Goal: Communication & Community: Answer question/provide support

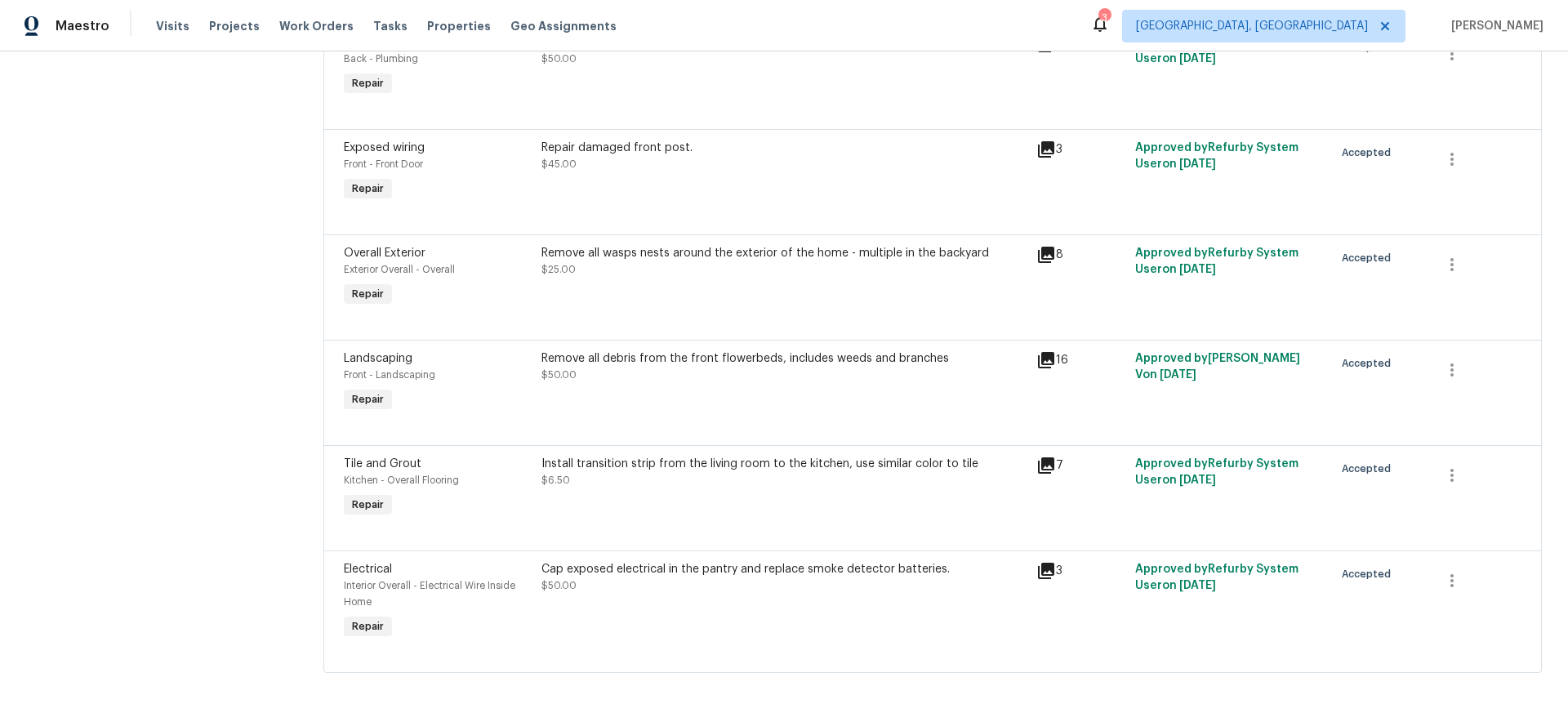
scroll to position [404, 0]
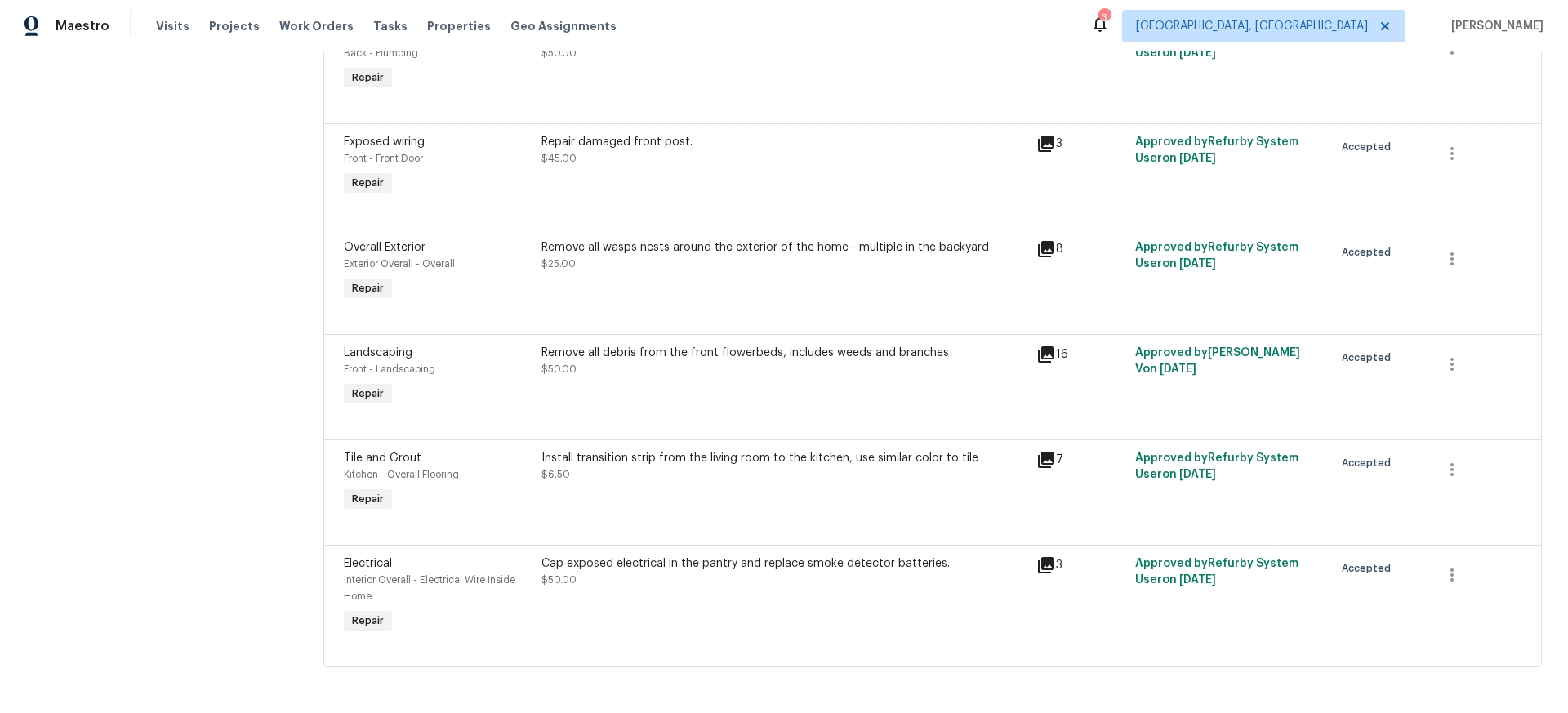
click at [719, 565] on div "Cap exposed electrical in the pantry and replace smoke detector batteries." at bounding box center [784, 564] width 485 height 17
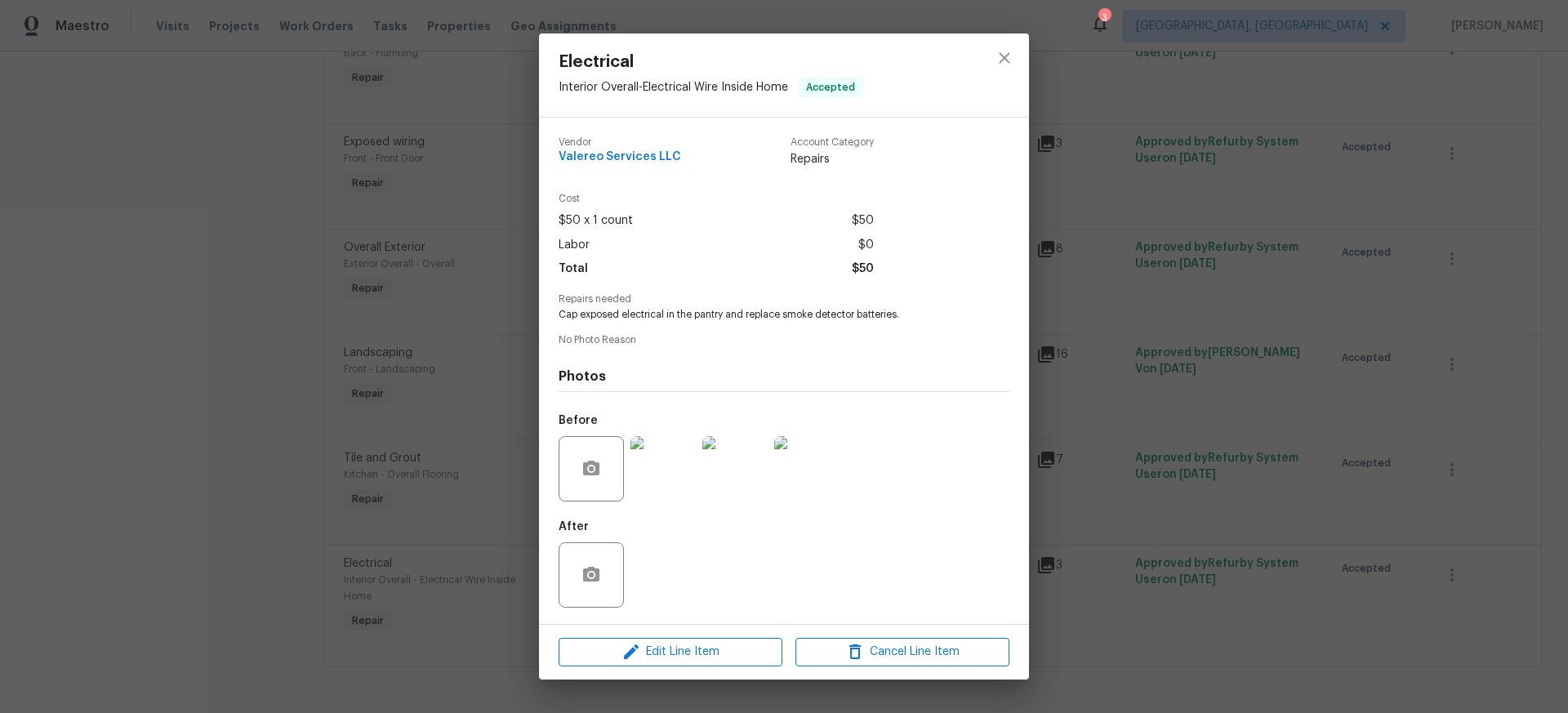
click at [672, 474] on img at bounding box center [663, 469] width 65 height 65
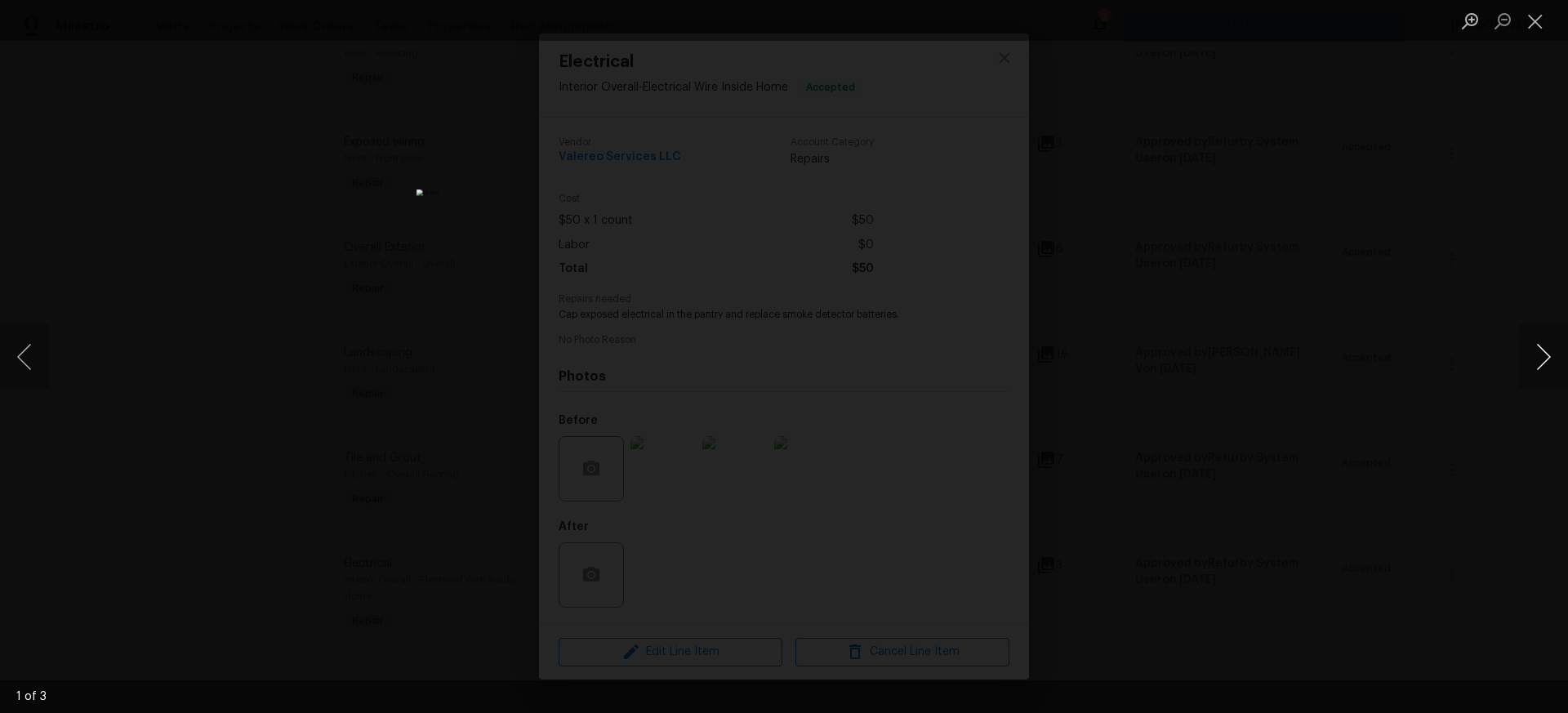
click at [1545, 355] on button "Next image" at bounding box center [1543, 357] width 49 height 65
click at [1536, 28] on button "Close lightbox" at bounding box center [1535, 21] width 33 height 28
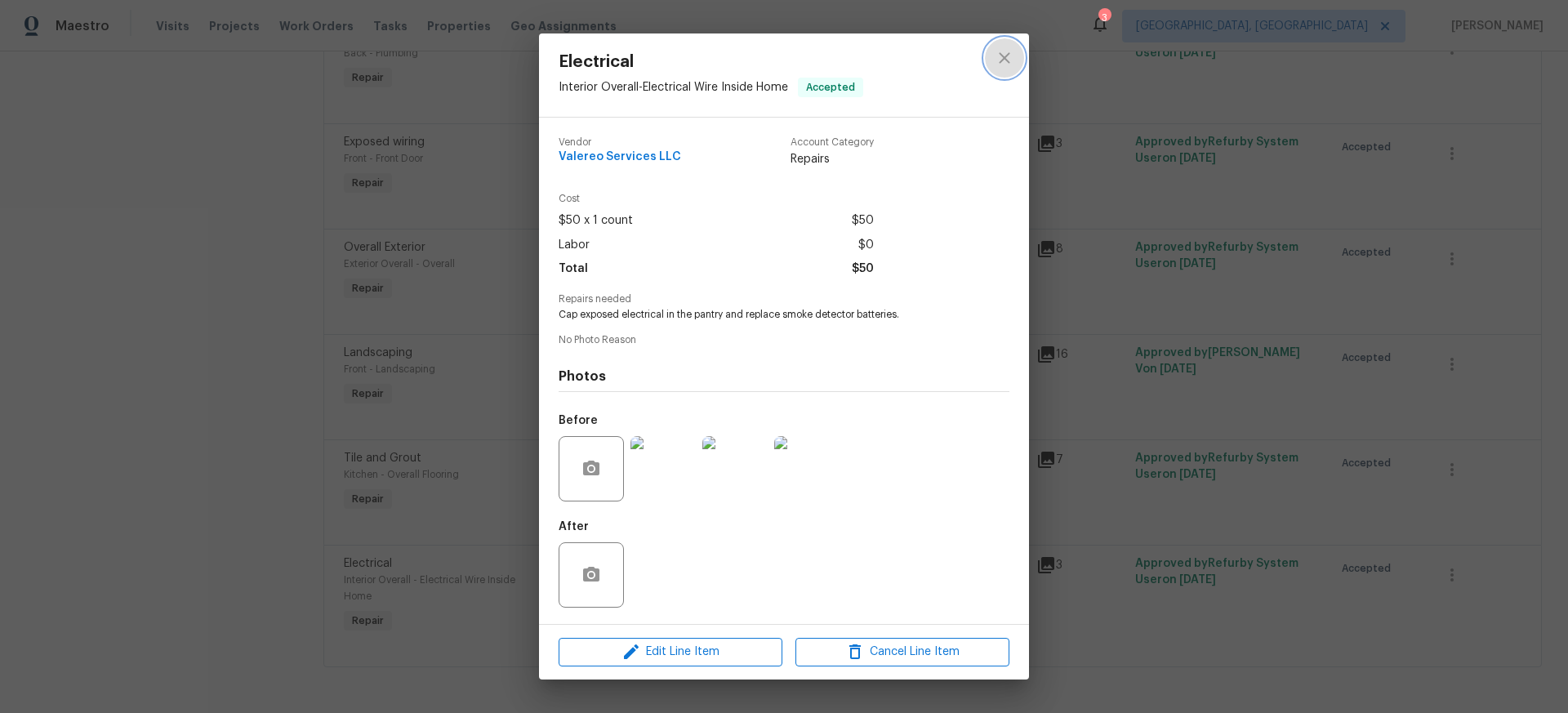
click at [1009, 62] on icon "close" at bounding box center [1004, 58] width 11 height 11
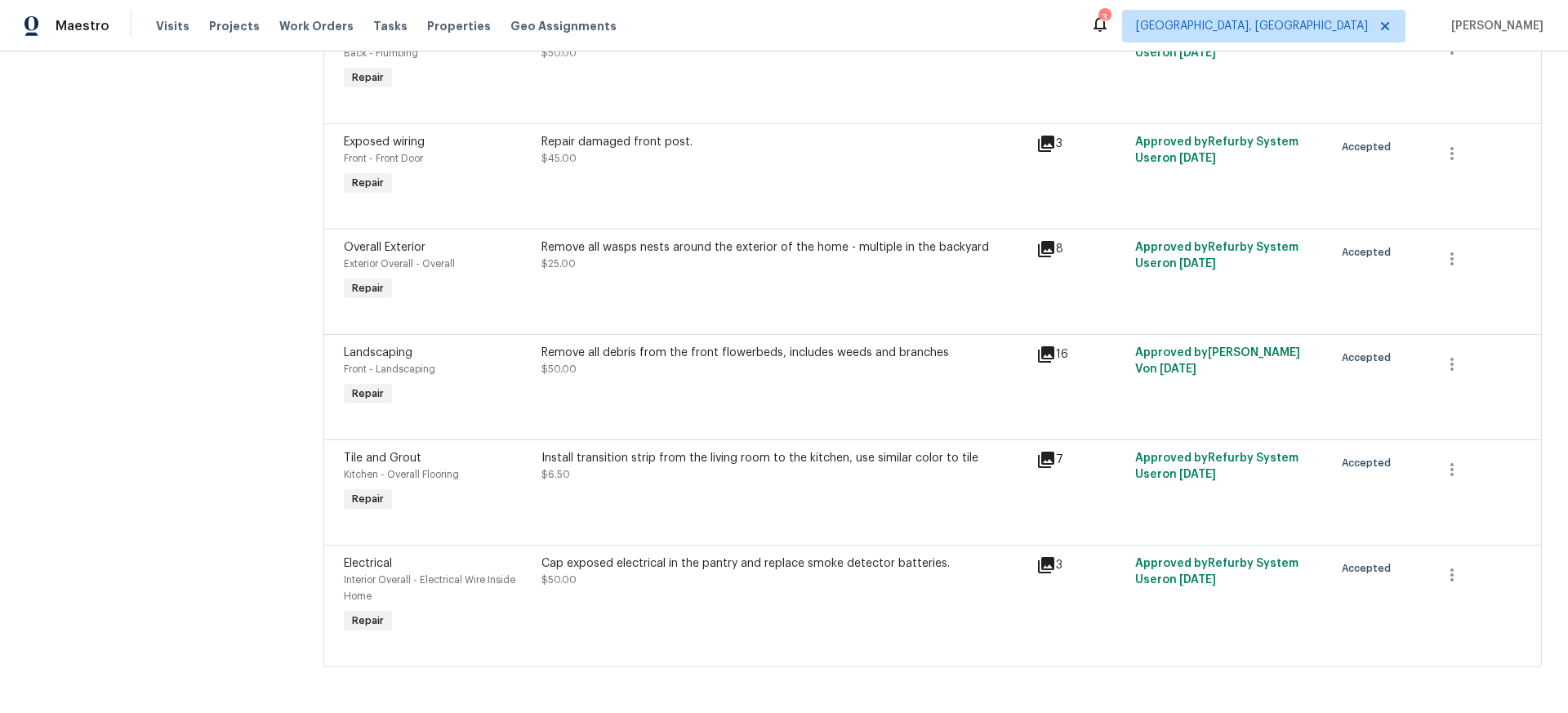
click at [1044, 458] on icon at bounding box center [1046, 460] width 17 height 17
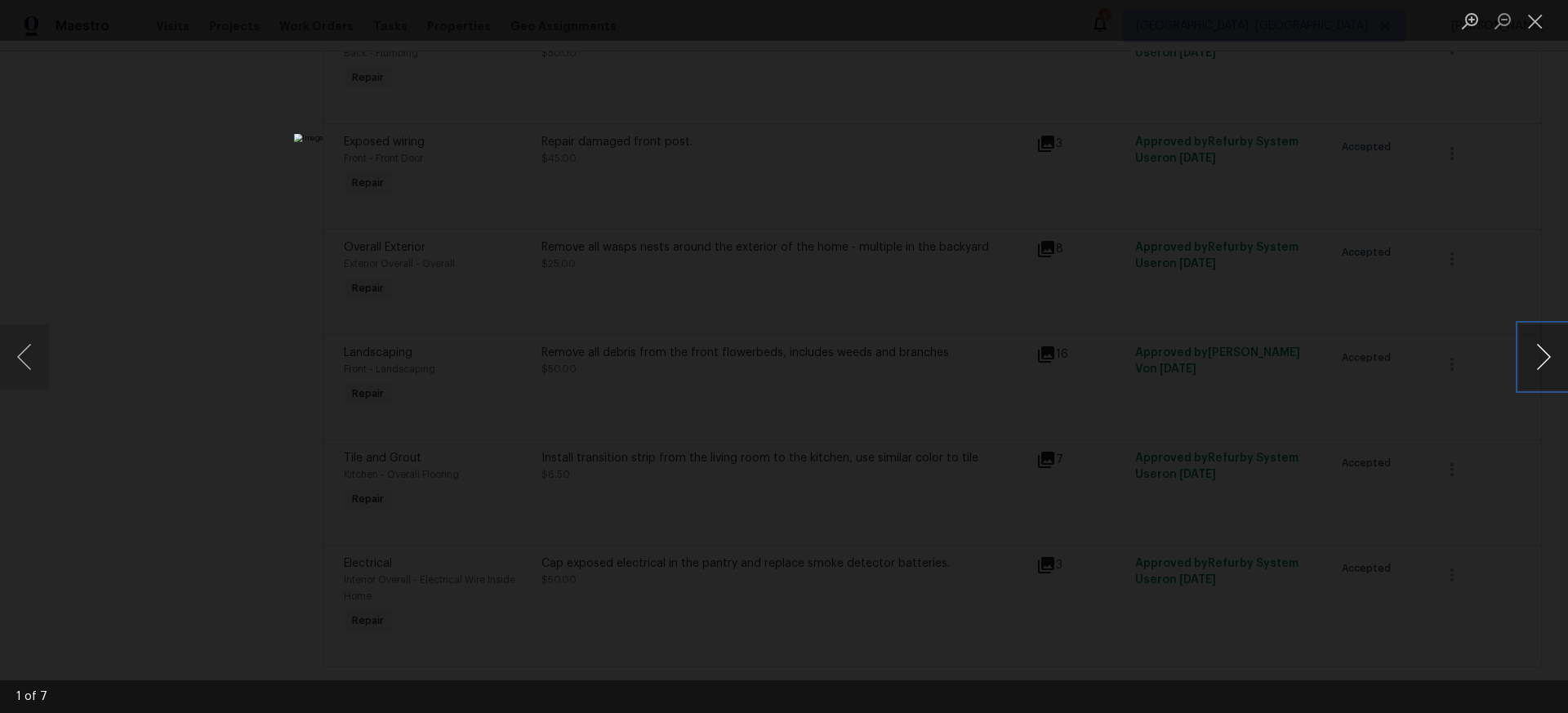
click at [1545, 354] on button "Next image" at bounding box center [1543, 357] width 49 height 65
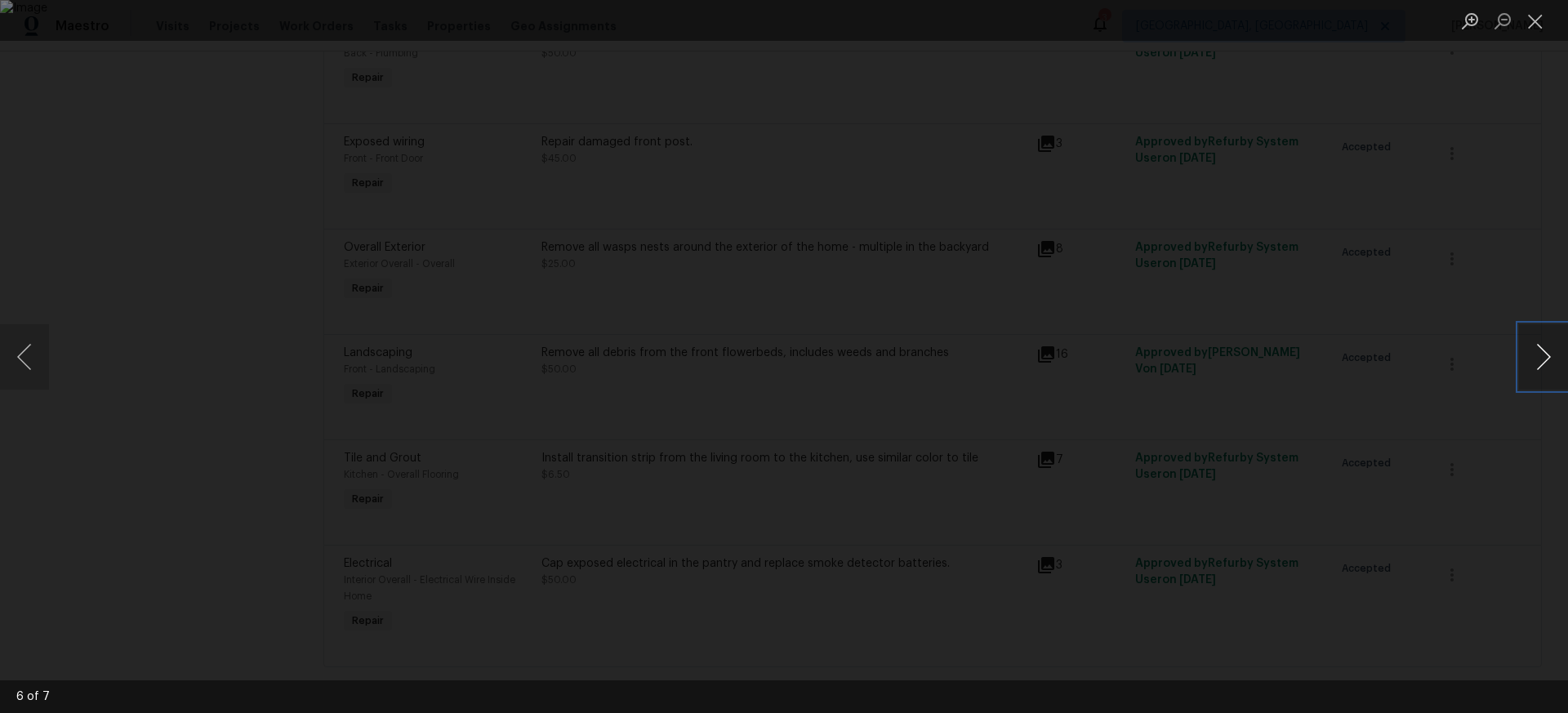
click at [1545, 354] on button "Next image" at bounding box center [1543, 357] width 49 height 65
click at [1541, 359] on button "Next image" at bounding box center [1543, 357] width 49 height 65
click at [1536, 23] on button "Close lightbox" at bounding box center [1535, 21] width 33 height 28
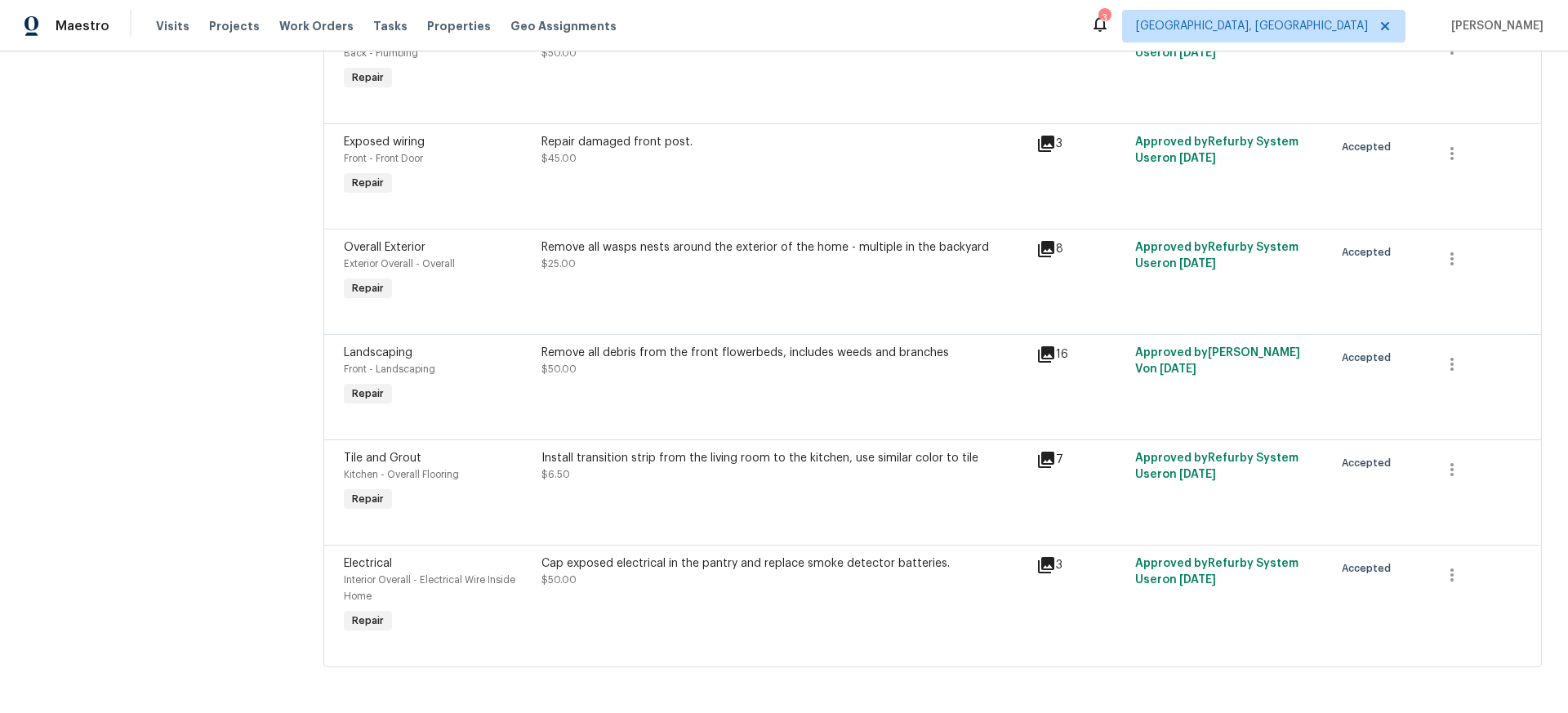
click at [798, 351] on div "Remove all debris from the front flowerbeds, includes weeds and branches" at bounding box center [784, 353] width 485 height 17
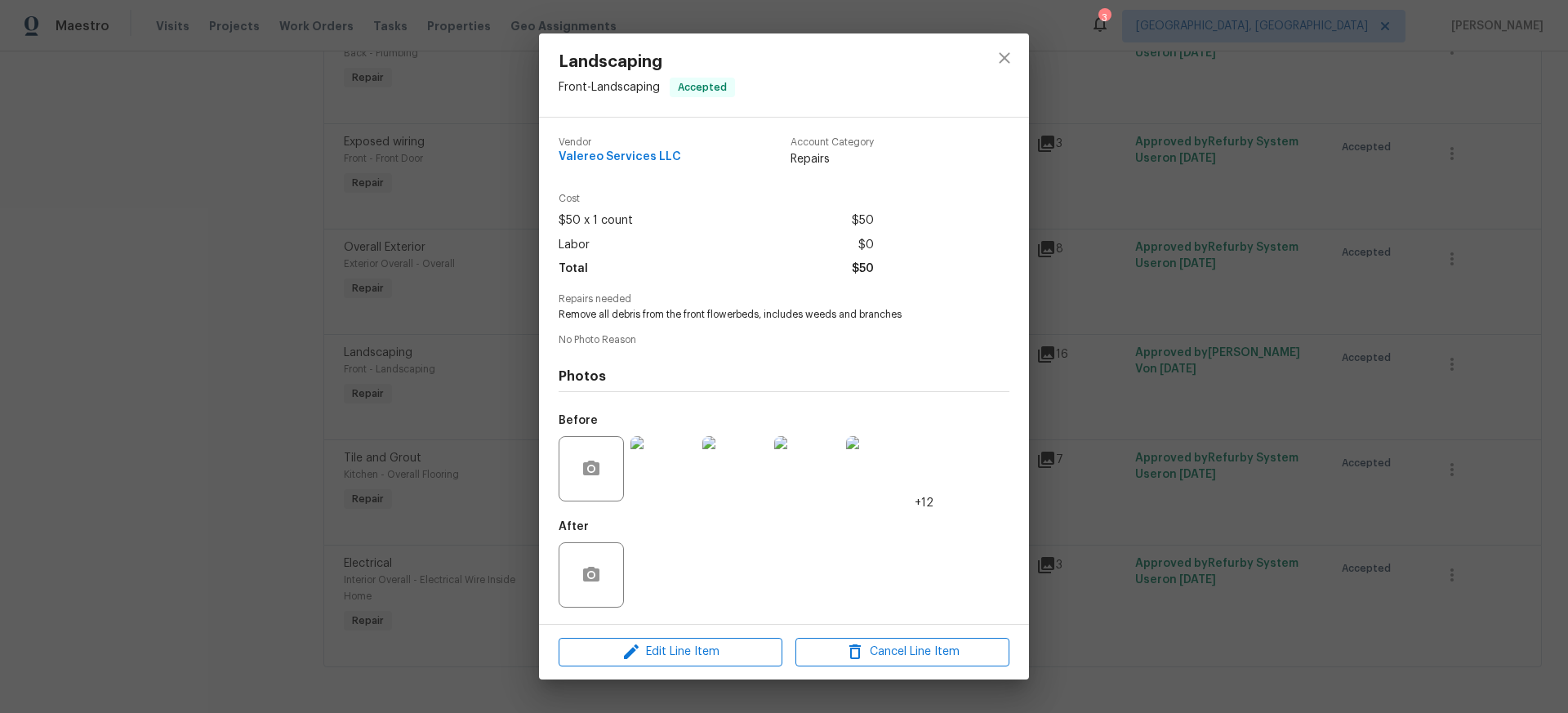
click at [669, 477] on img at bounding box center [663, 469] width 65 height 65
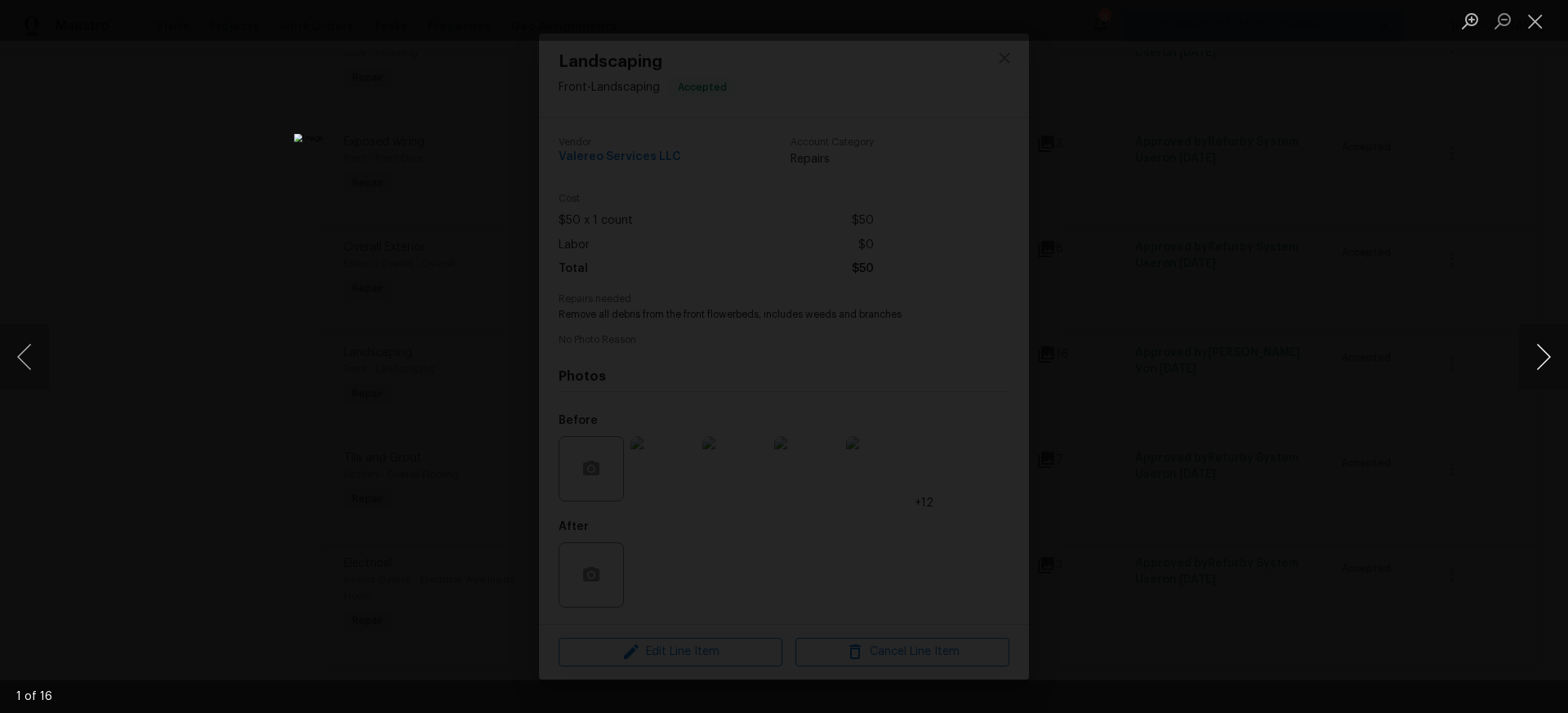
click at [1549, 357] on button "Next image" at bounding box center [1543, 357] width 49 height 65
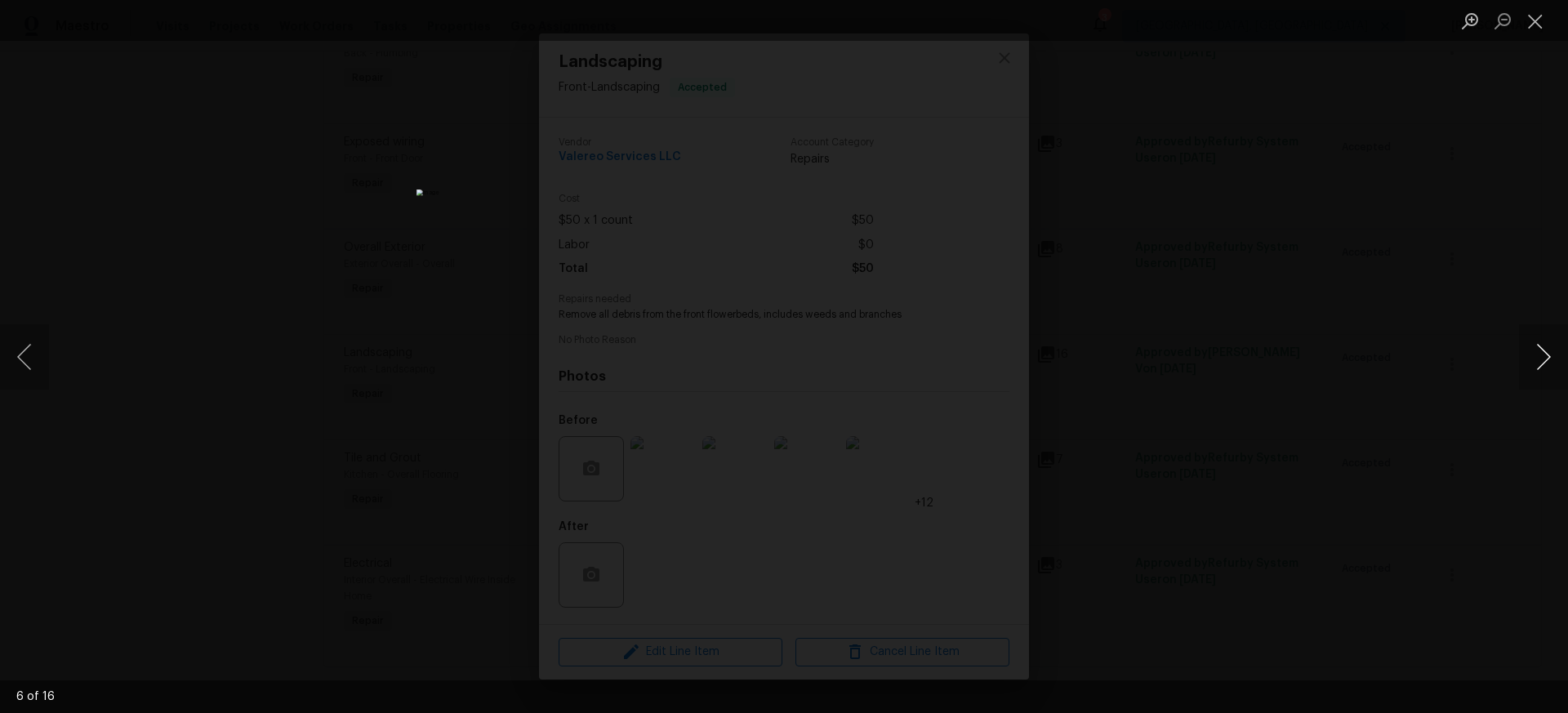
click at [1549, 357] on button "Next image" at bounding box center [1543, 357] width 49 height 65
click at [1536, 24] on button "Close lightbox" at bounding box center [1535, 21] width 33 height 28
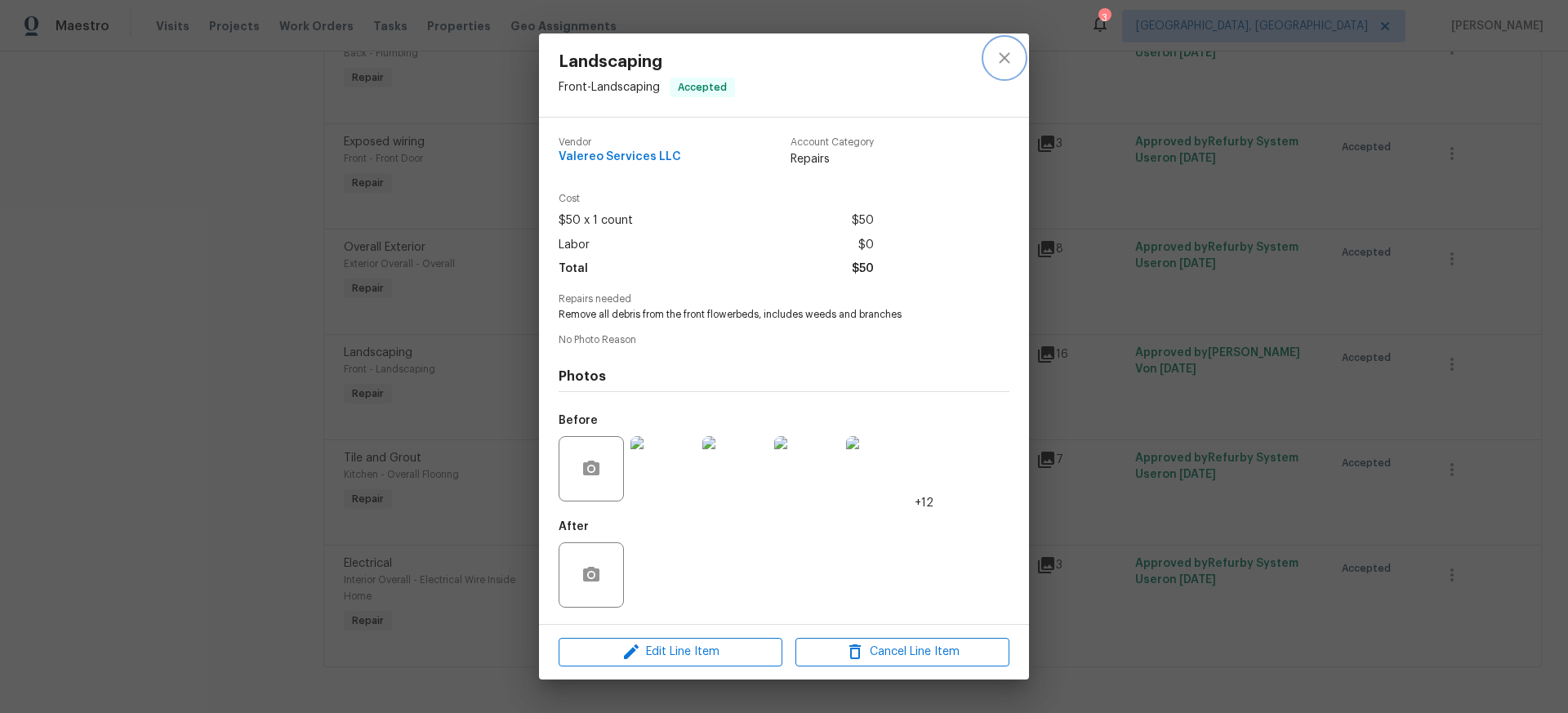
click at [1009, 56] on icon "close" at bounding box center [1004, 58] width 20 height 20
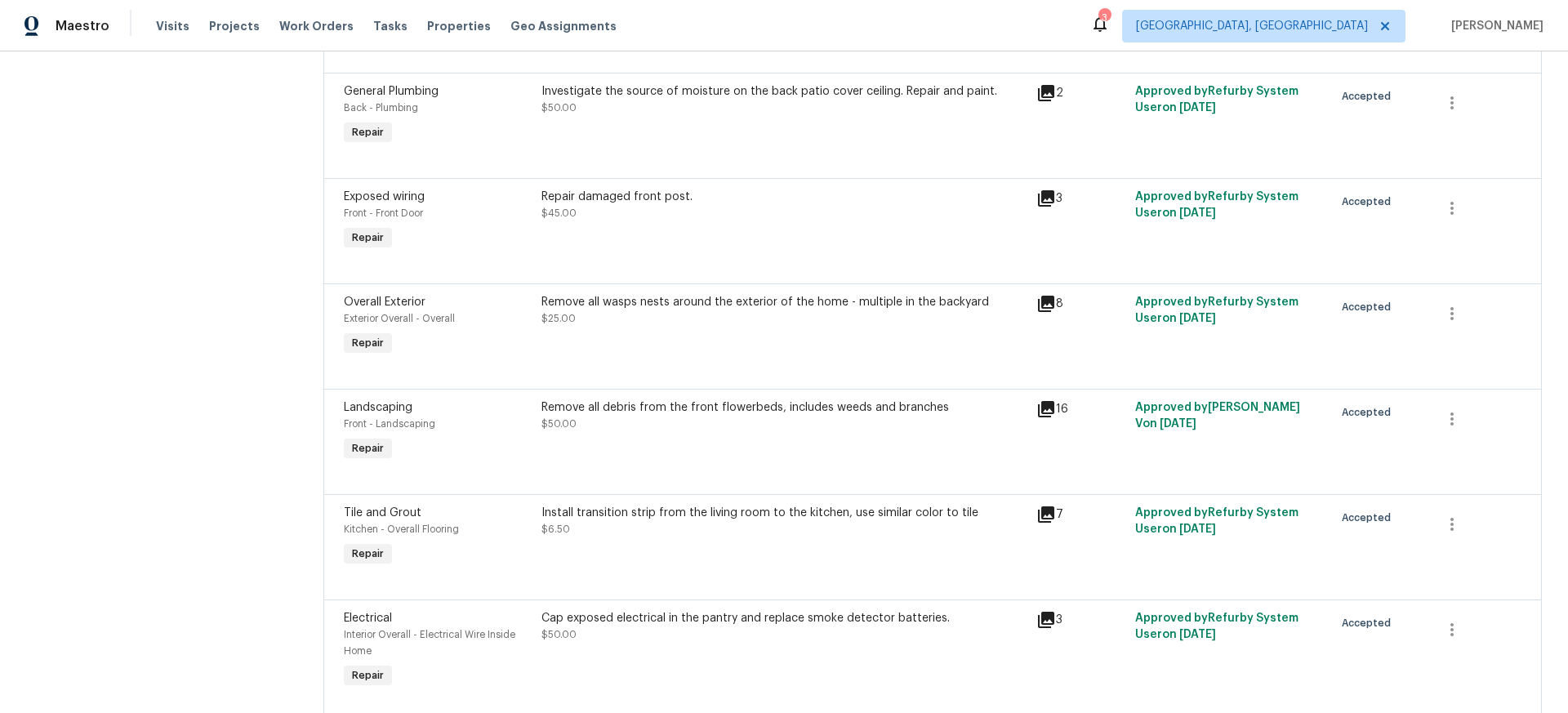
scroll to position [337, 0]
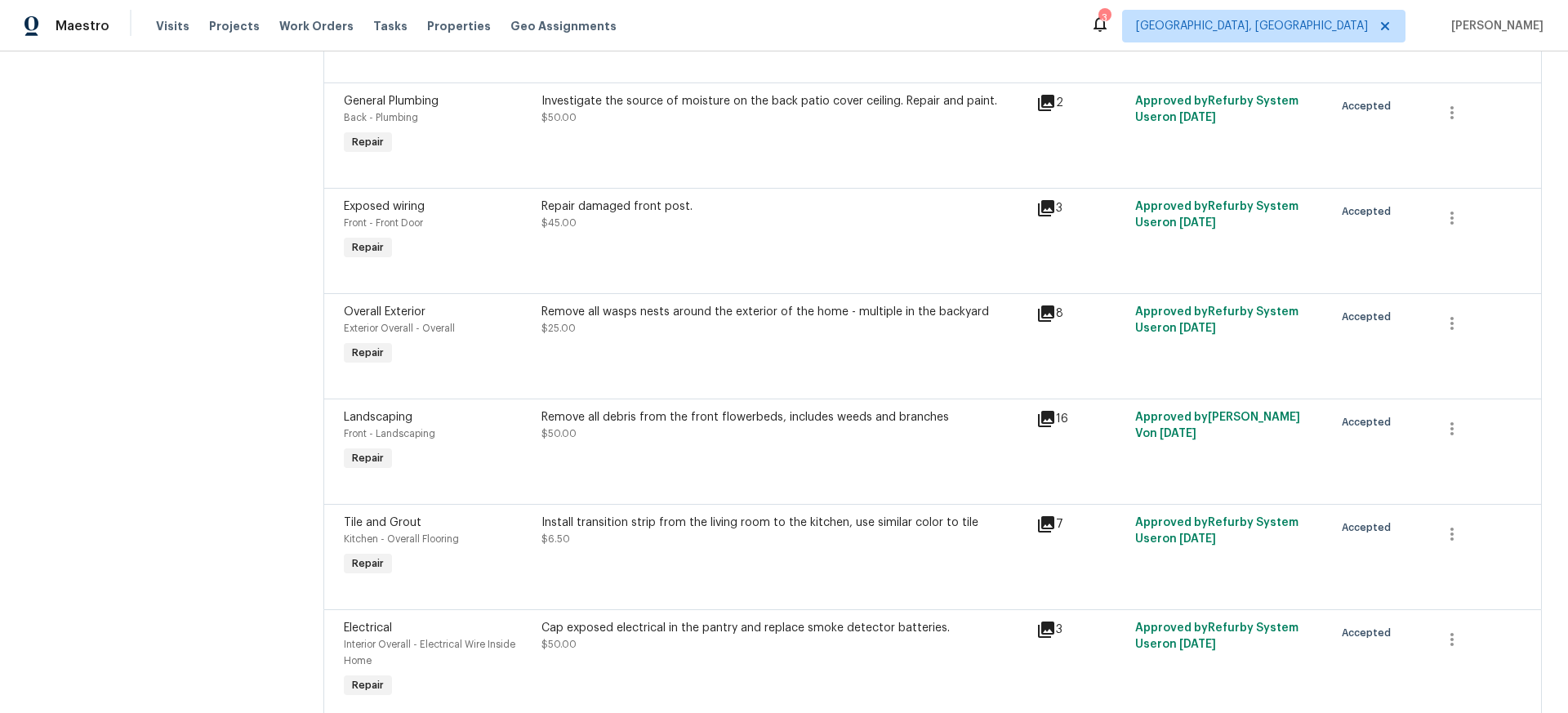
click at [659, 209] on div "Repair damaged front post." at bounding box center [784, 207] width 485 height 17
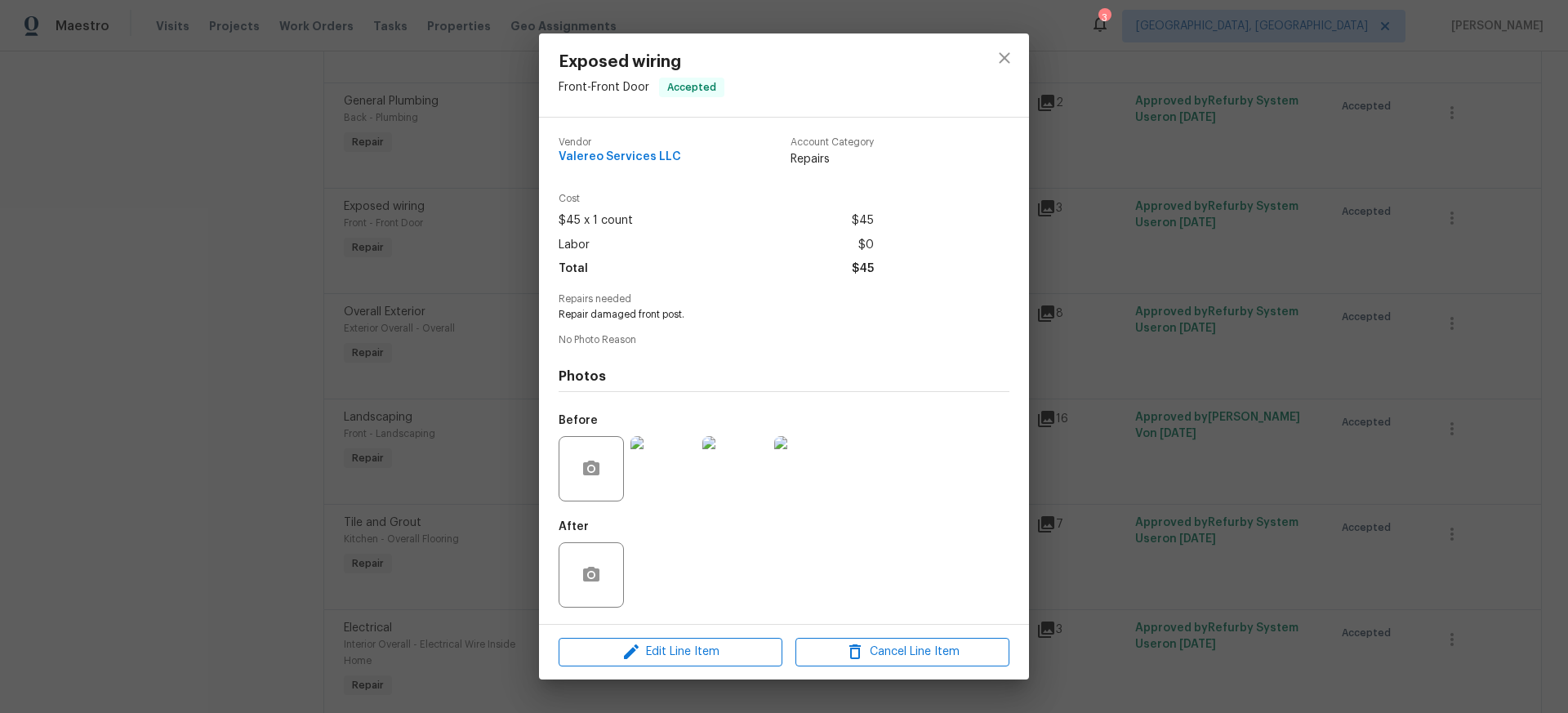
click at [669, 463] on img at bounding box center [663, 469] width 65 height 65
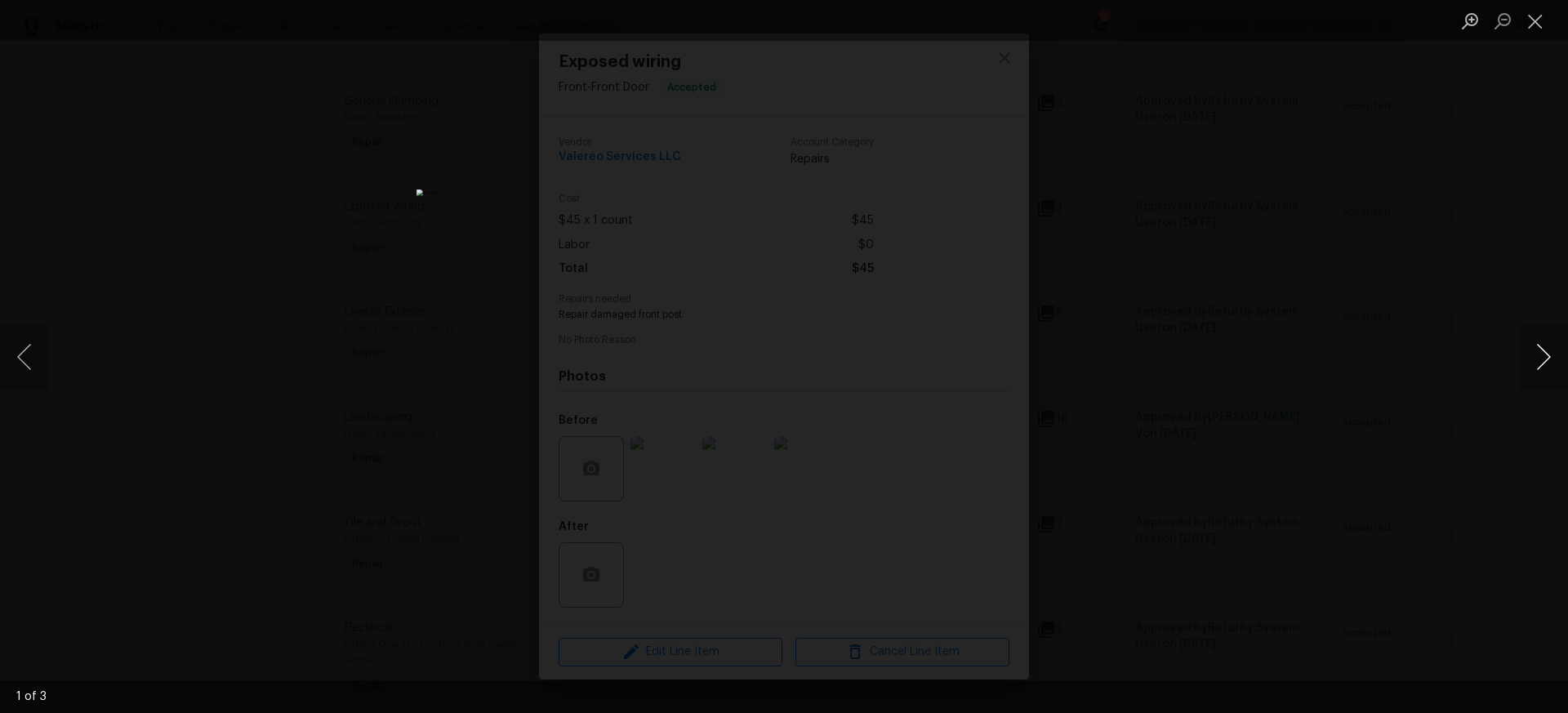
click at [1546, 359] on button "Next image" at bounding box center [1543, 357] width 49 height 65
click at [1535, 24] on button "Close lightbox" at bounding box center [1535, 21] width 33 height 28
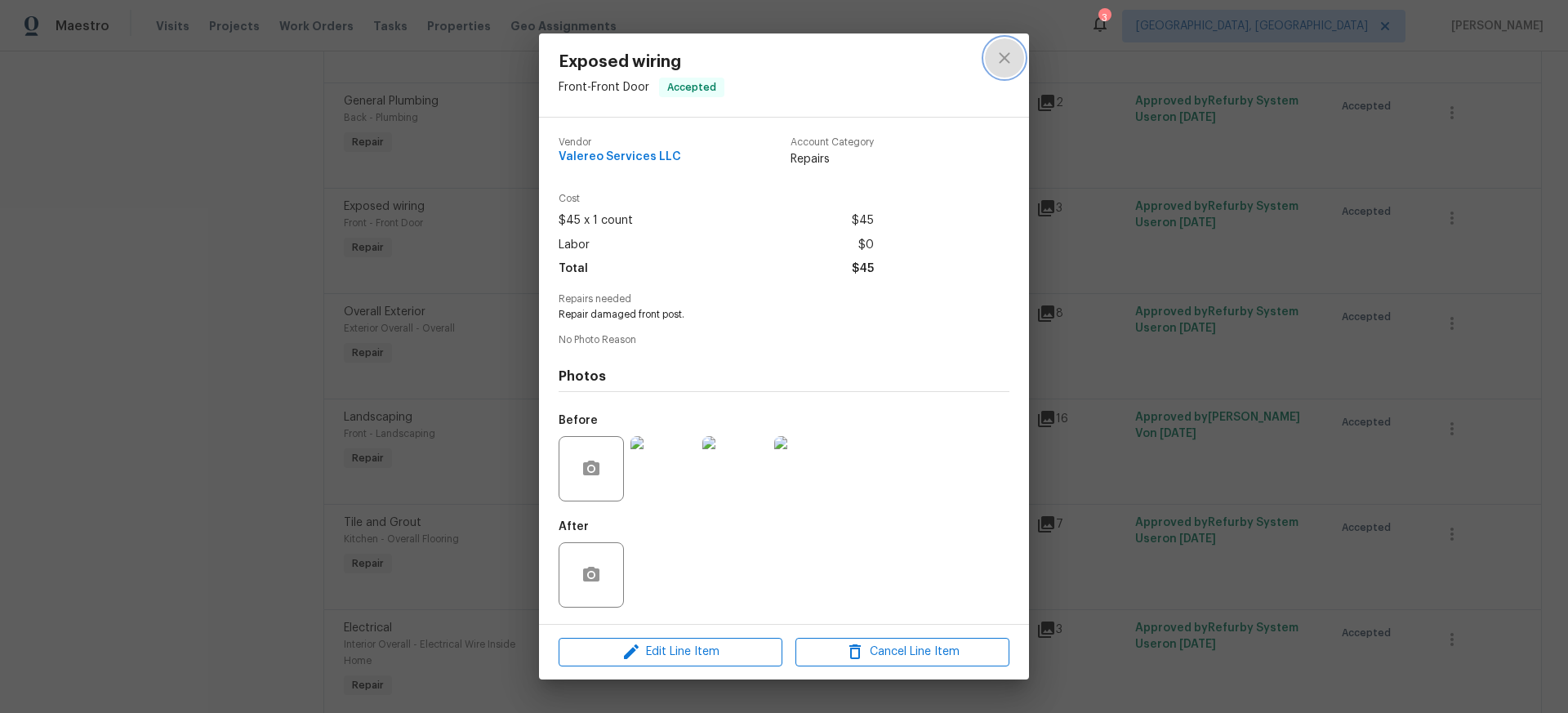
click at [1001, 58] on icon "close" at bounding box center [1004, 58] width 20 height 20
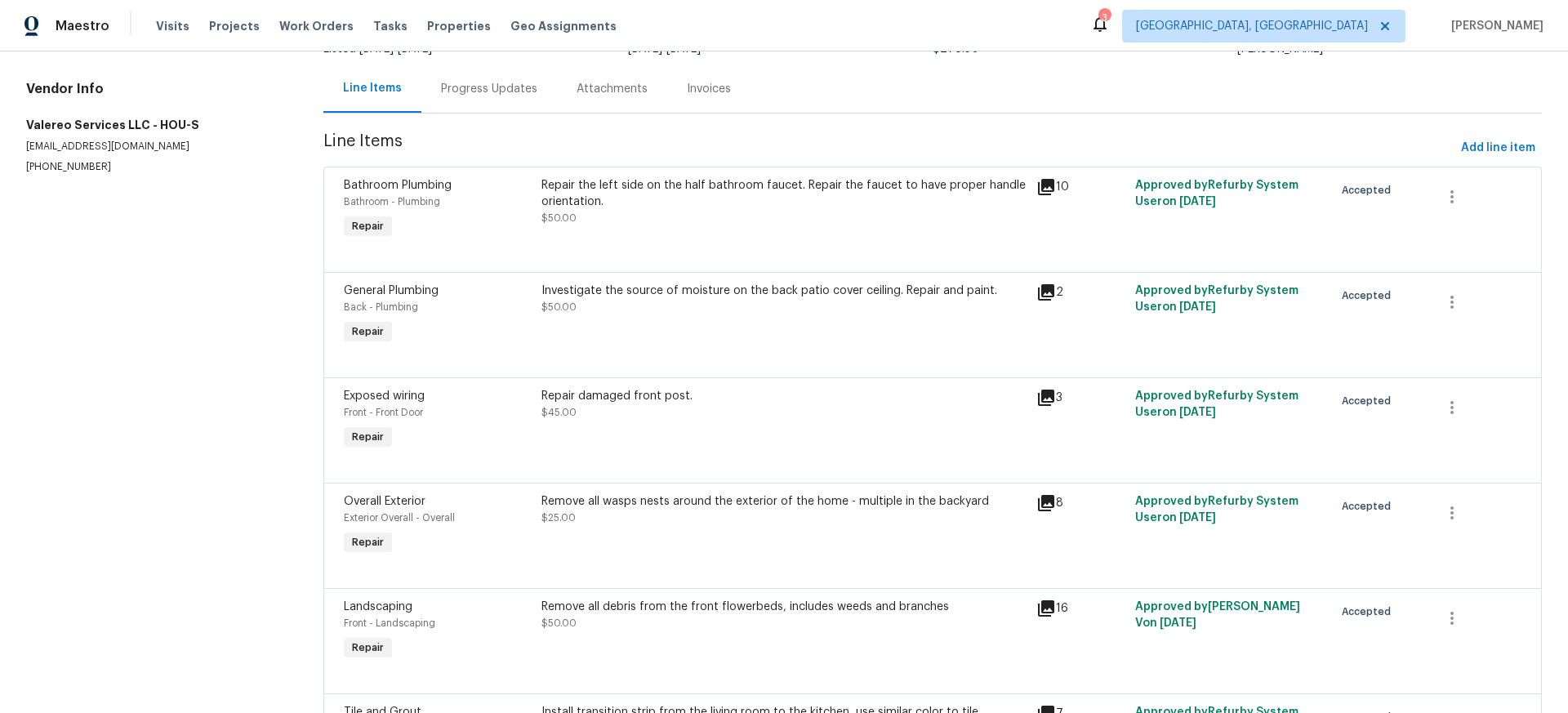
scroll to position [143, 0]
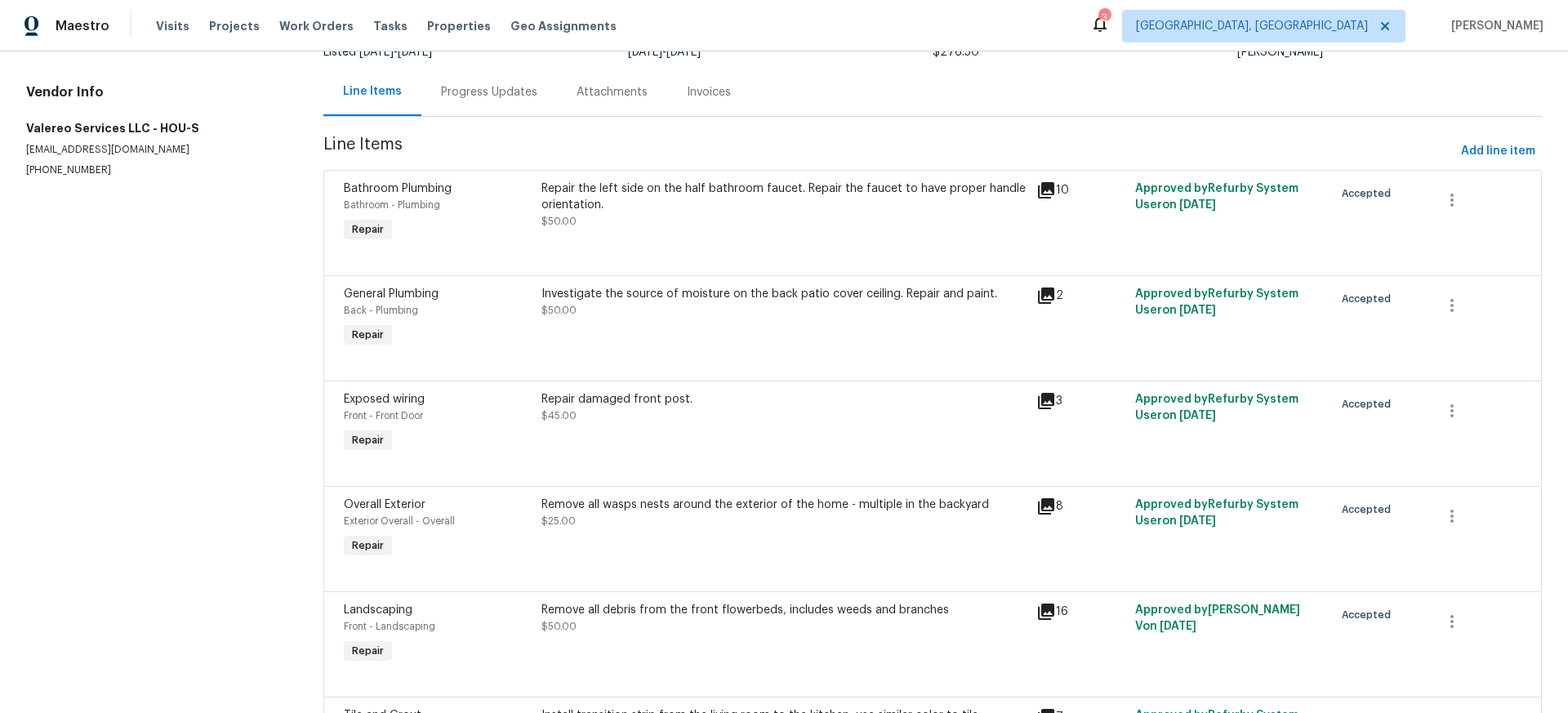
click at [742, 294] on div "Investigate the source of moisture on the back patio cover ceiling. Repair and …" at bounding box center [784, 294] width 485 height 17
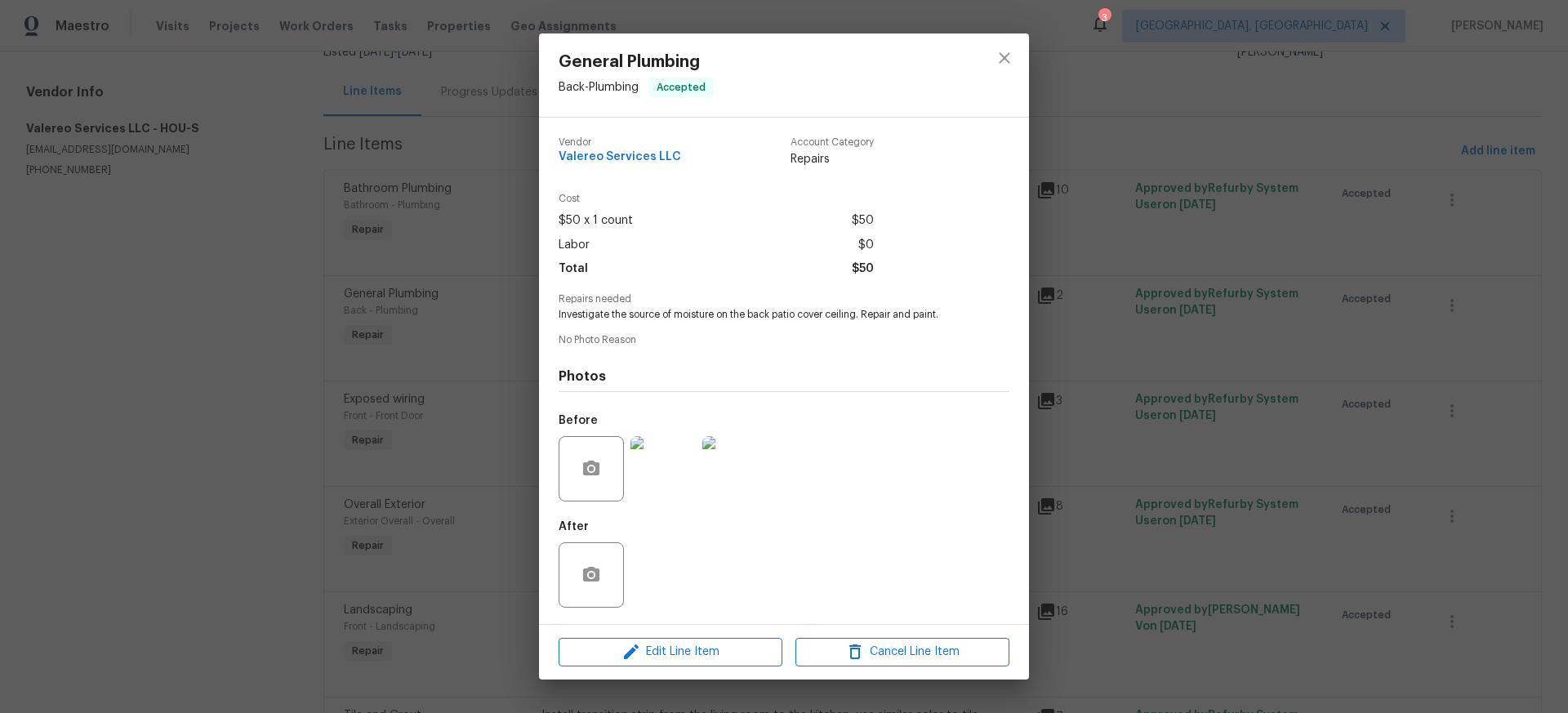
click at [674, 470] on img at bounding box center [663, 469] width 65 height 65
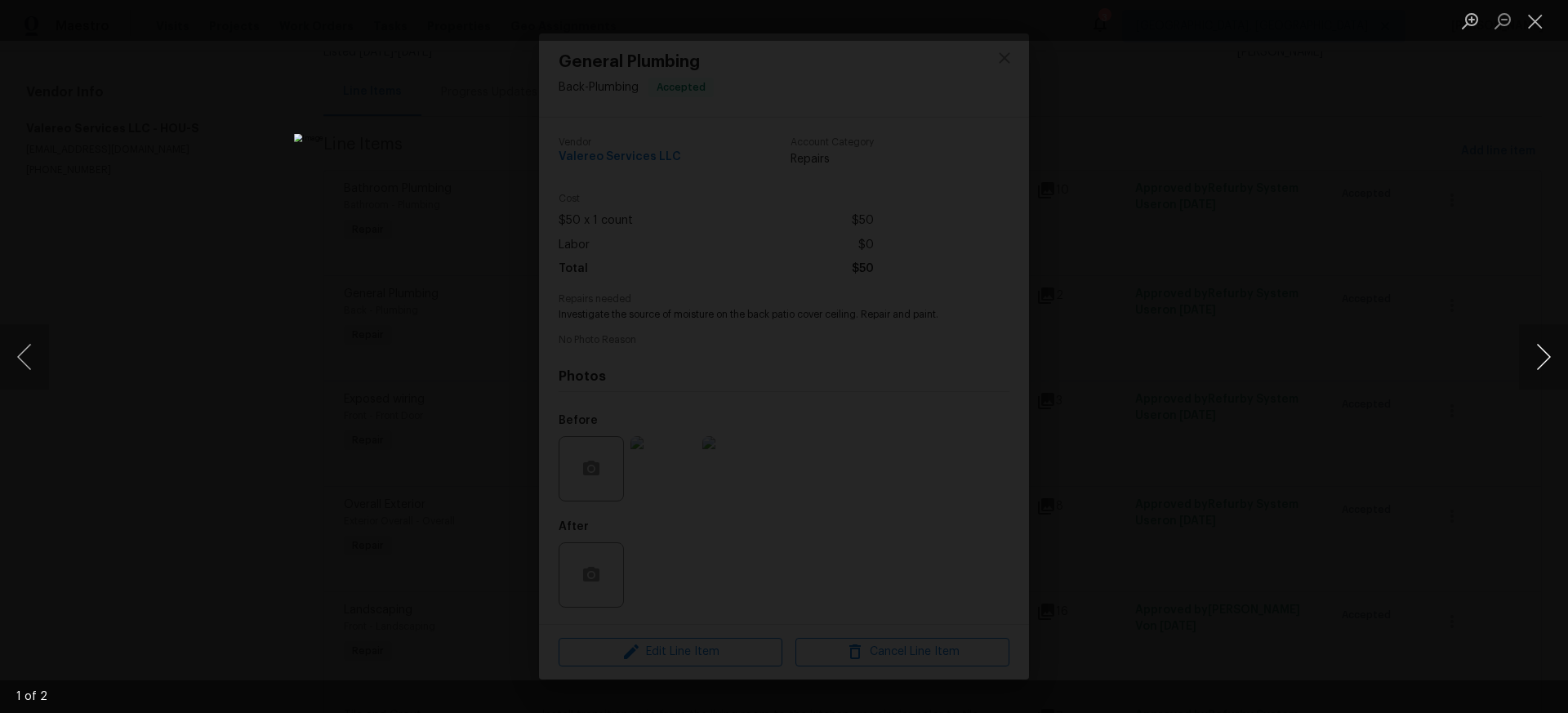
click at [1545, 354] on button "Next image" at bounding box center [1543, 357] width 49 height 65
click at [1539, 22] on button "Close lightbox" at bounding box center [1535, 21] width 33 height 28
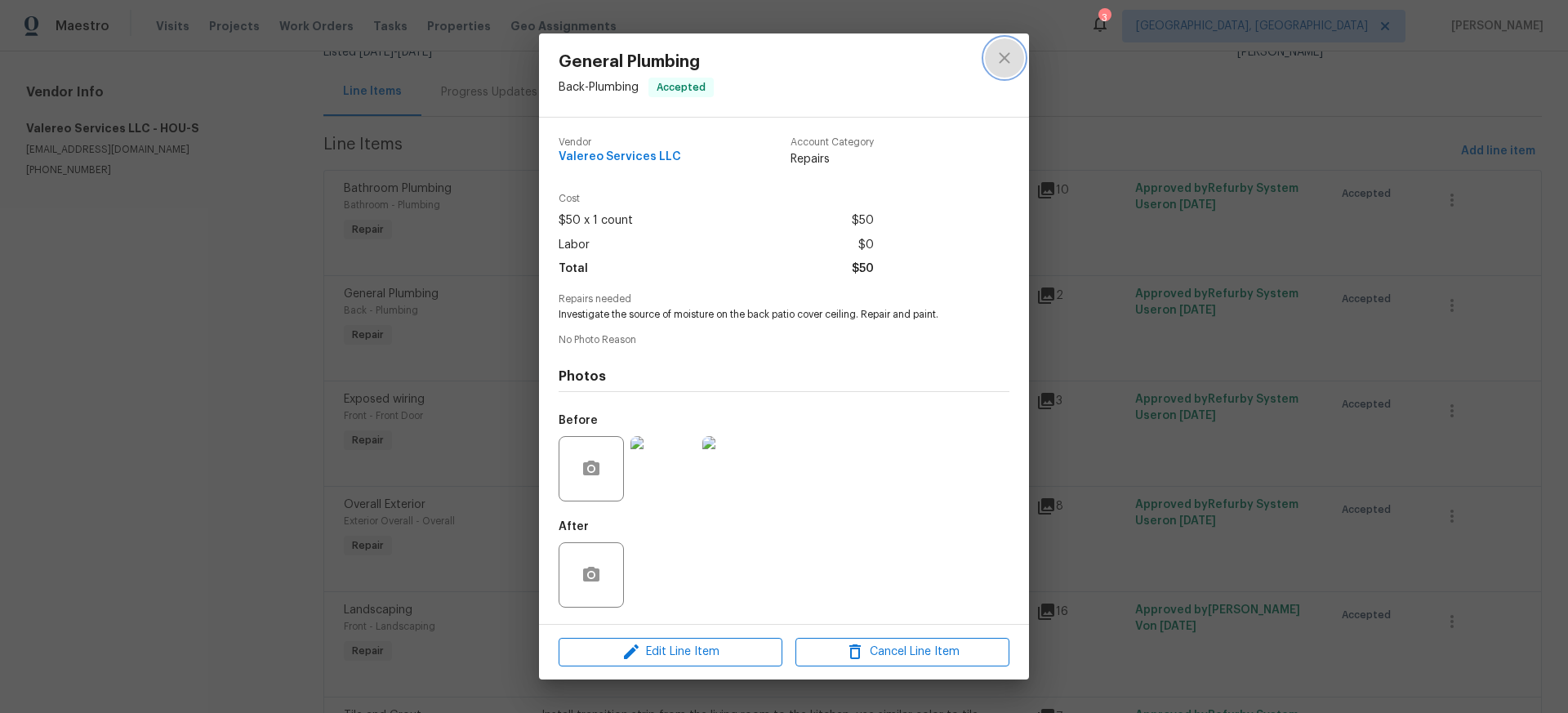
click at [1011, 58] on icon "close" at bounding box center [1004, 58] width 20 height 20
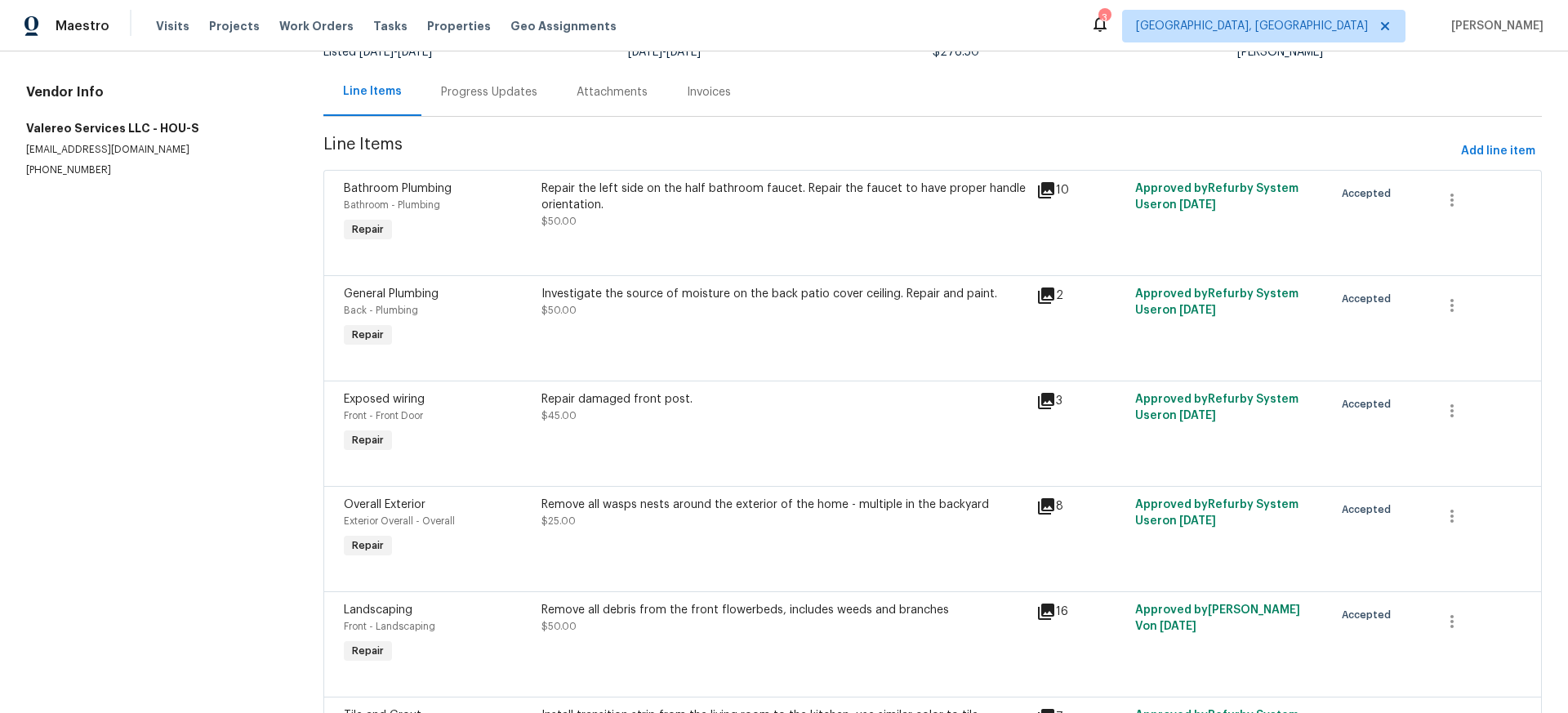
click at [1049, 188] on icon at bounding box center [1046, 190] width 17 height 17
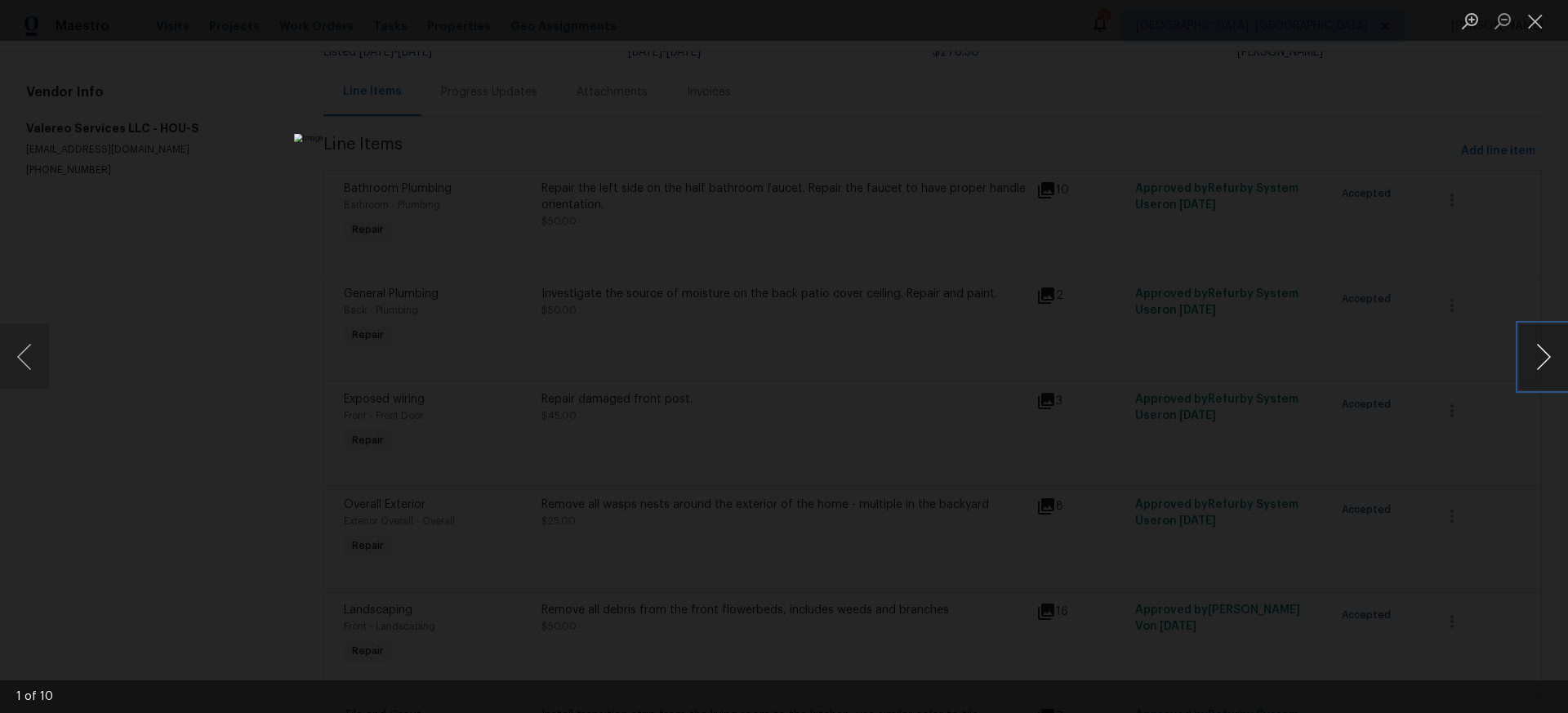
click at [1543, 359] on button "Next image" at bounding box center [1543, 357] width 49 height 65
click at [1536, 26] on button "Close lightbox" at bounding box center [1535, 21] width 33 height 28
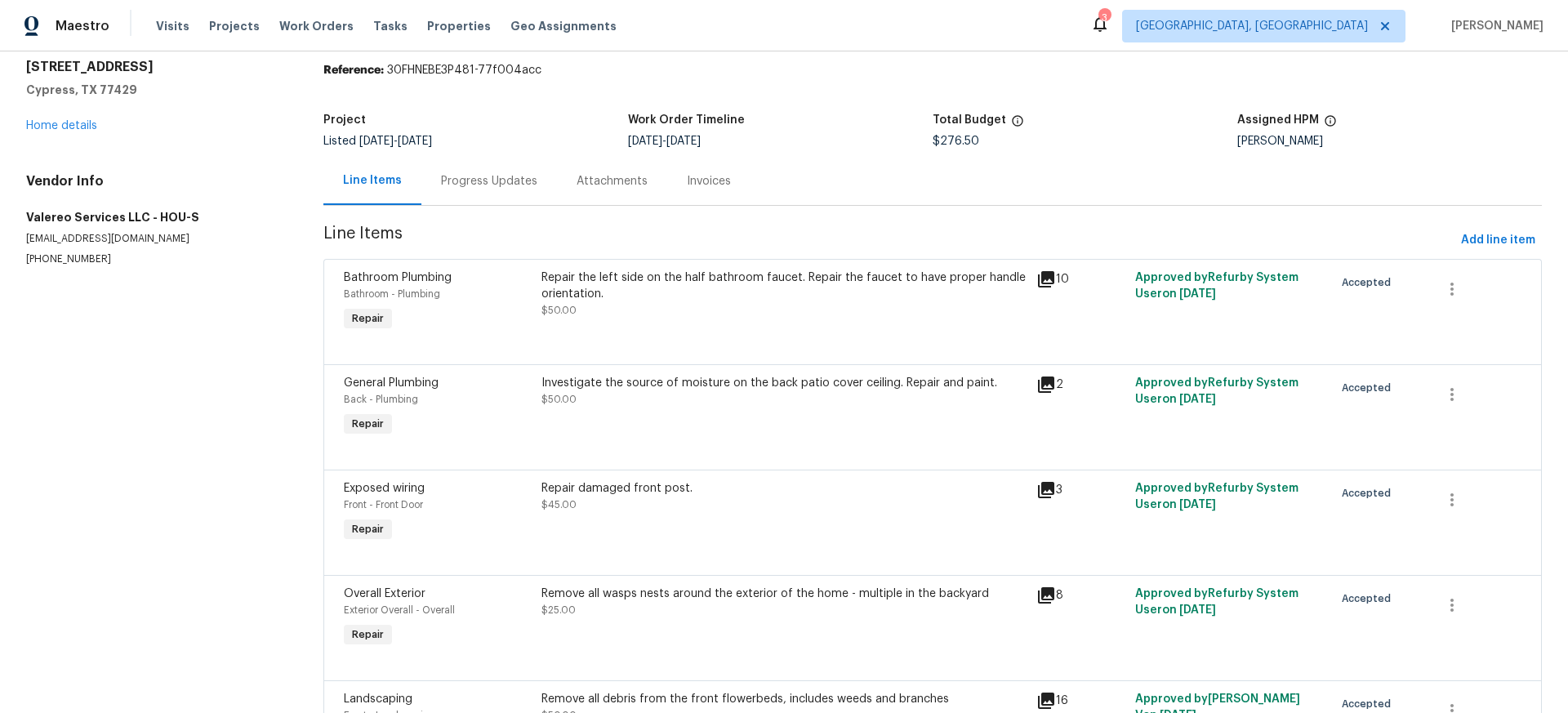
scroll to position [0, 0]
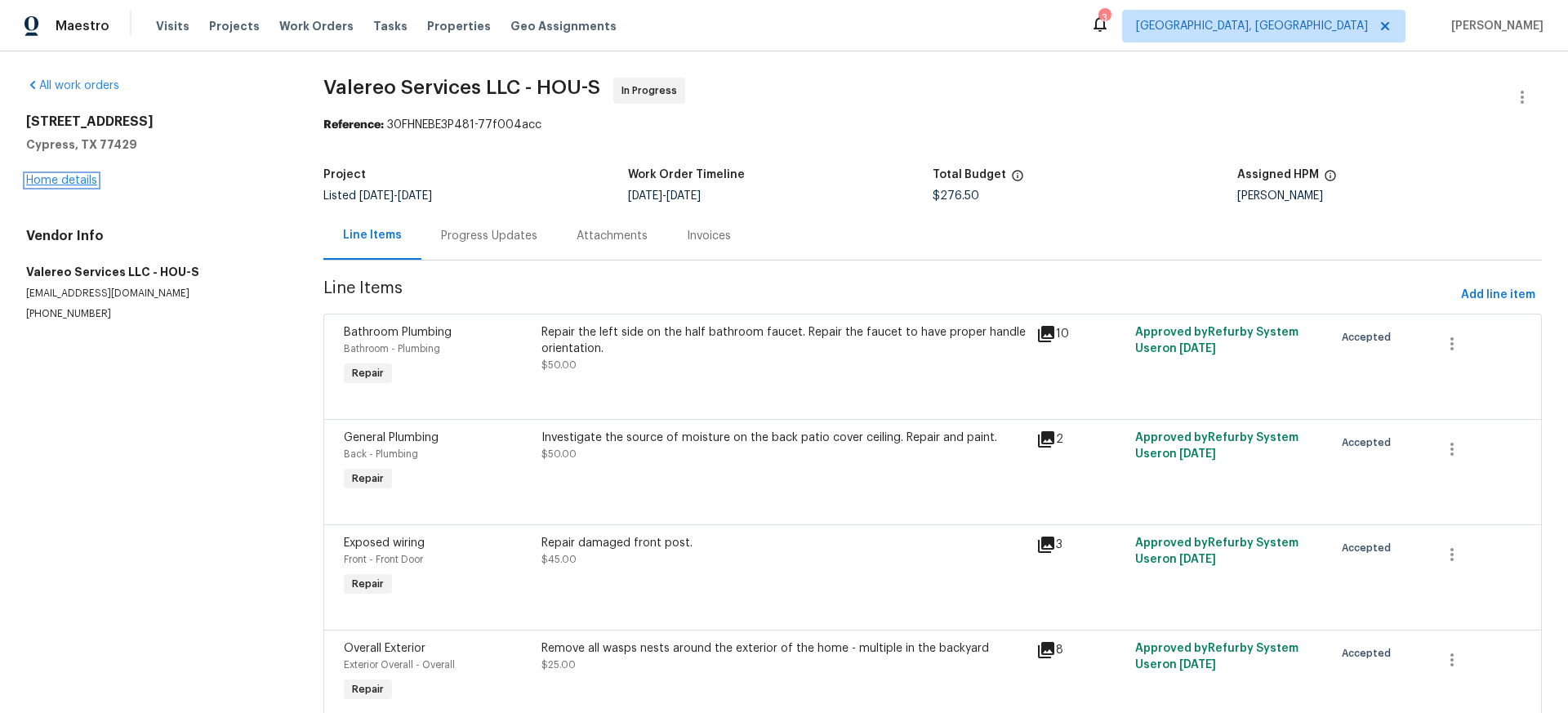
click at [82, 181] on link "Home details" at bounding box center [61, 181] width 71 height 12
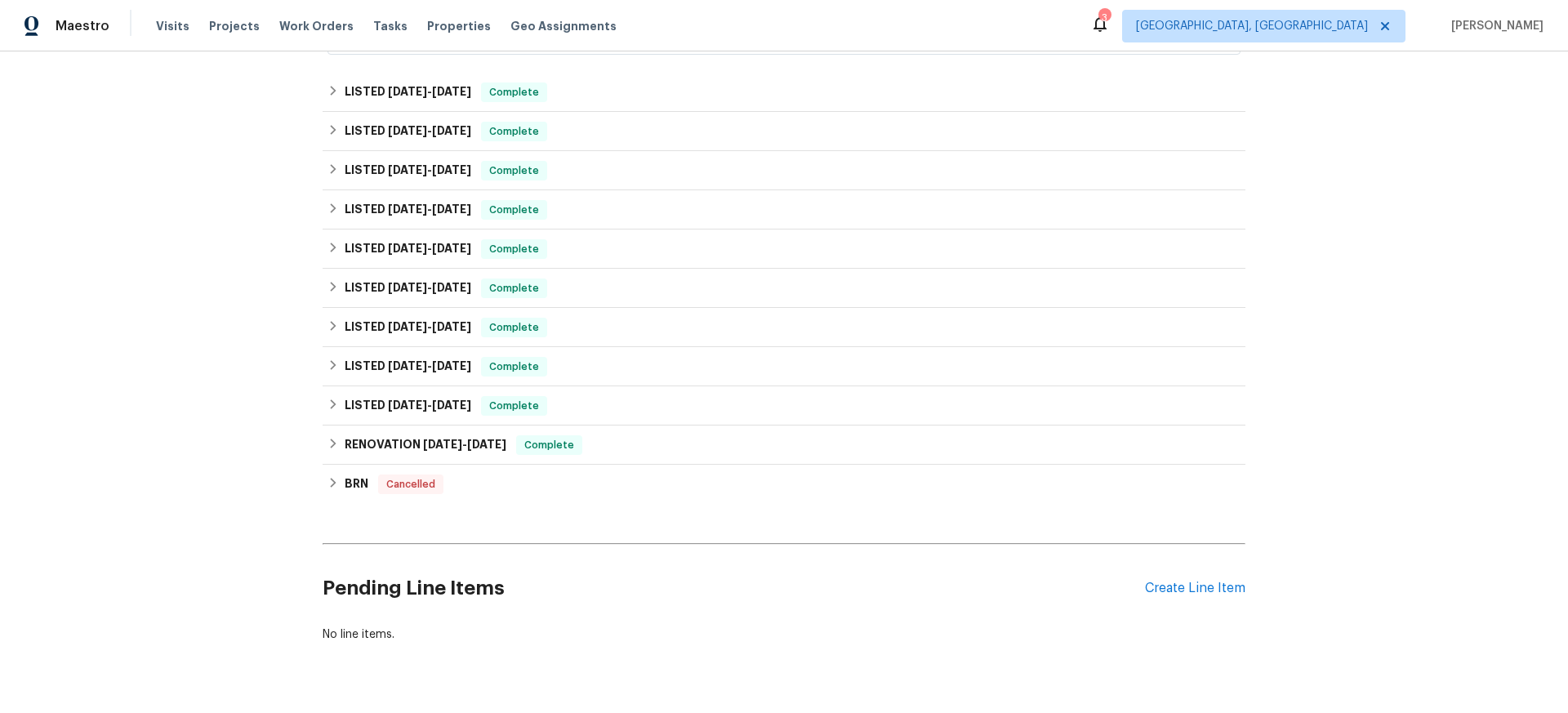
scroll to position [470, 0]
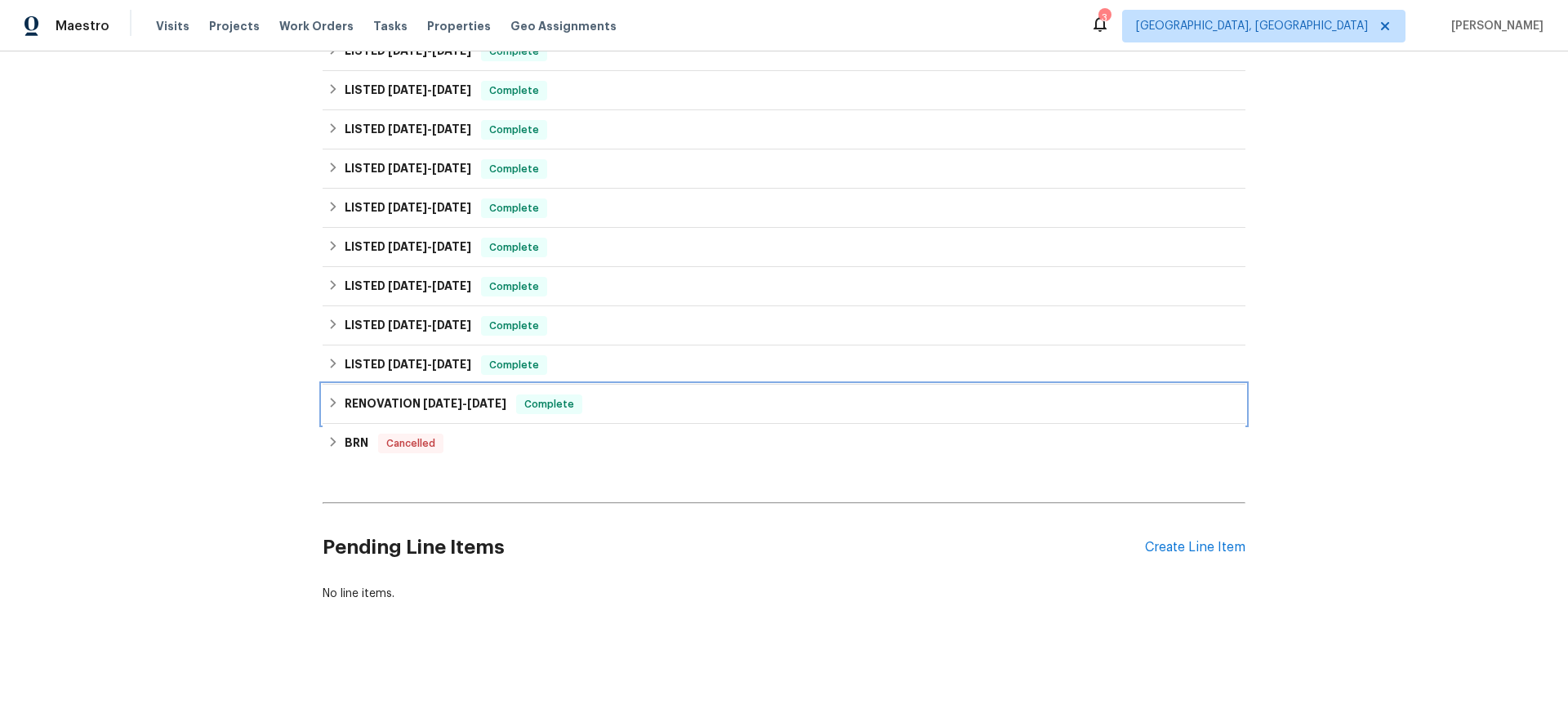
click at [440, 399] on span "12/16/24" at bounding box center [442, 404] width 39 height 12
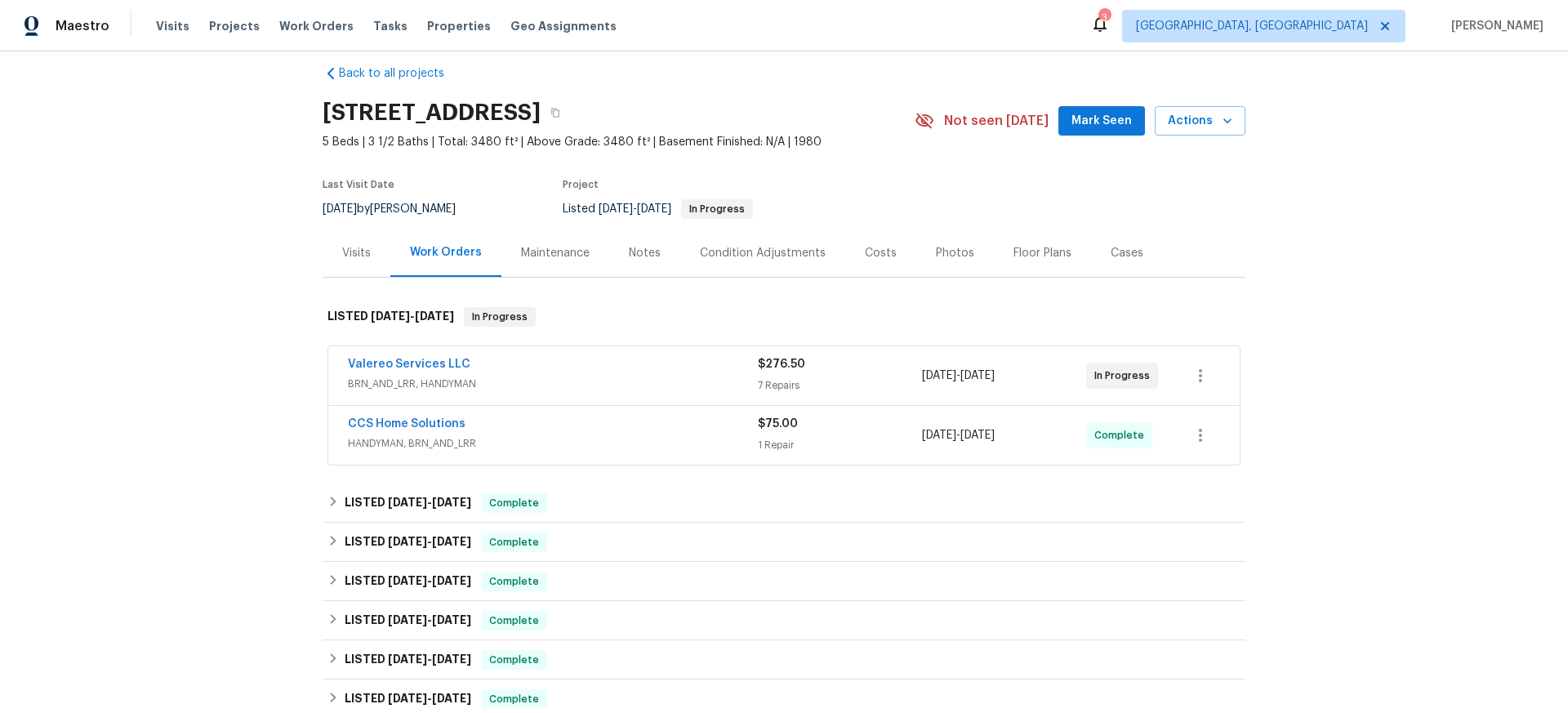
scroll to position [0, 0]
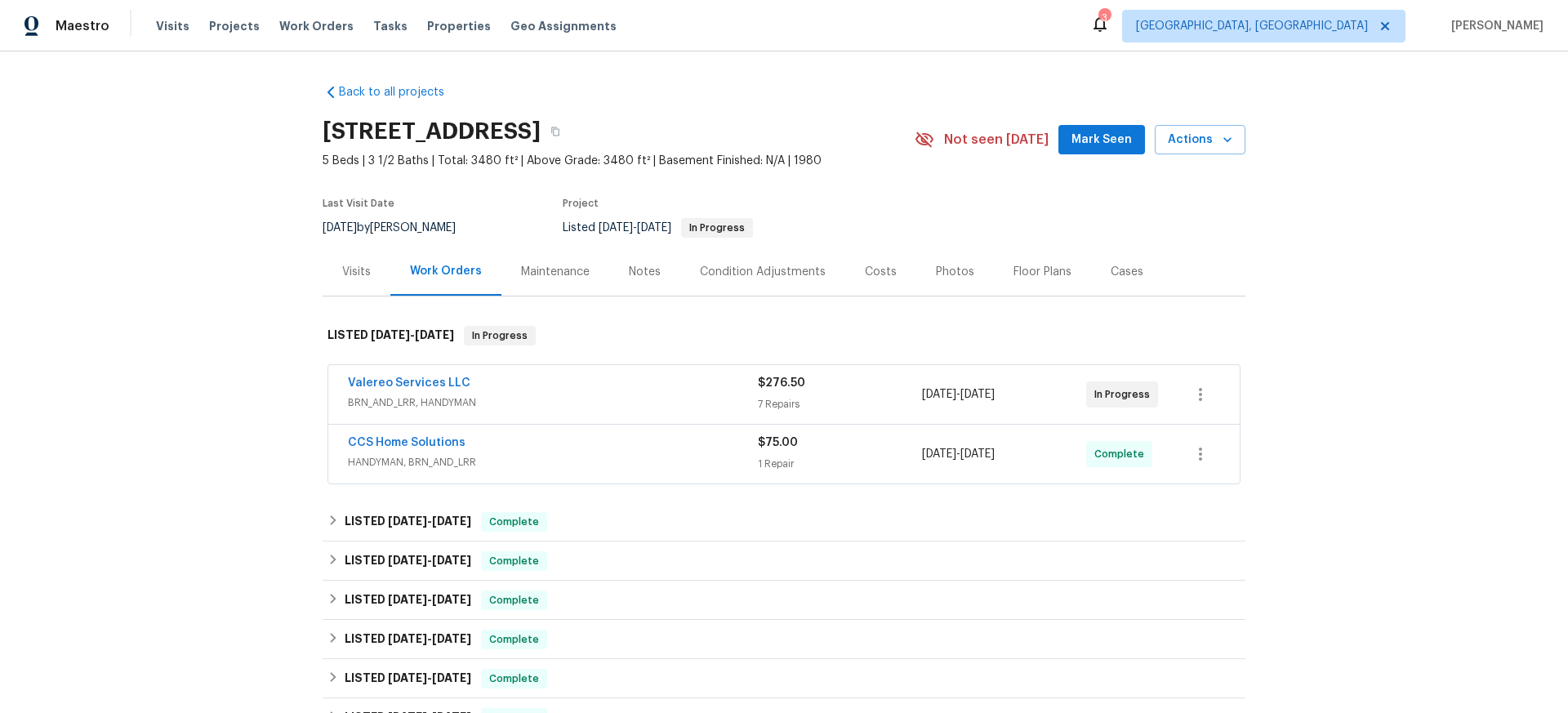
click at [942, 270] on div "Photos" at bounding box center [955, 272] width 38 height 17
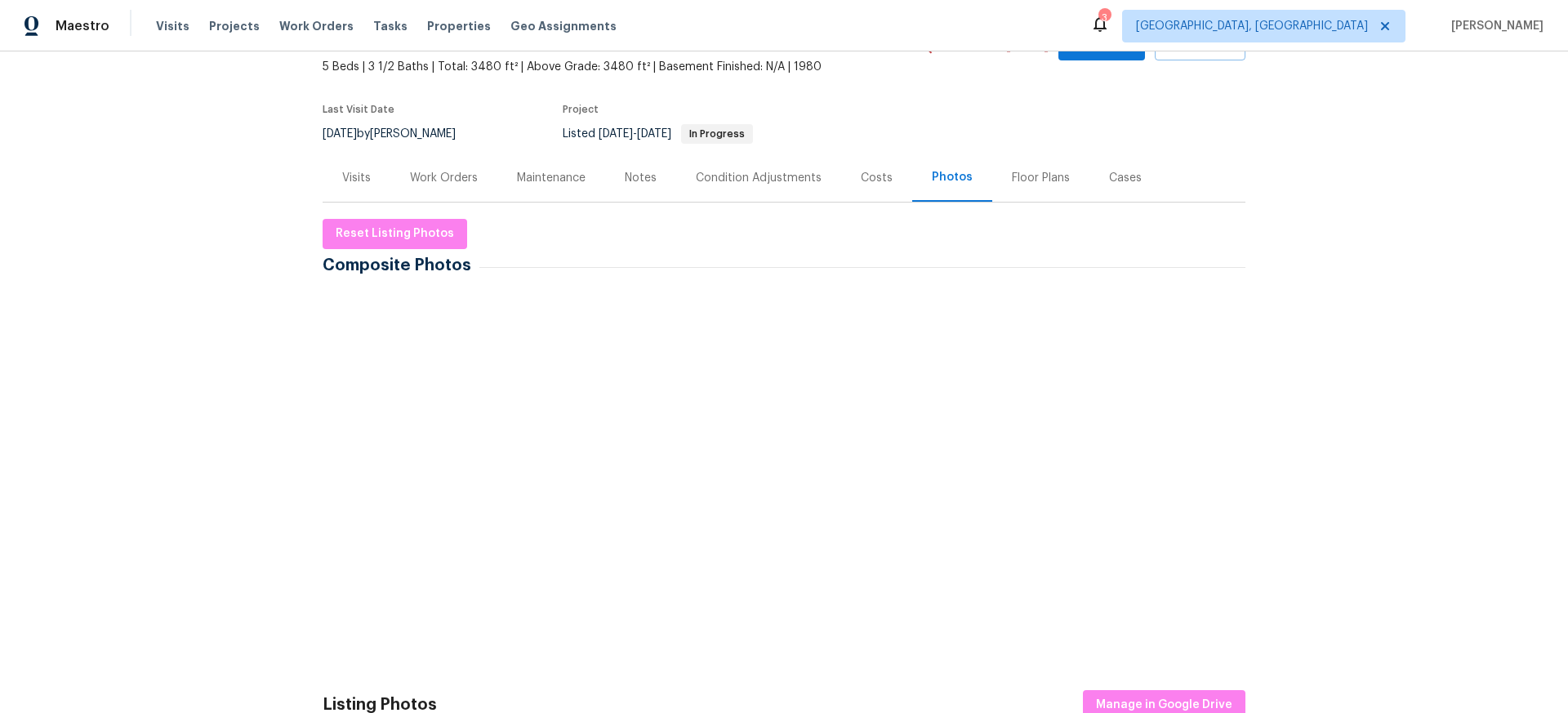
scroll to position [99, 0]
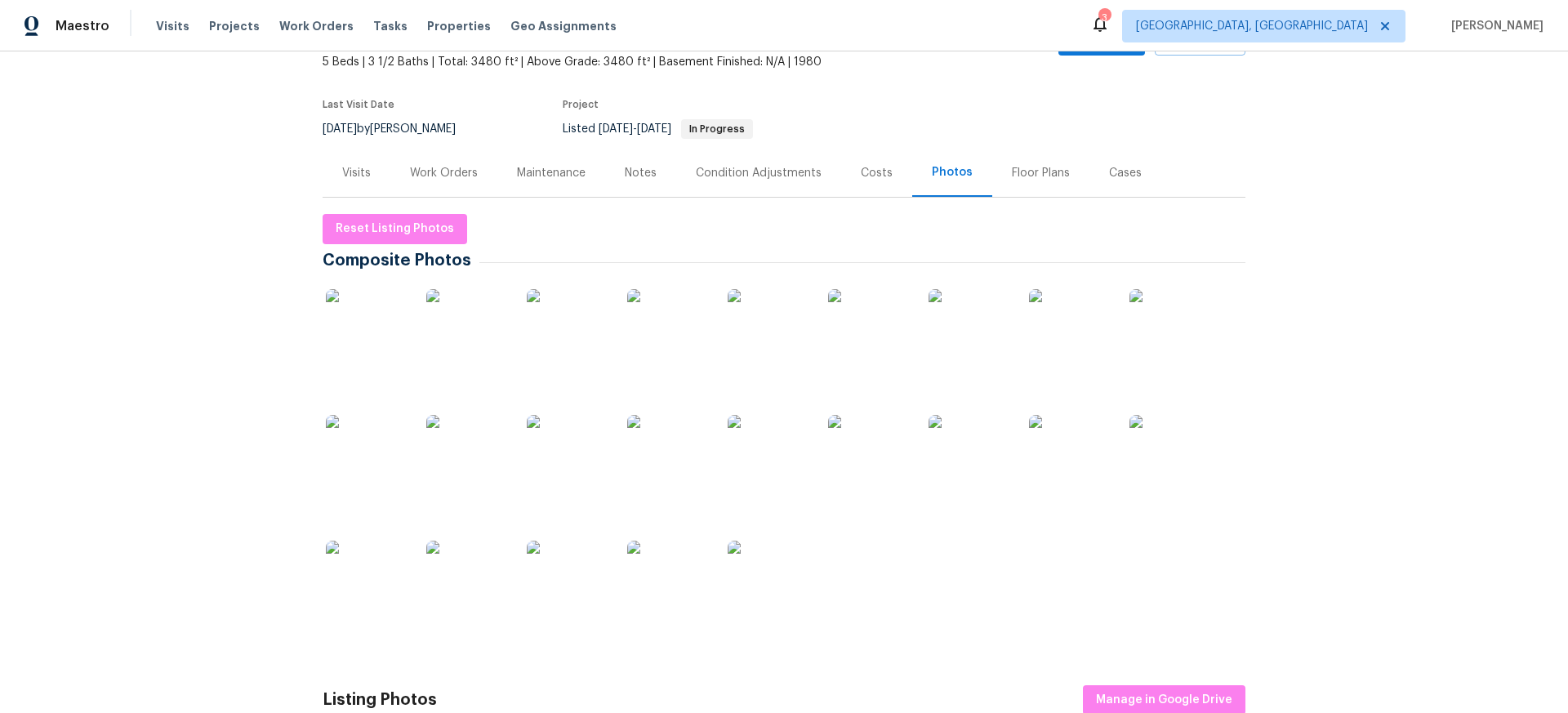
click at [372, 330] on img at bounding box center [367, 330] width 82 height 82
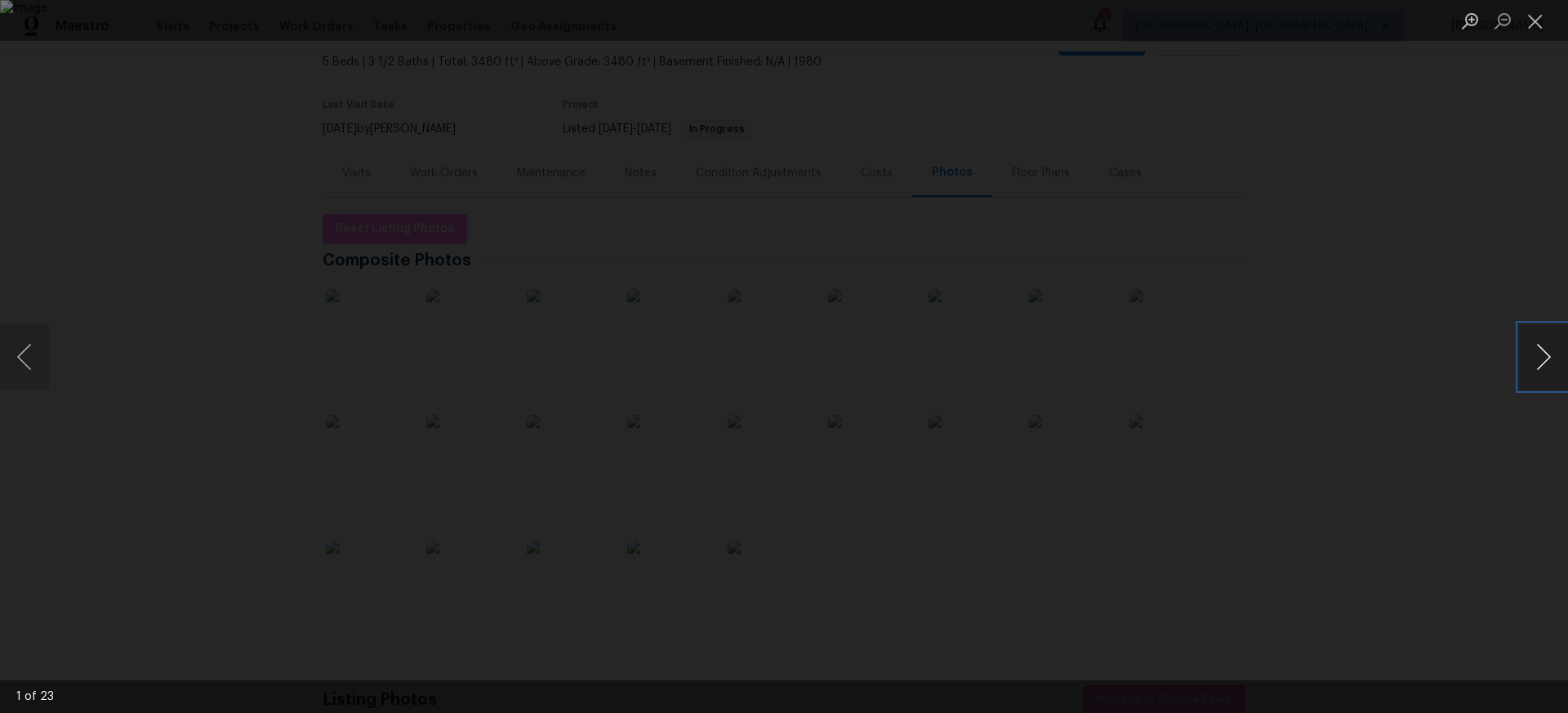
click at [1550, 356] on button "Next image" at bounding box center [1543, 357] width 49 height 65
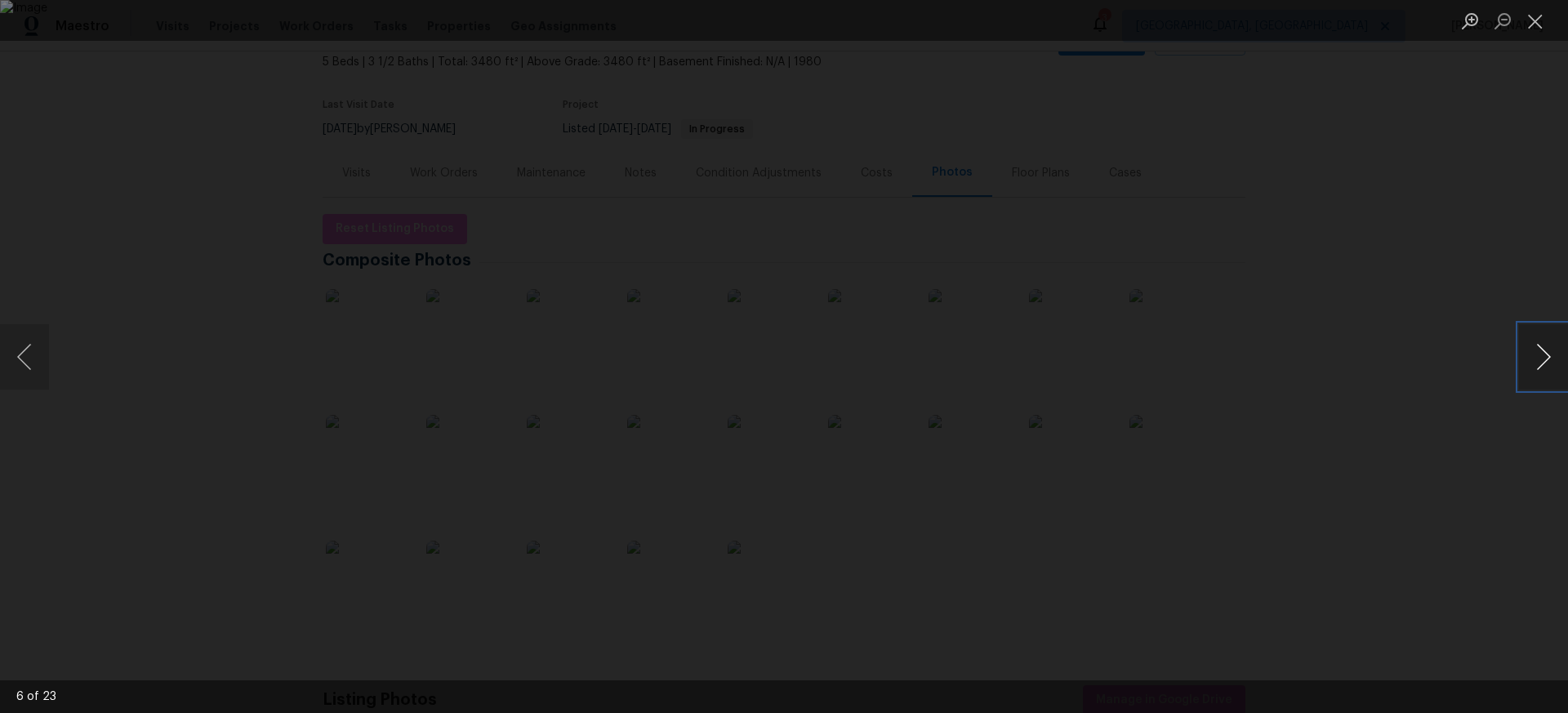
click at [1550, 356] on button "Next image" at bounding box center [1543, 357] width 49 height 65
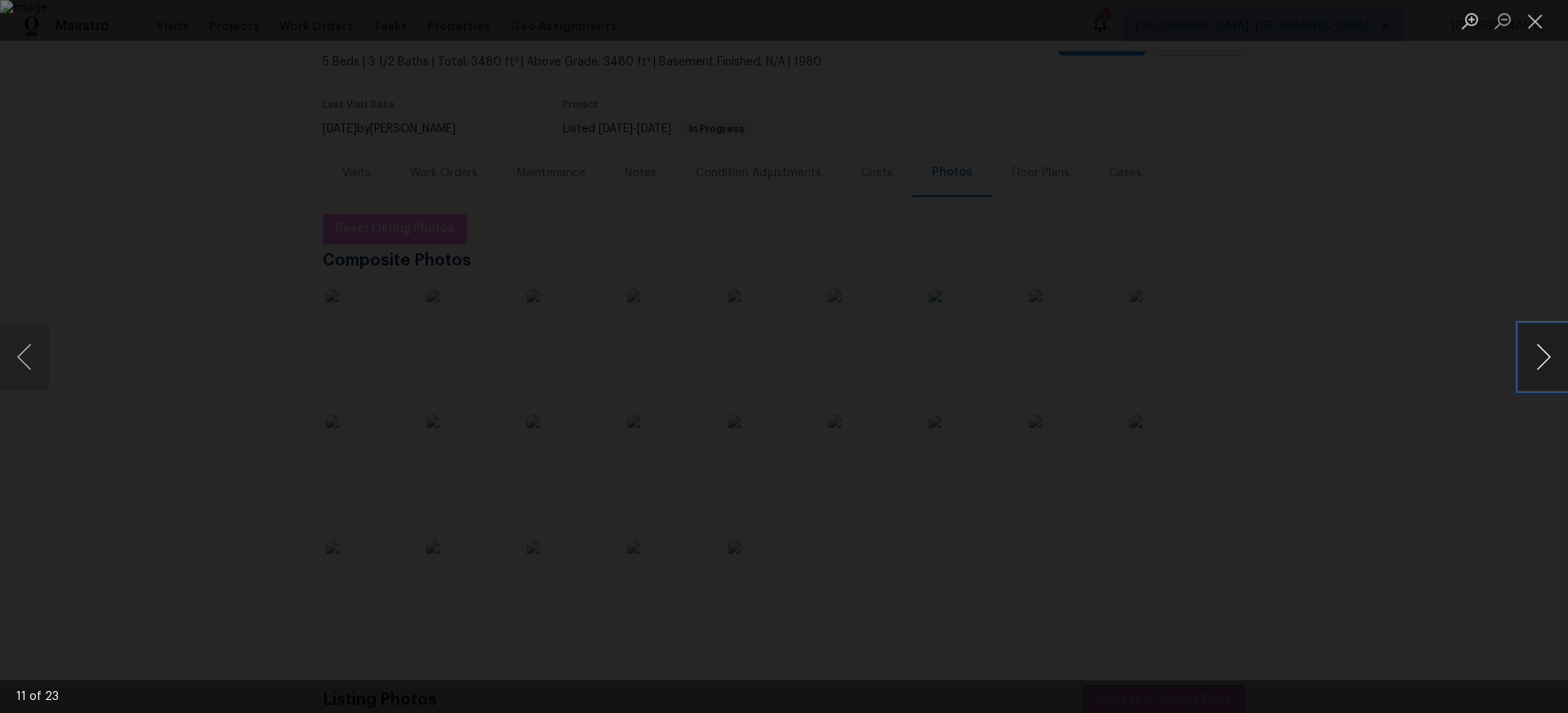
click at [1550, 356] on button "Next image" at bounding box center [1543, 357] width 49 height 65
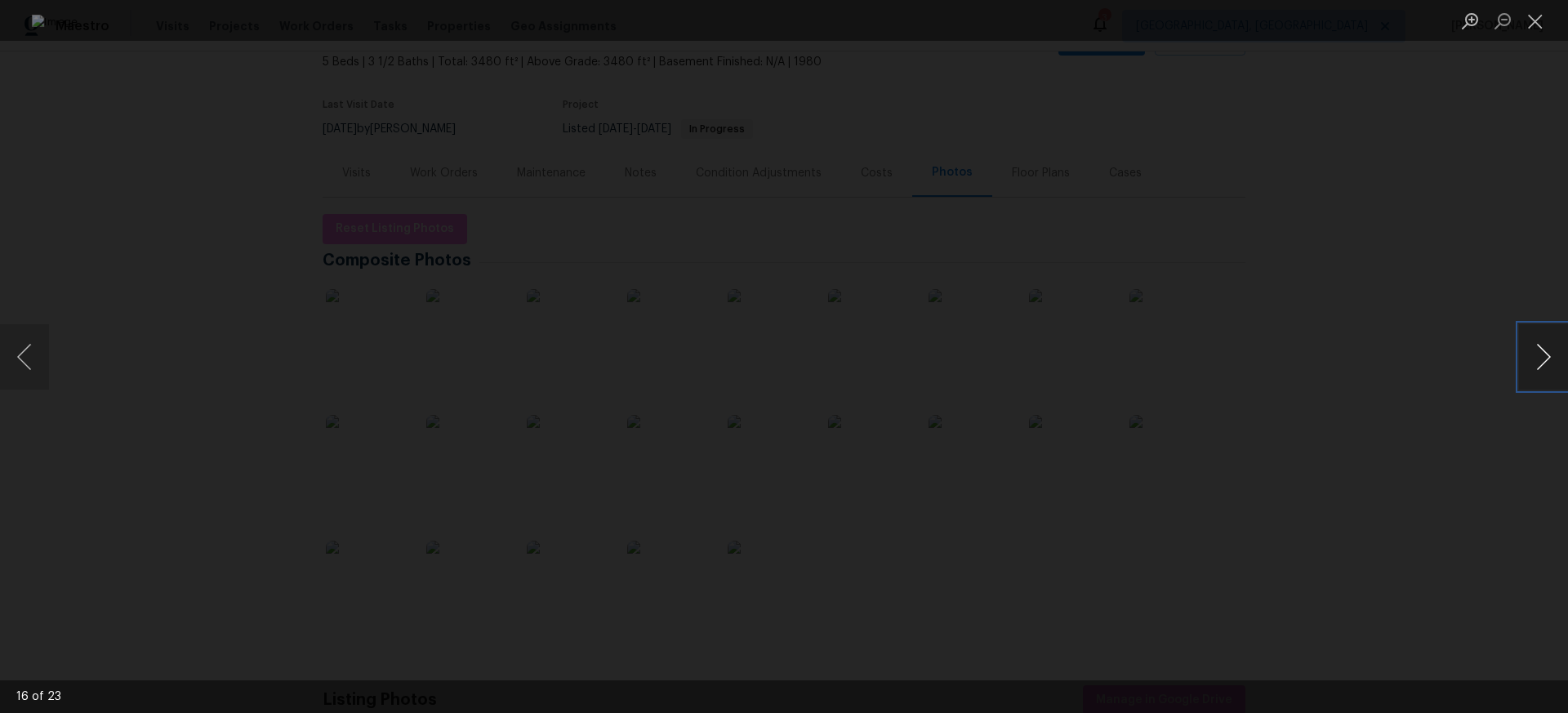
click at [1550, 356] on button "Next image" at bounding box center [1543, 357] width 49 height 65
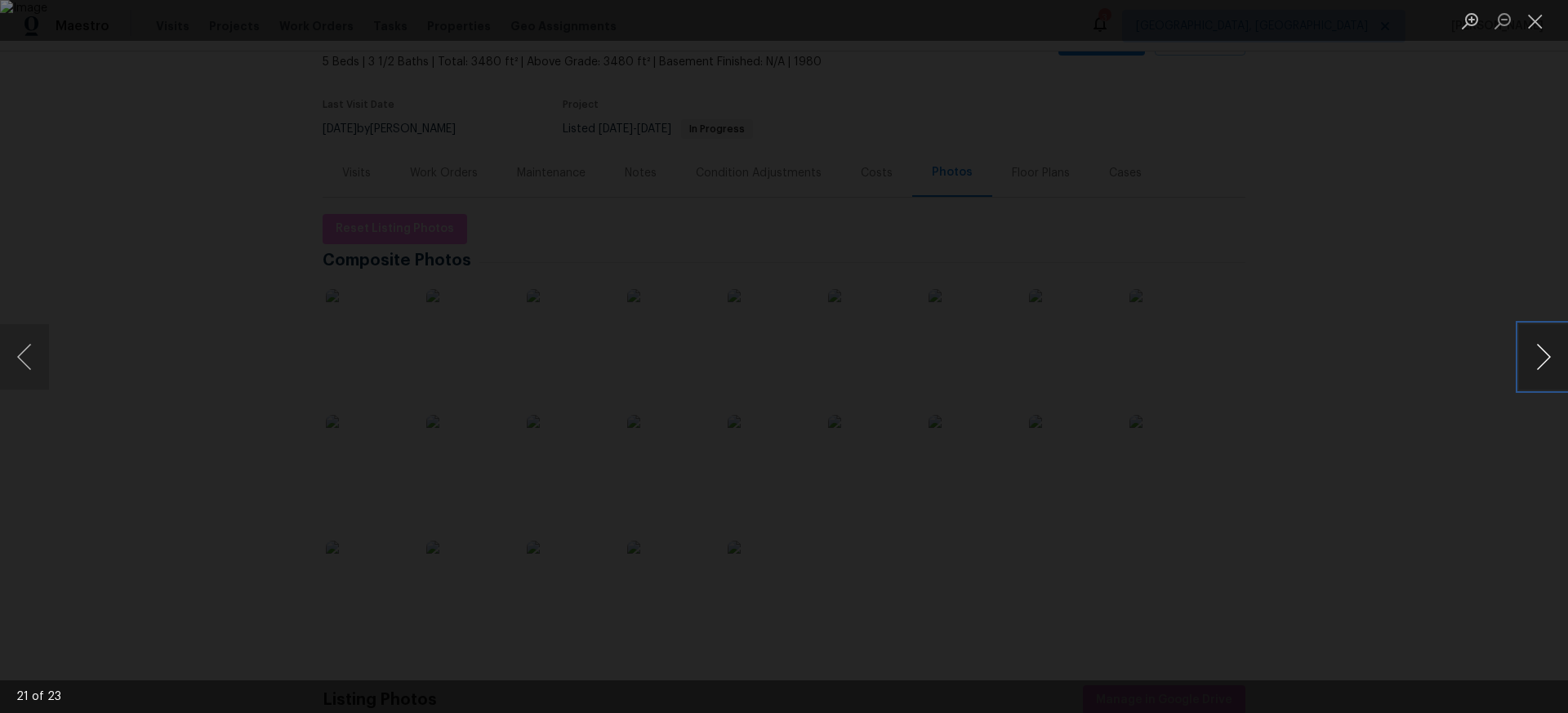
click at [1550, 356] on button "Next image" at bounding box center [1543, 357] width 49 height 65
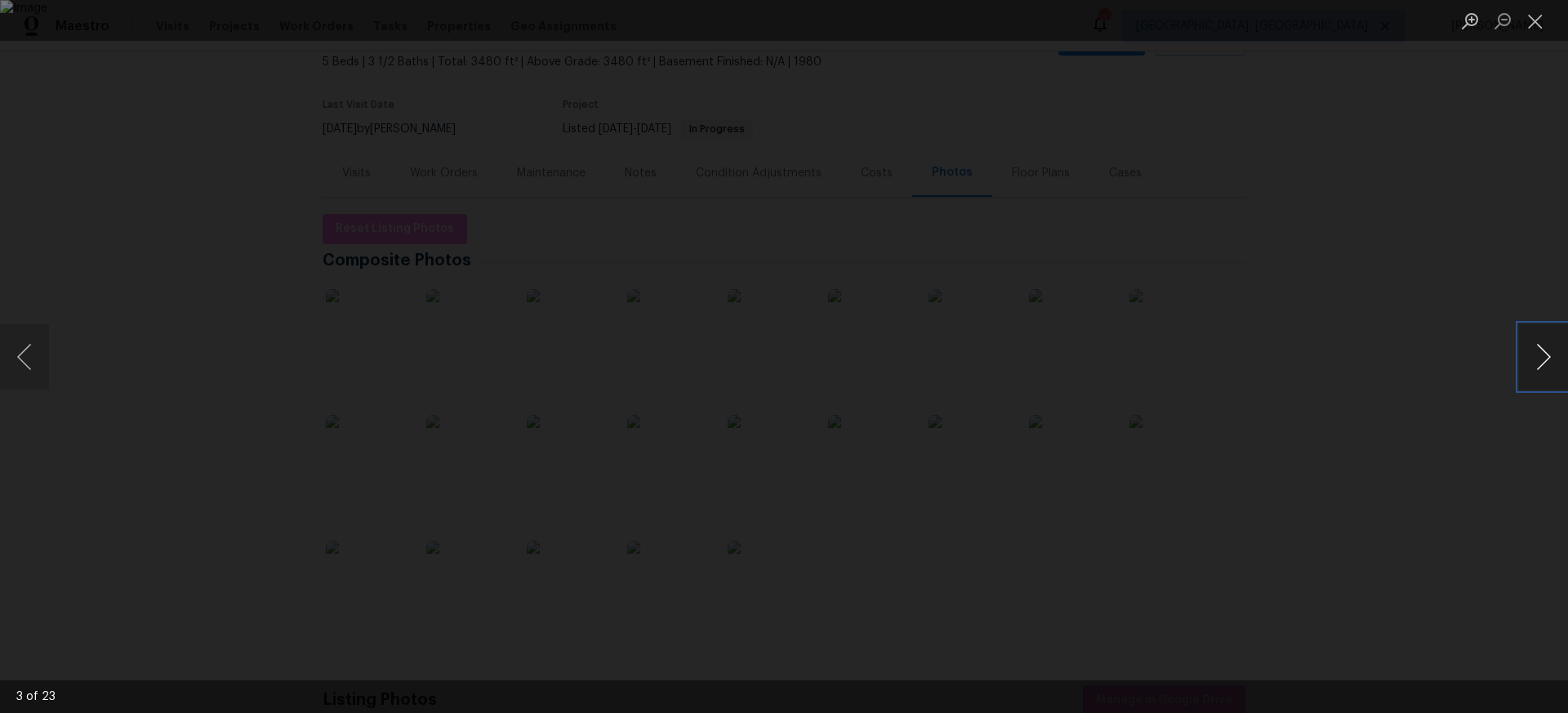
click at [1550, 356] on button "Next image" at bounding box center [1543, 357] width 49 height 65
click at [1540, 357] on button "Next image" at bounding box center [1543, 357] width 49 height 65
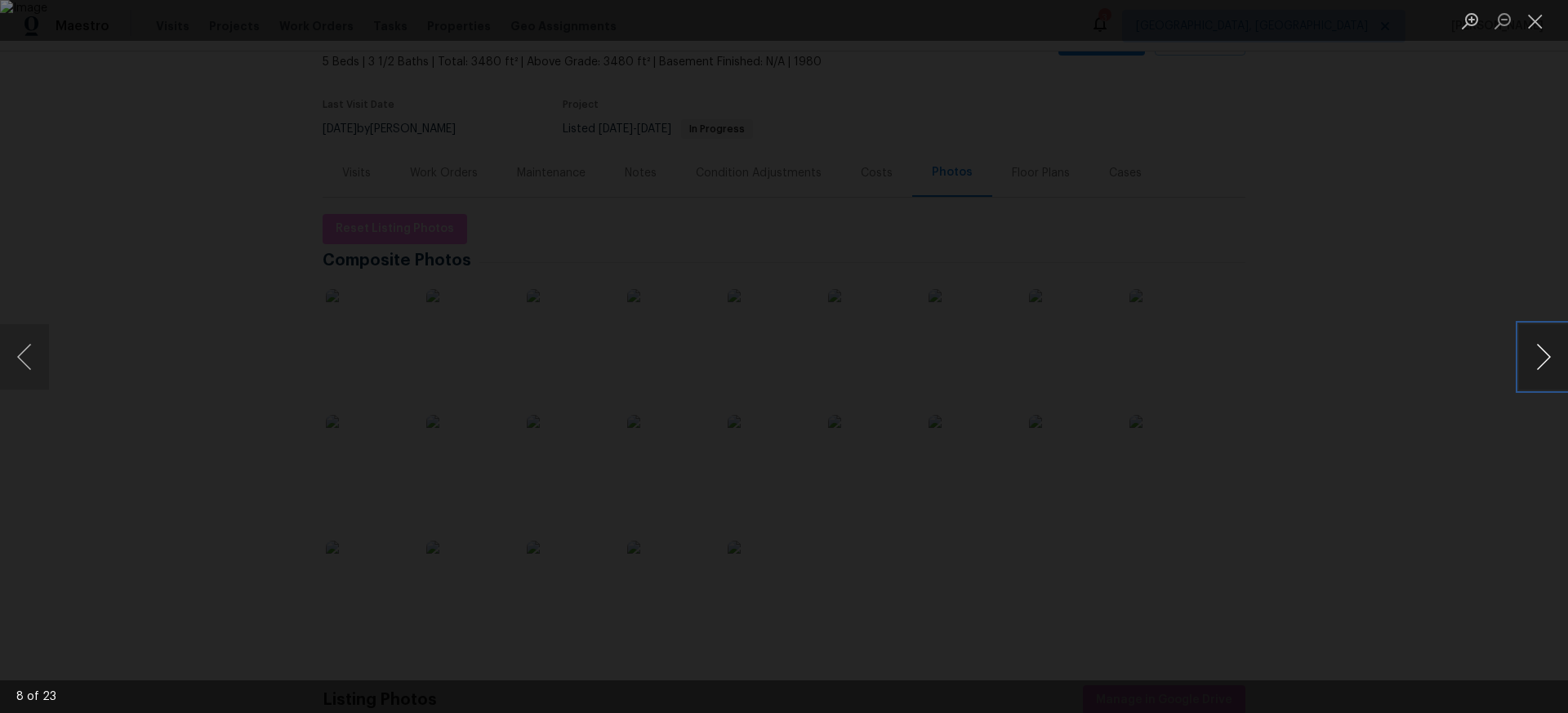
click at [1540, 357] on button "Next image" at bounding box center [1543, 357] width 49 height 65
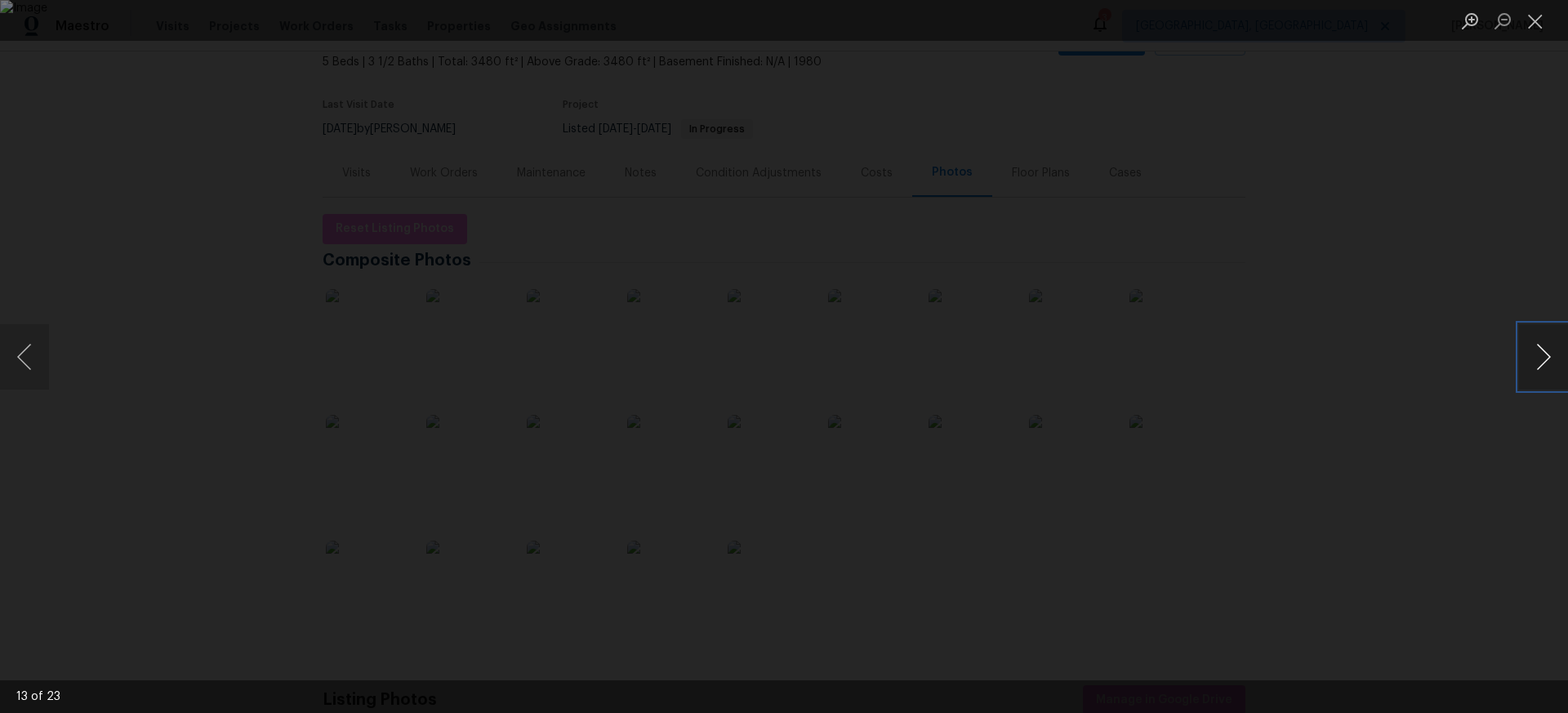
click at [1540, 357] on button "Next image" at bounding box center [1543, 357] width 49 height 65
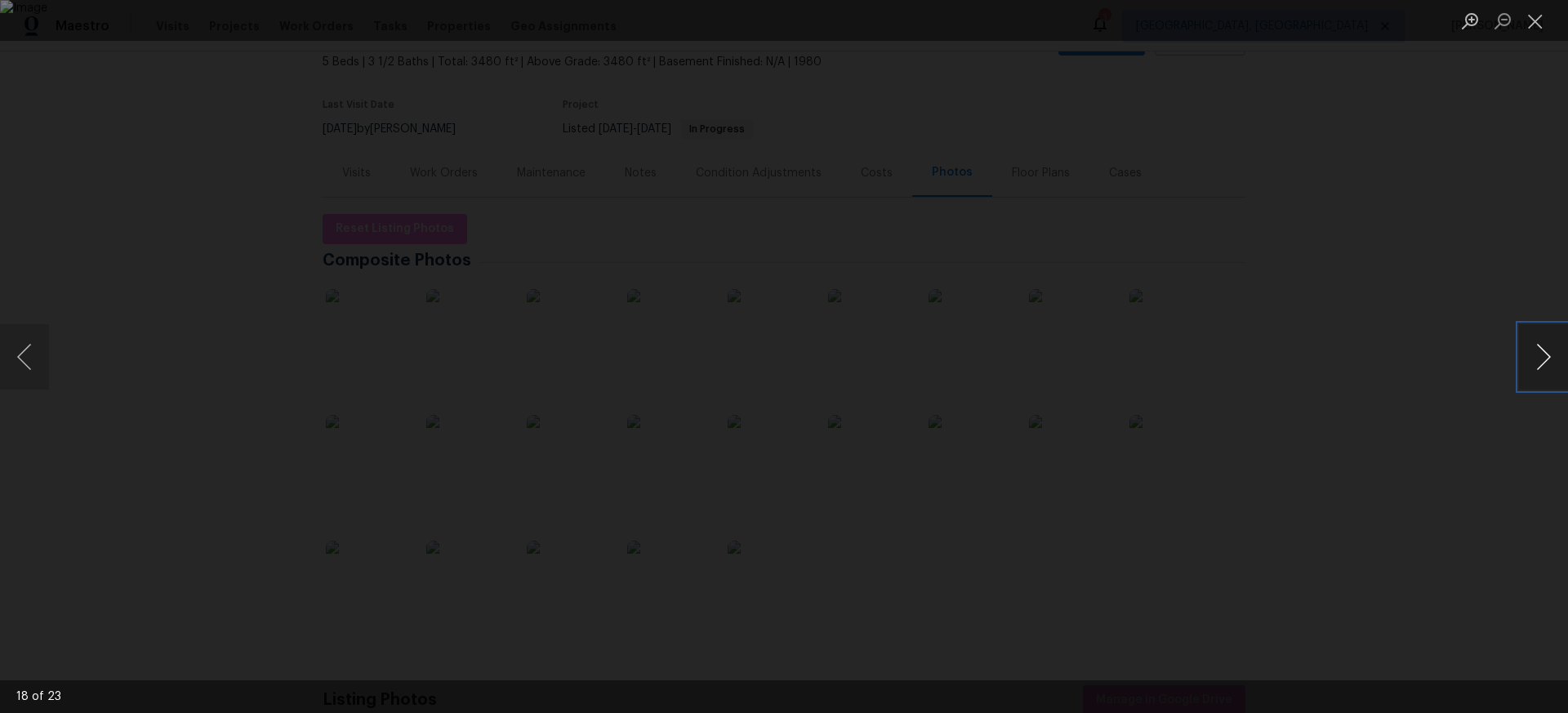
click at [1540, 357] on button "Next image" at bounding box center [1543, 357] width 49 height 65
click at [1529, 23] on button "Close lightbox" at bounding box center [1535, 21] width 33 height 28
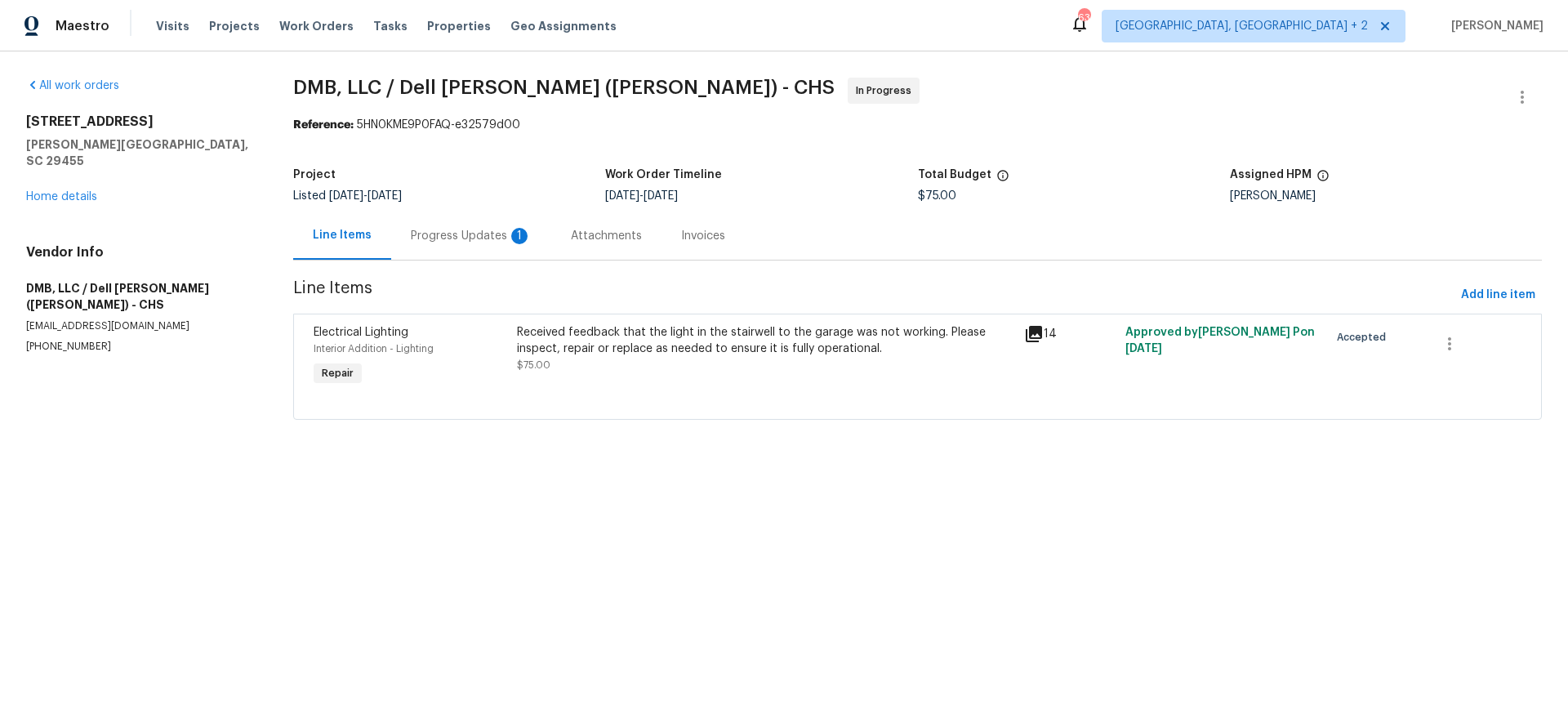
click at [714, 350] on div "Received feedback that the light in the stairwell to the garage was not working…" at bounding box center [765, 340] width 498 height 33
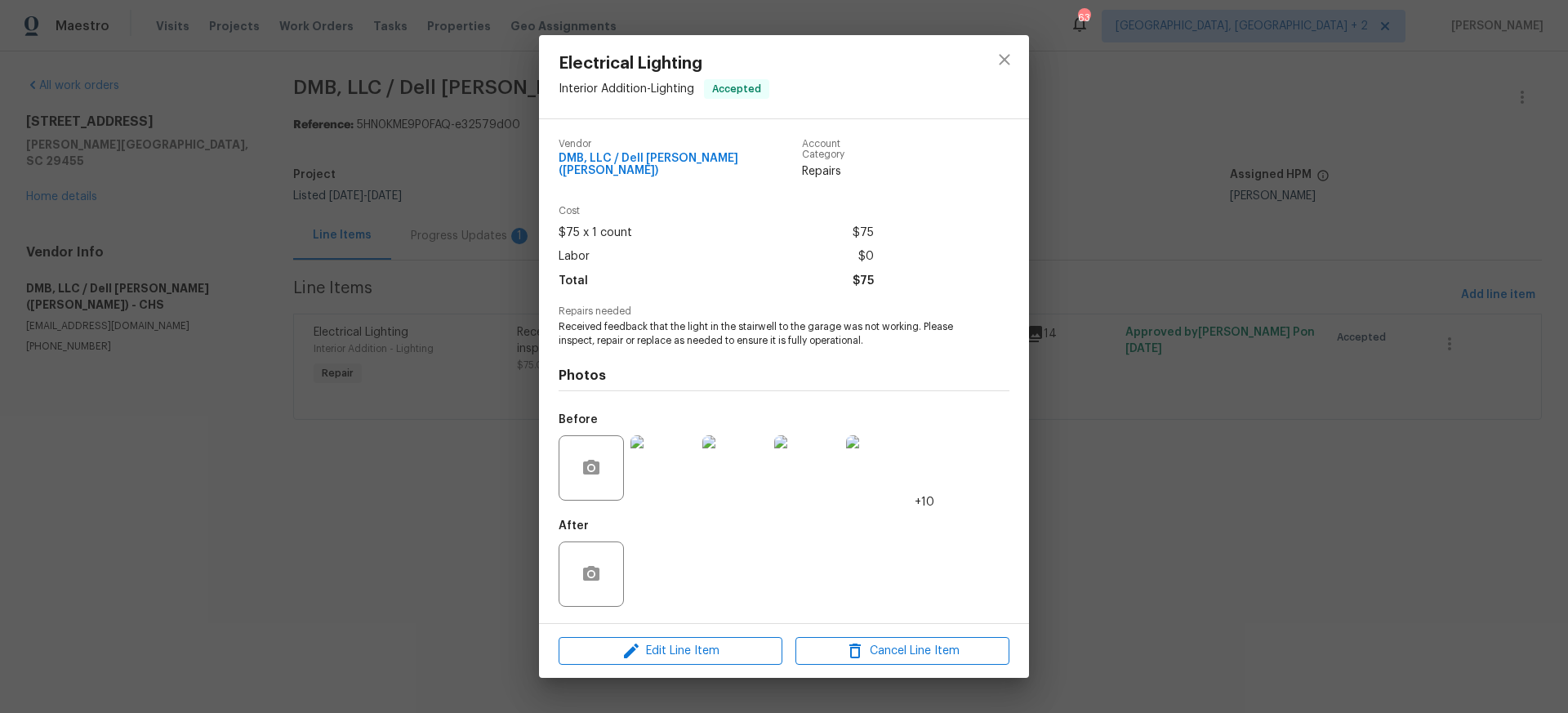
click at [681, 464] on img at bounding box center [663, 468] width 65 height 65
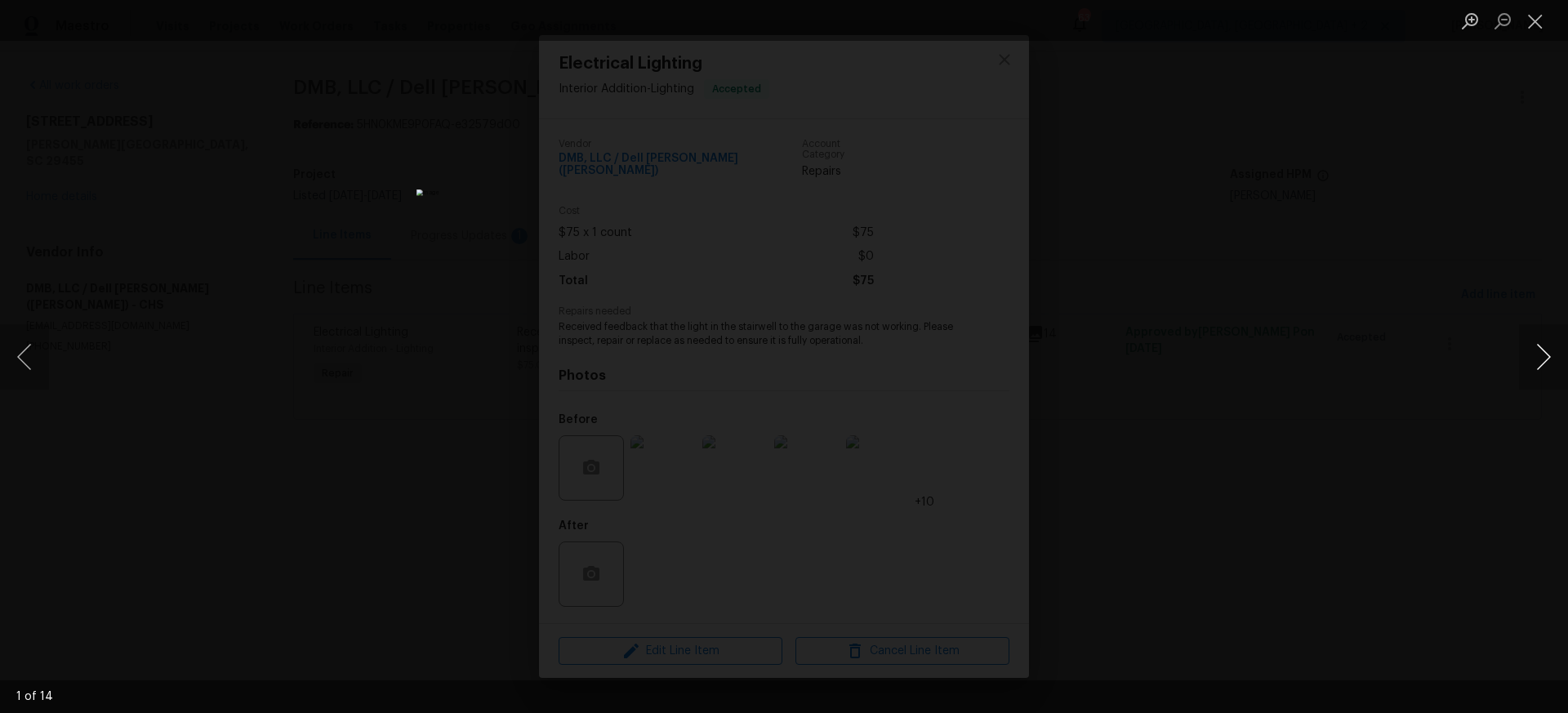
click at [1544, 356] on button "Next image" at bounding box center [1543, 357] width 49 height 65
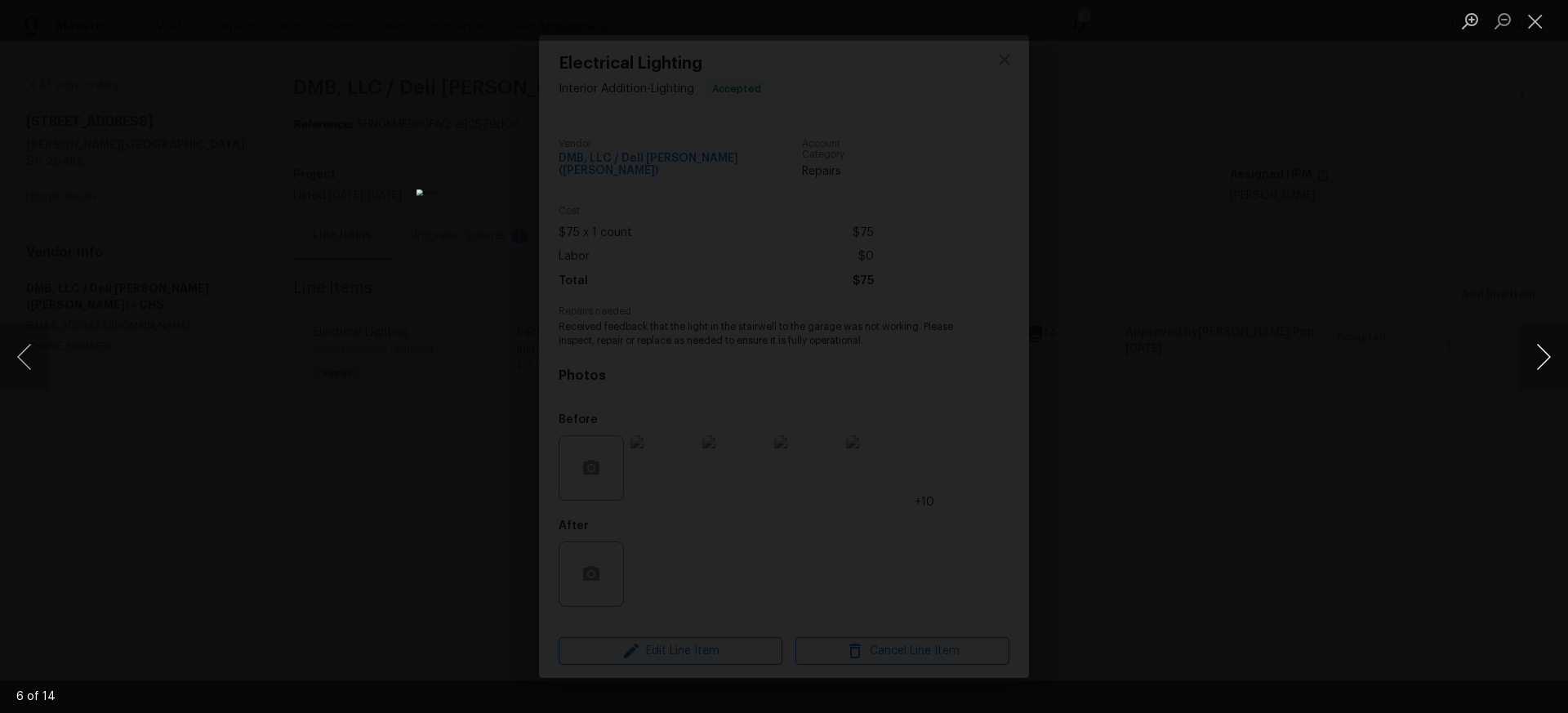
click at [1544, 356] on button "Next image" at bounding box center [1543, 357] width 49 height 65
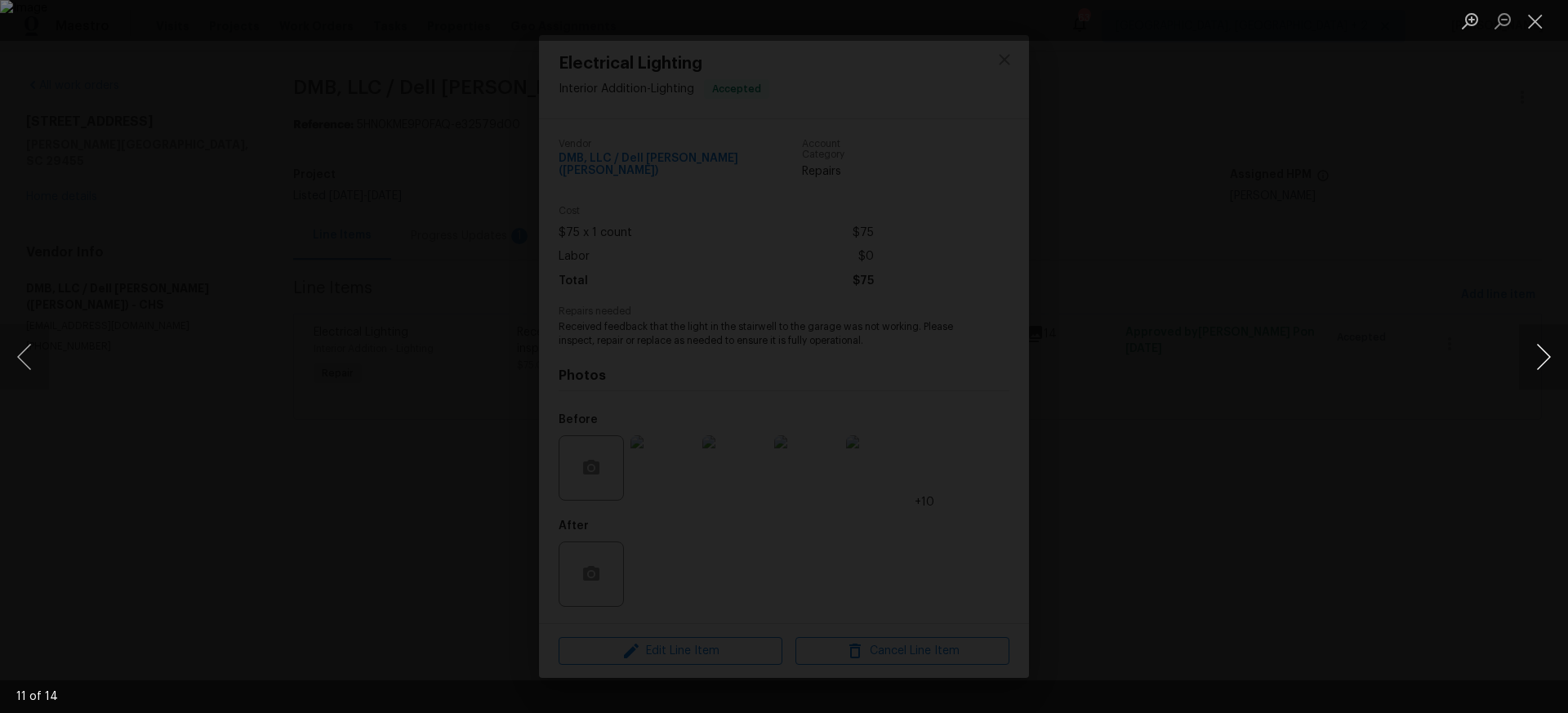
click at [1544, 356] on button "Next image" at bounding box center [1543, 357] width 49 height 65
click at [1532, 25] on button "Close lightbox" at bounding box center [1535, 21] width 33 height 28
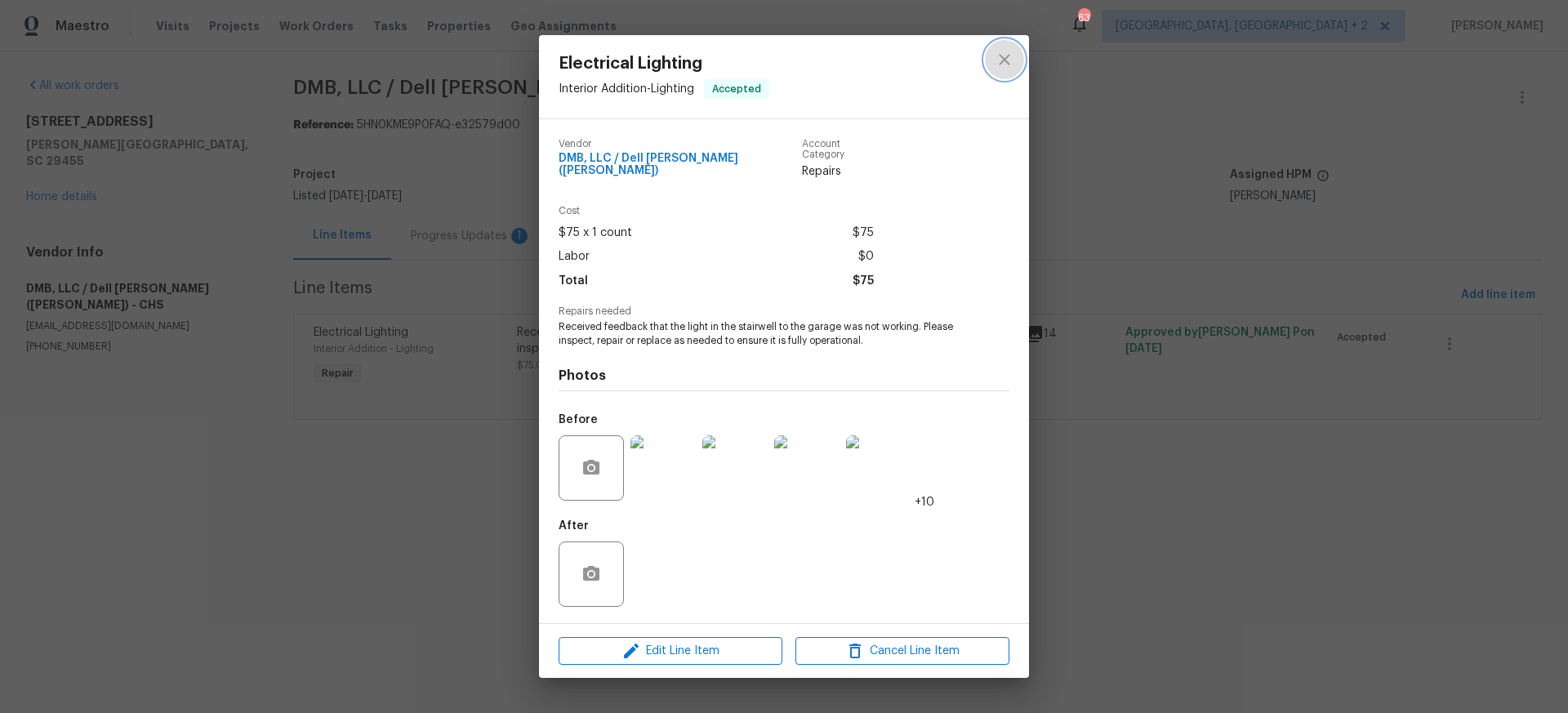
click at [1007, 65] on icon "close" at bounding box center [1004, 60] width 20 height 20
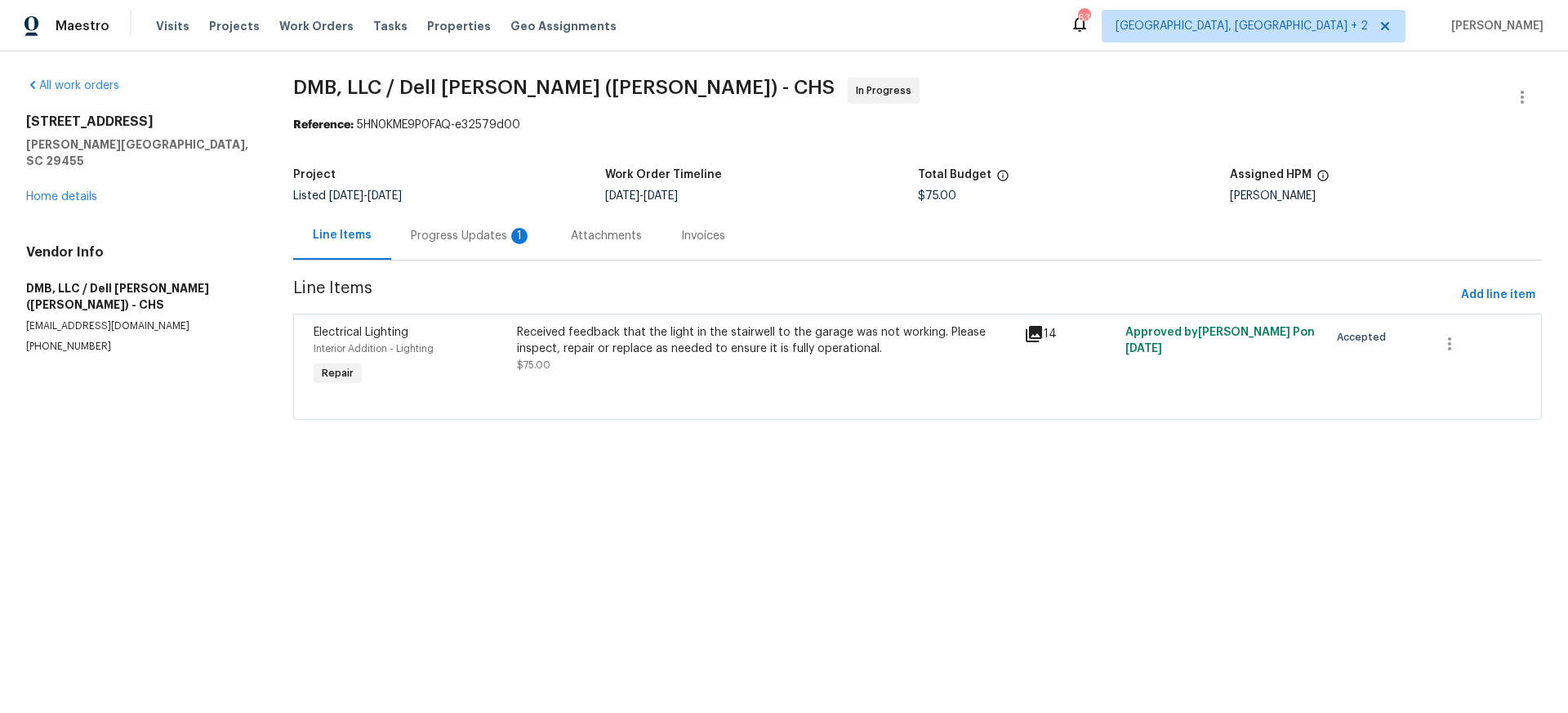
click at [473, 237] on div "Progress Updates 1" at bounding box center [471, 236] width 121 height 17
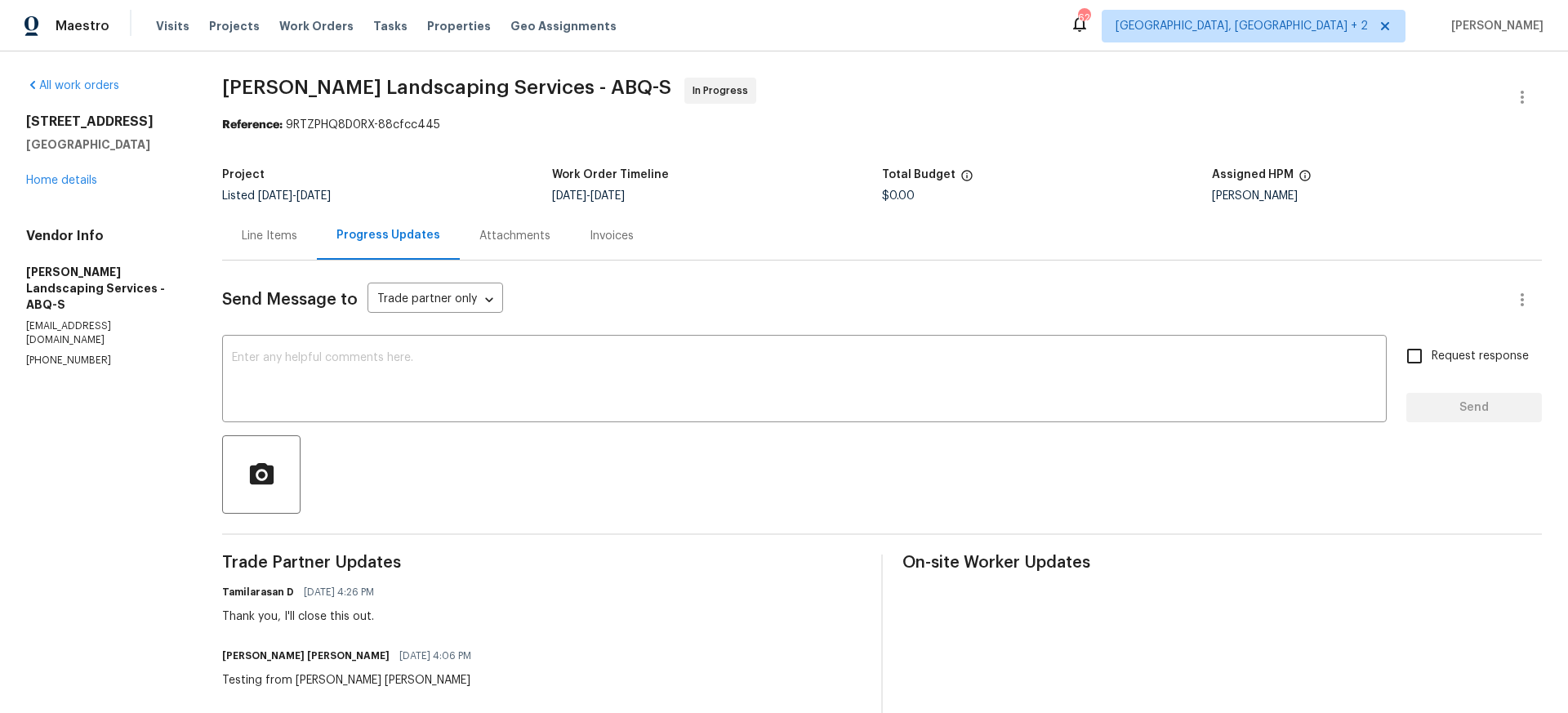
click at [284, 236] on div "Line Items" at bounding box center [269, 236] width 56 height 17
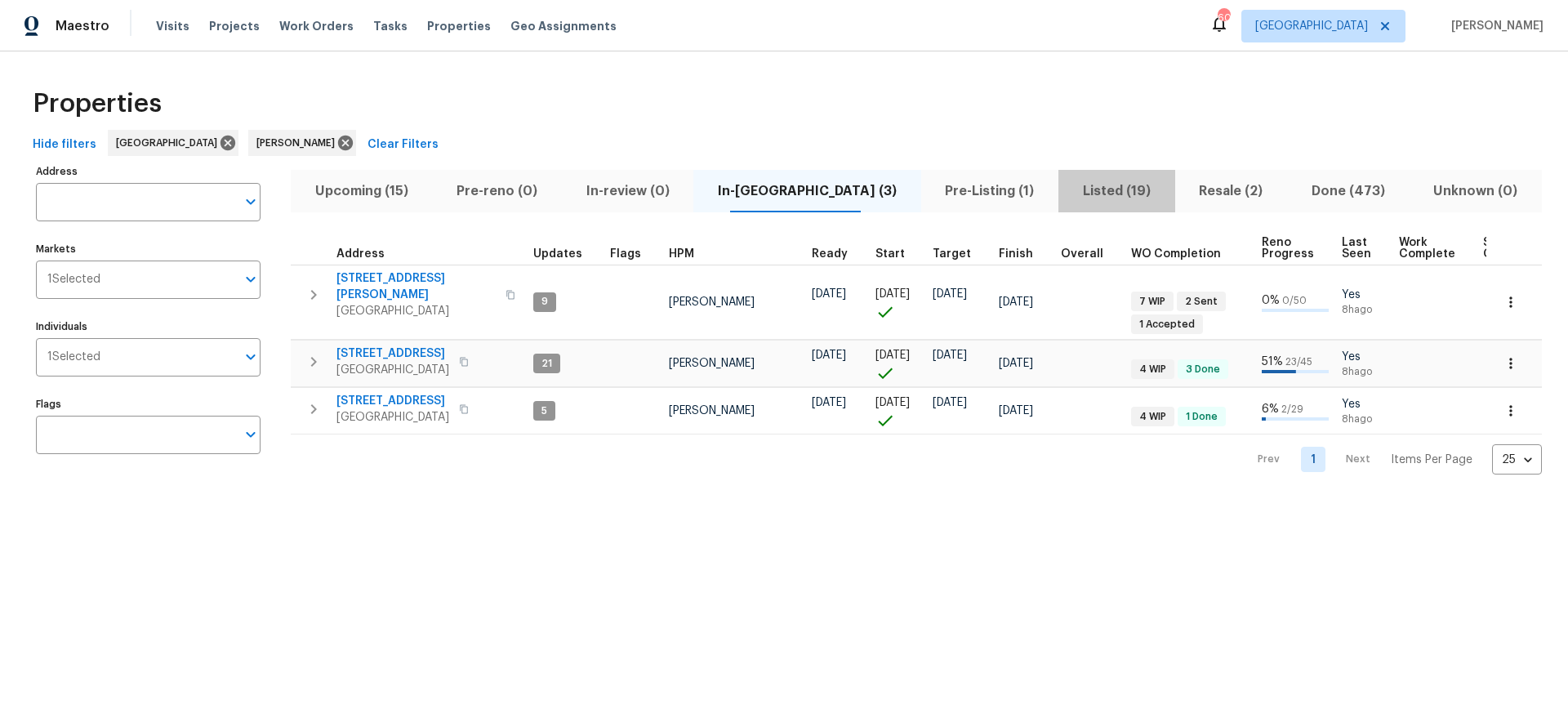
click at [1072, 188] on span "Listed (19)" at bounding box center [1116, 191] width 97 height 23
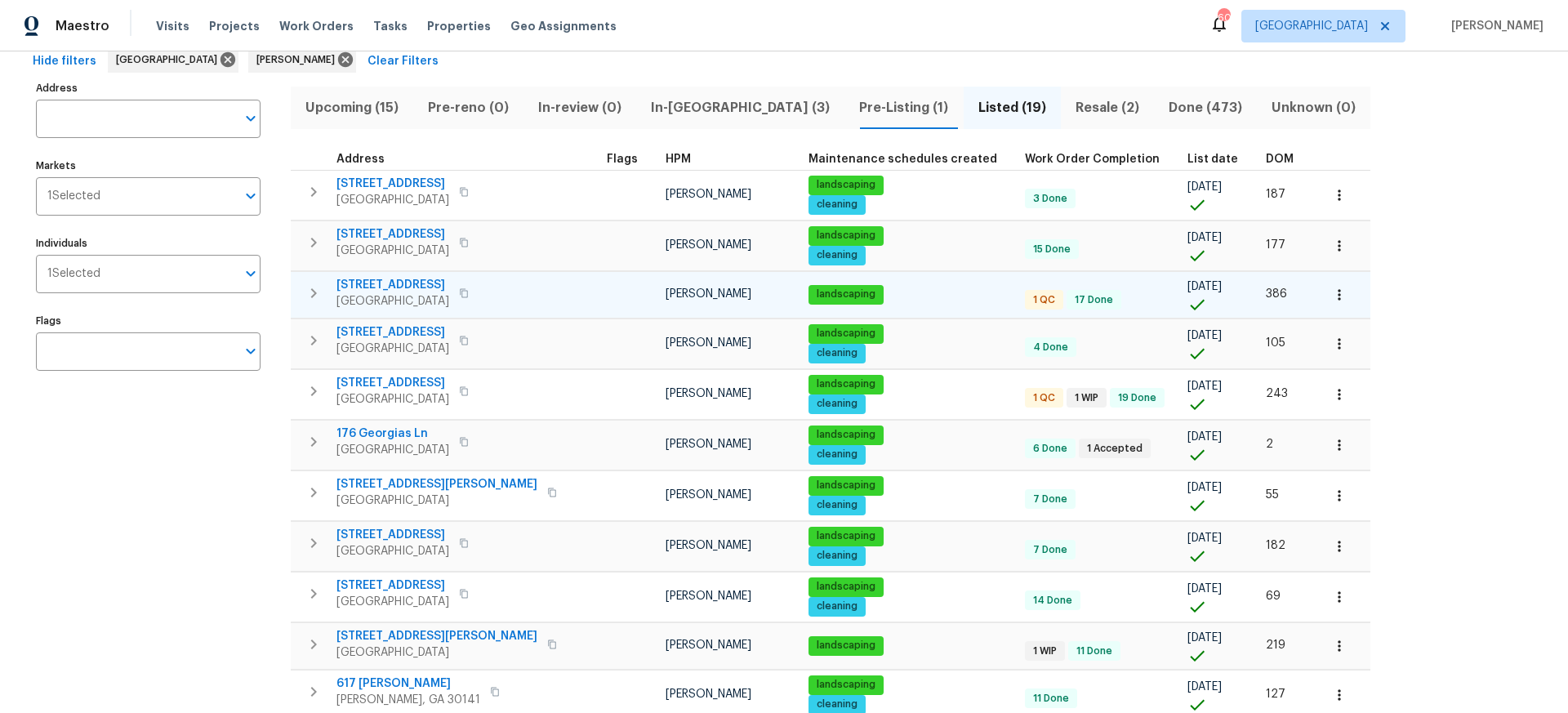
scroll to position [86, 0]
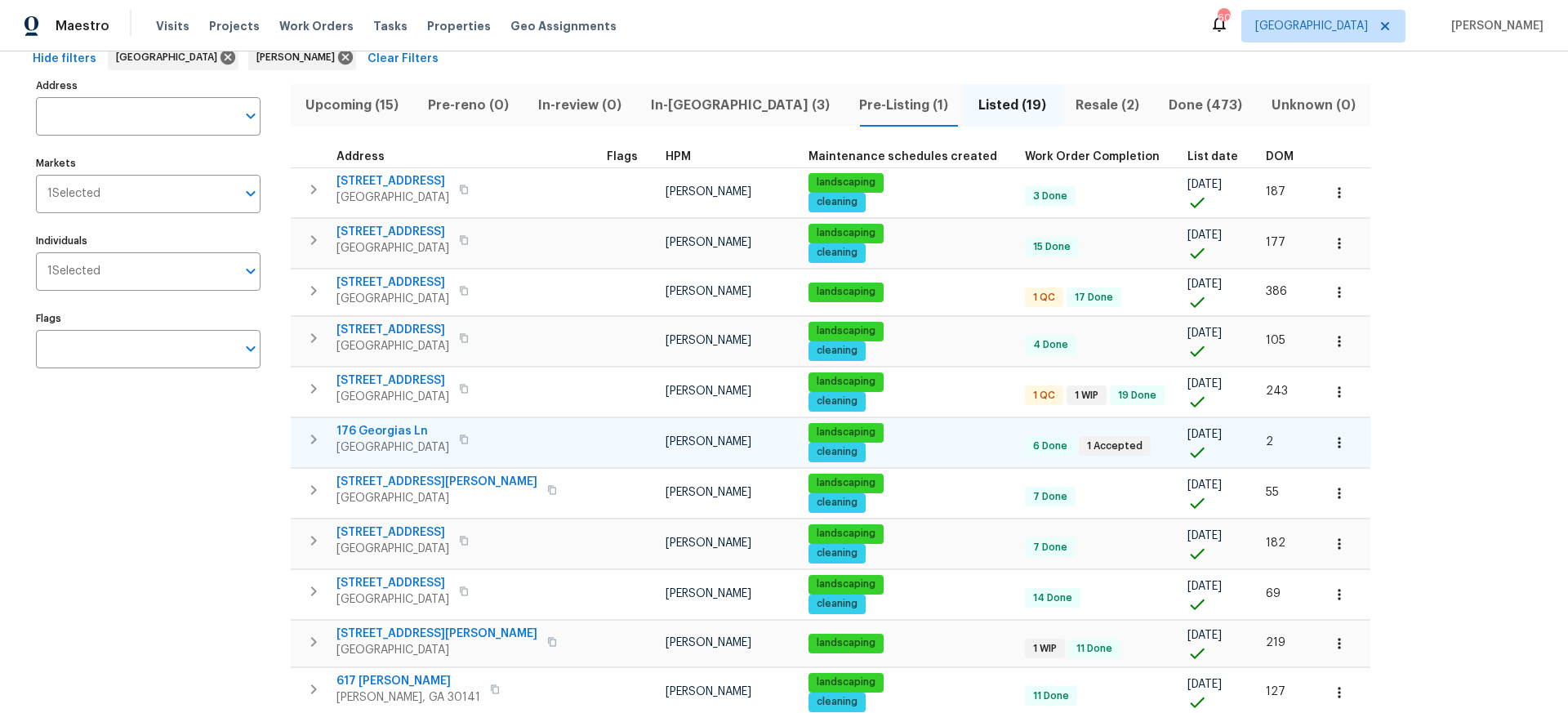
click at [384, 430] on span "176 Georgias Ln" at bounding box center [393, 431] width 113 height 17
click at [689, 103] on span "In-reno (3)" at bounding box center [740, 105] width 188 height 23
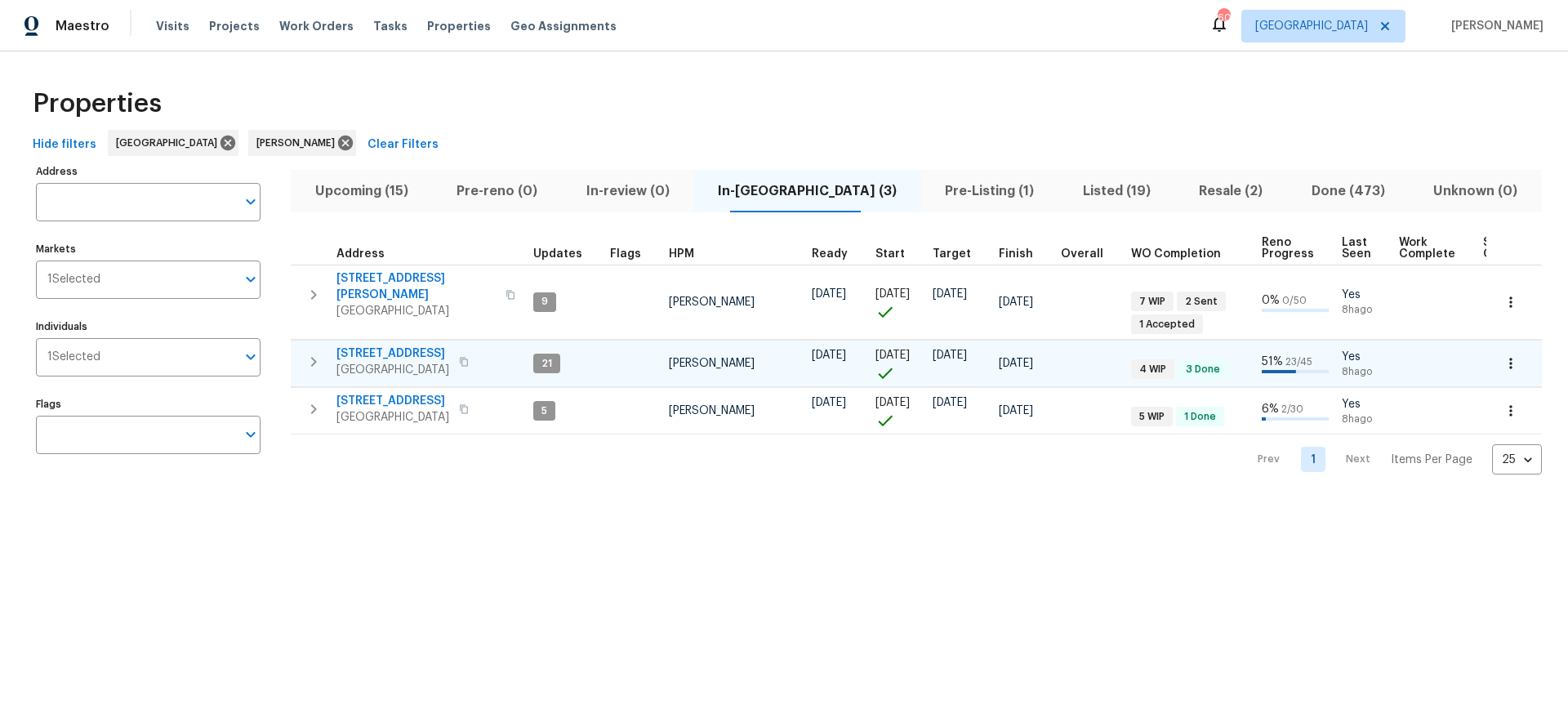
click at [387, 349] on span "[STREET_ADDRESS]" at bounding box center [393, 354] width 113 height 17
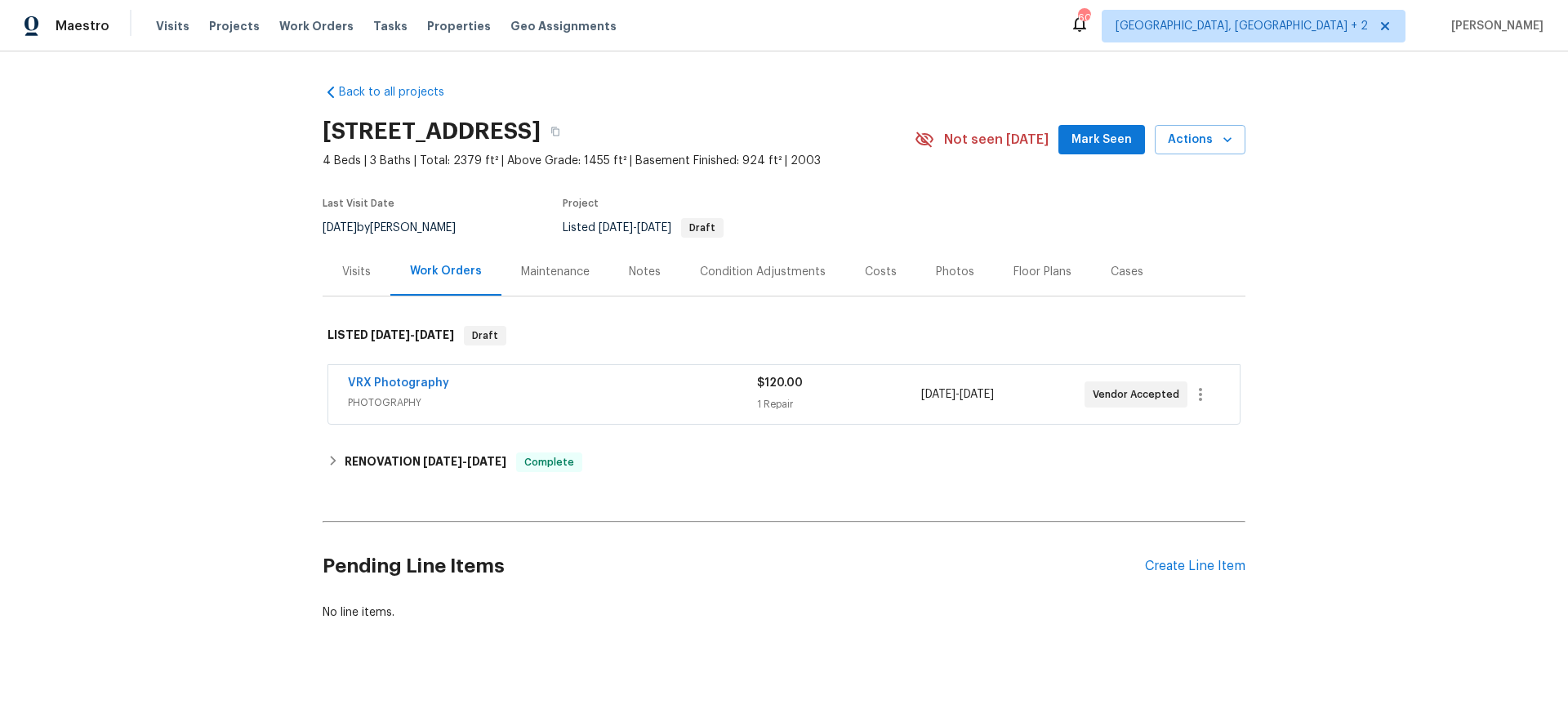
click at [956, 272] on div "Photos" at bounding box center [955, 272] width 38 height 17
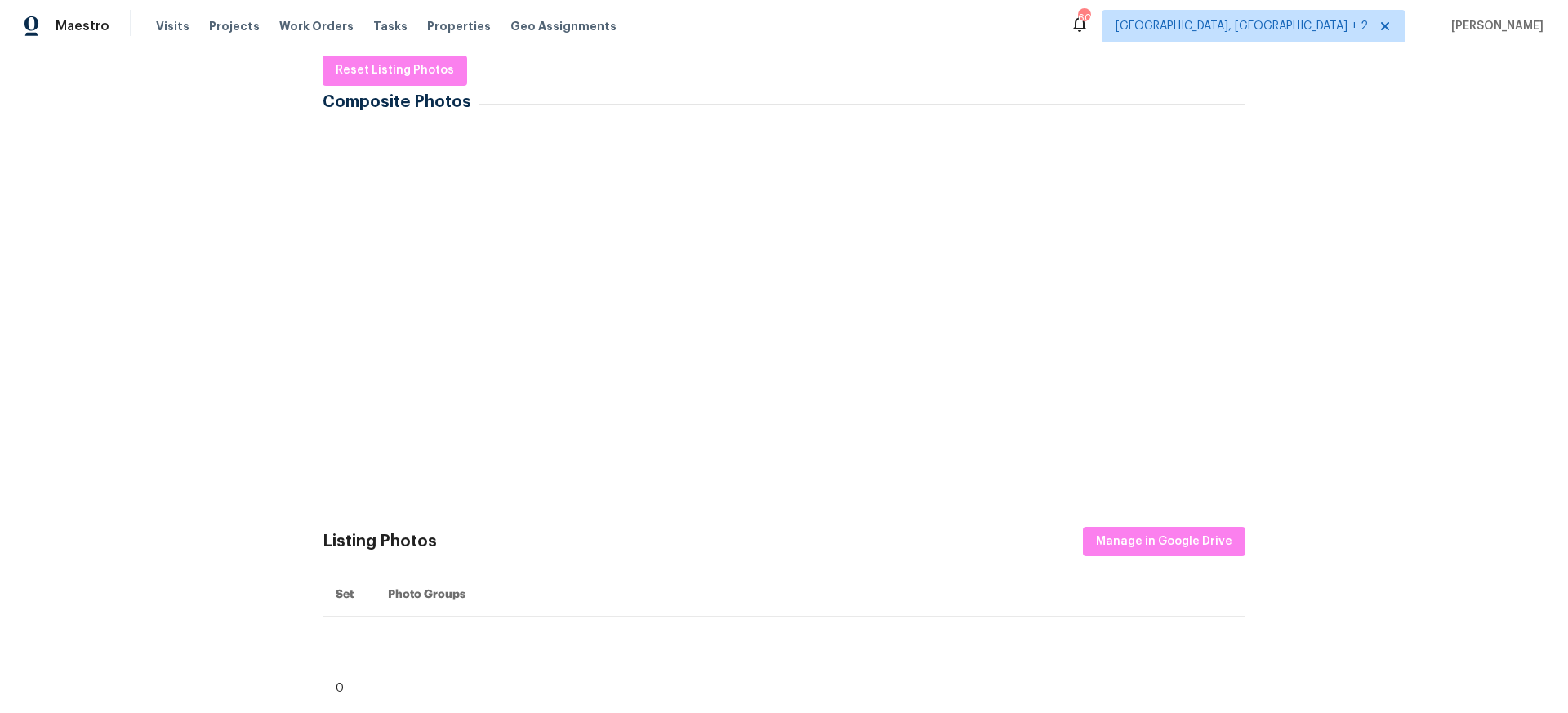
scroll to position [256, 0]
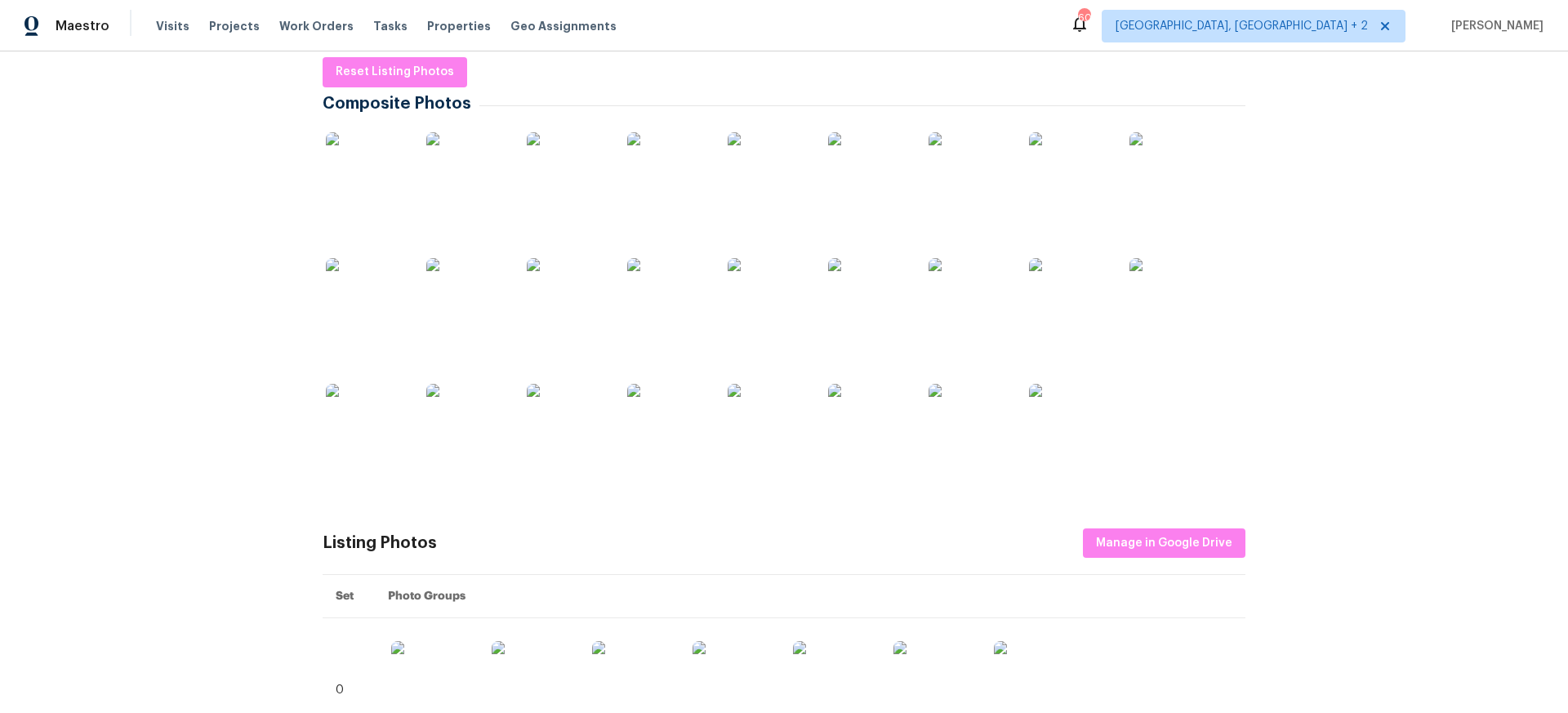
click at [383, 178] on img at bounding box center [367, 173] width 82 height 82
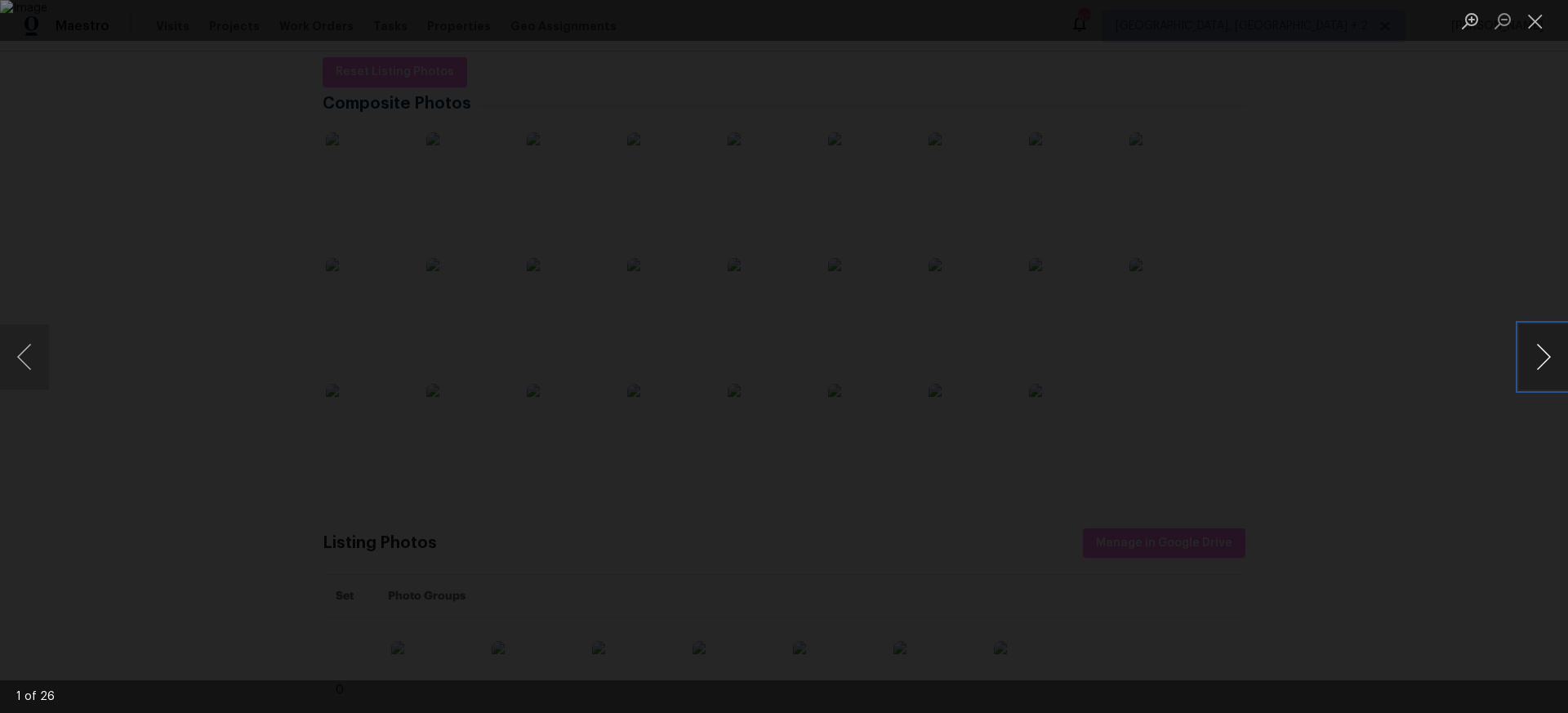
click at [1545, 359] on button "Next image" at bounding box center [1543, 357] width 49 height 65
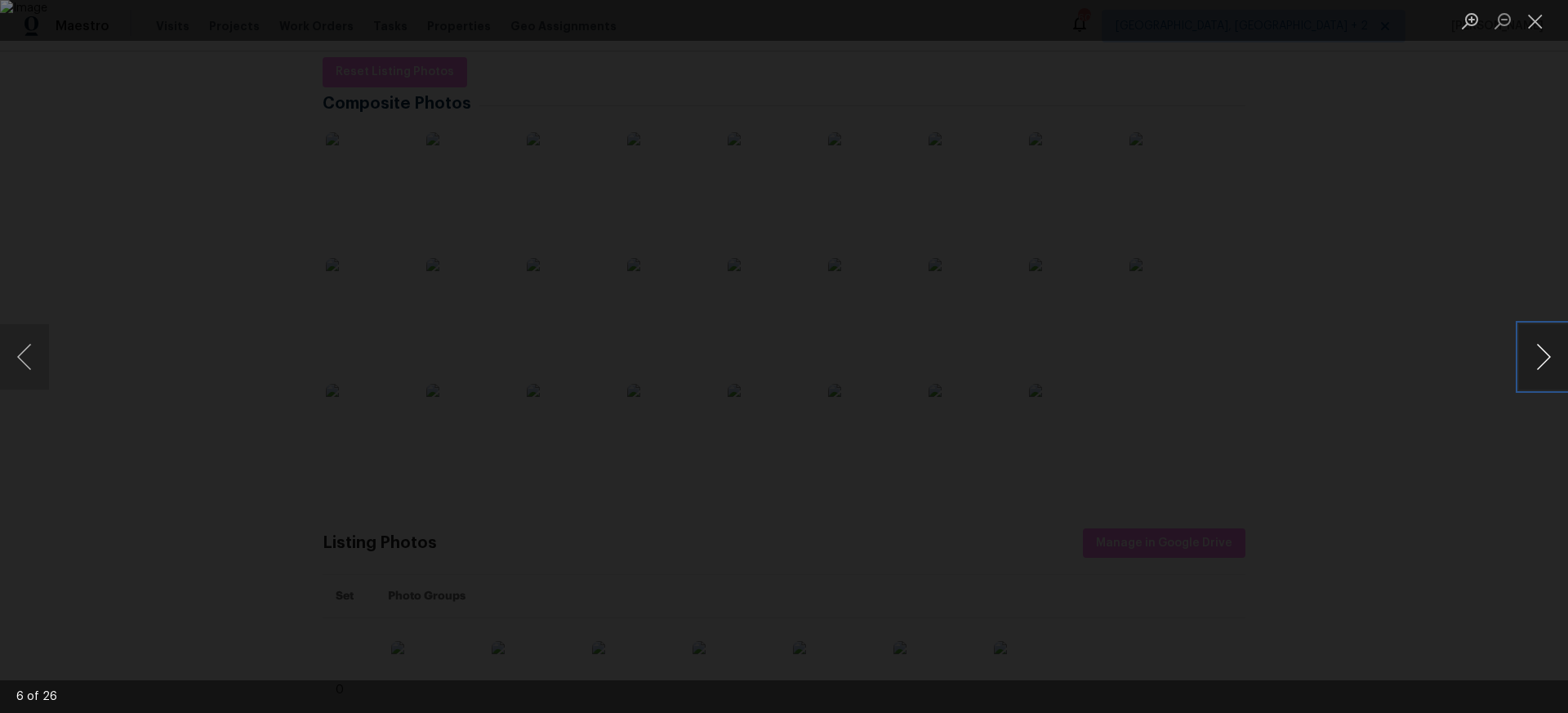
click at [1545, 359] on button "Next image" at bounding box center [1543, 357] width 49 height 65
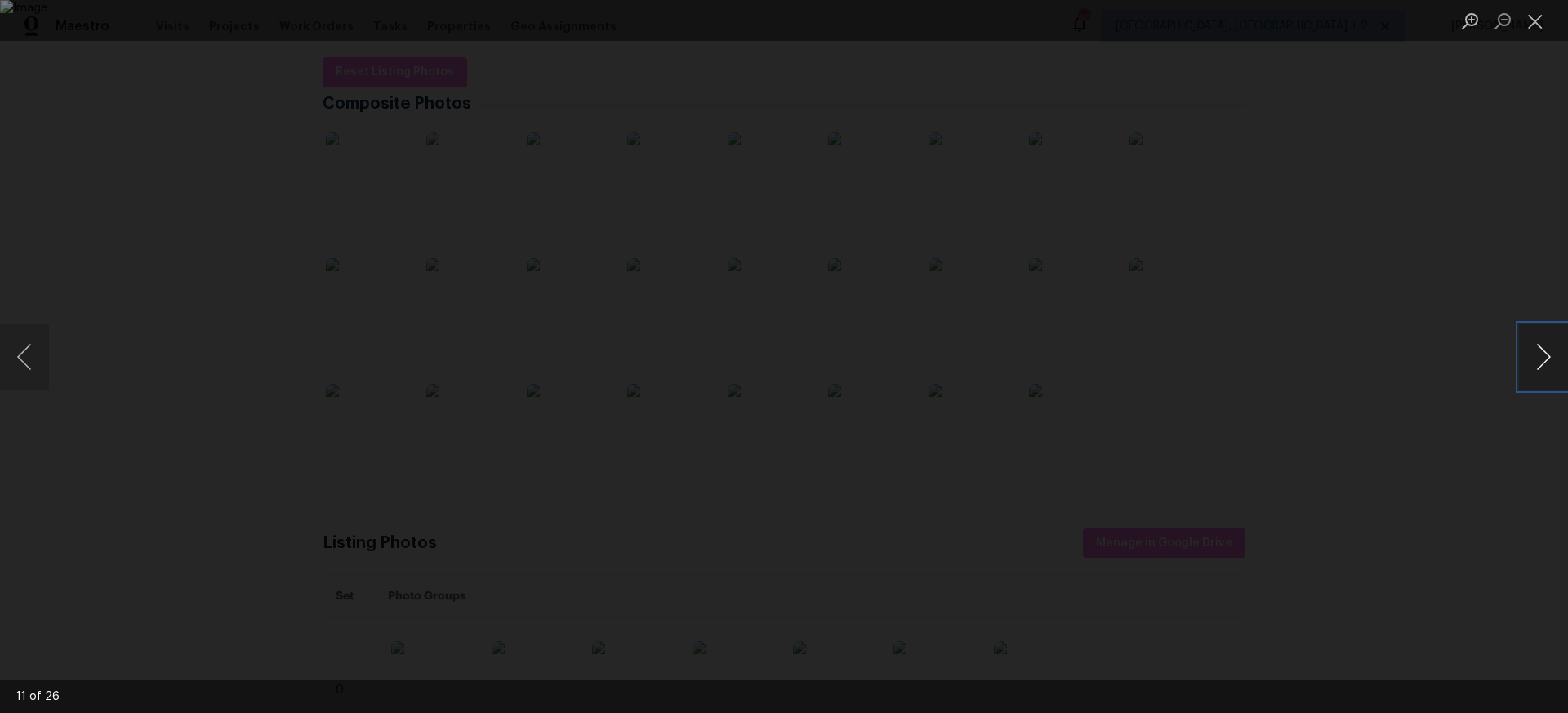
click at [1545, 359] on button "Next image" at bounding box center [1543, 357] width 49 height 65
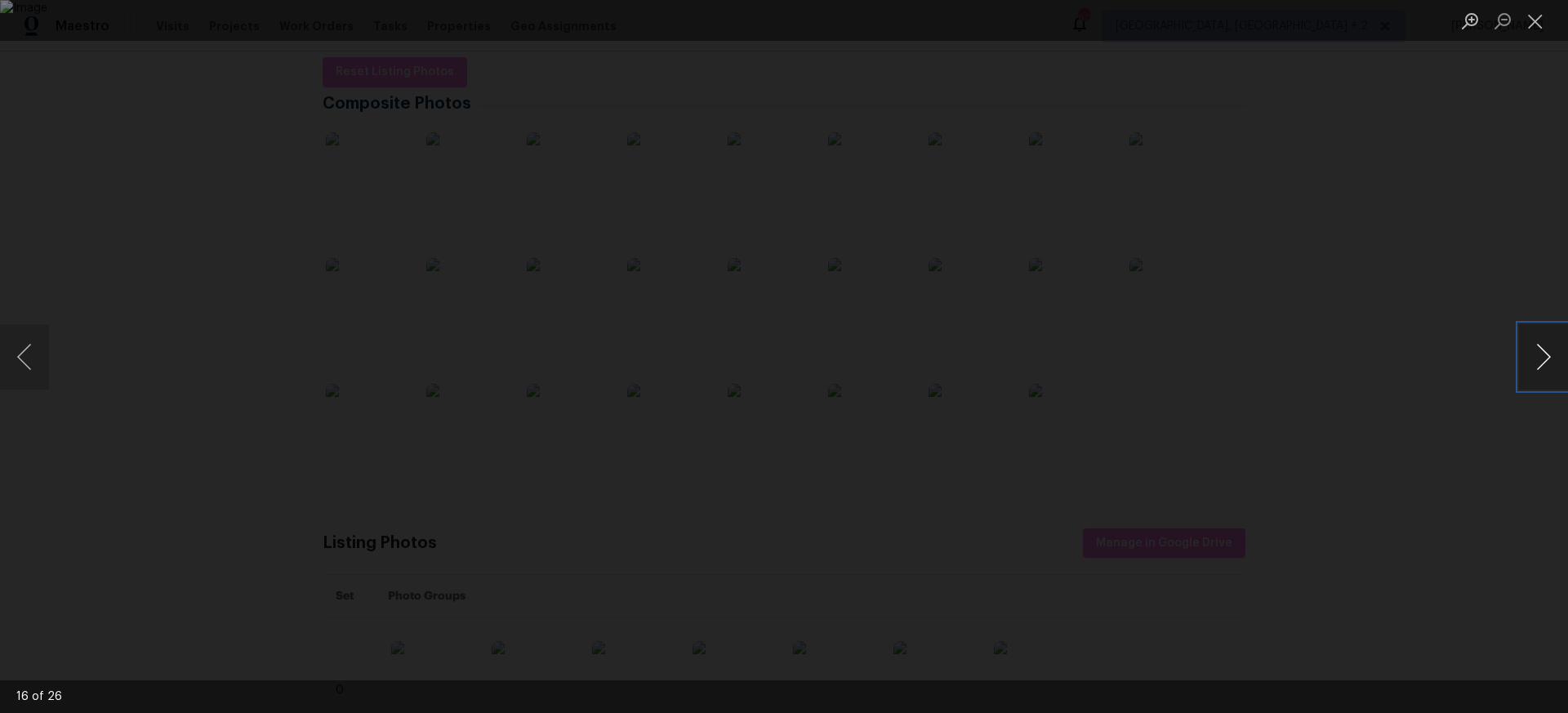
click at [1545, 359] on button "Next image" at bounding box center [1543, 357] width 49 height 65
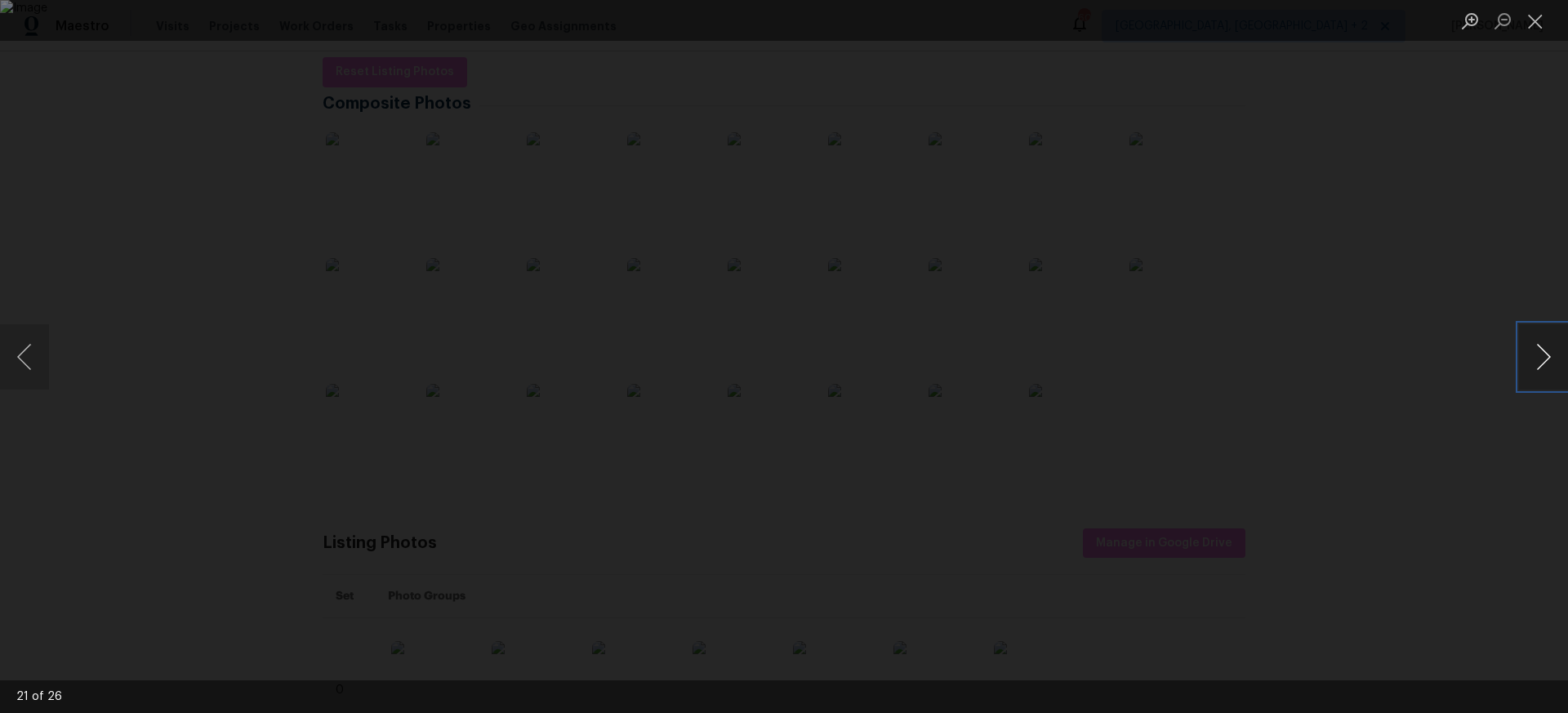
click at [1545, 359] on button "Next image" at bounding box center [1543, 357] width 49 height 65
click at [1534, 22] on button "Close lightbox" at bounding box center [1535, 21] width 33 height 28
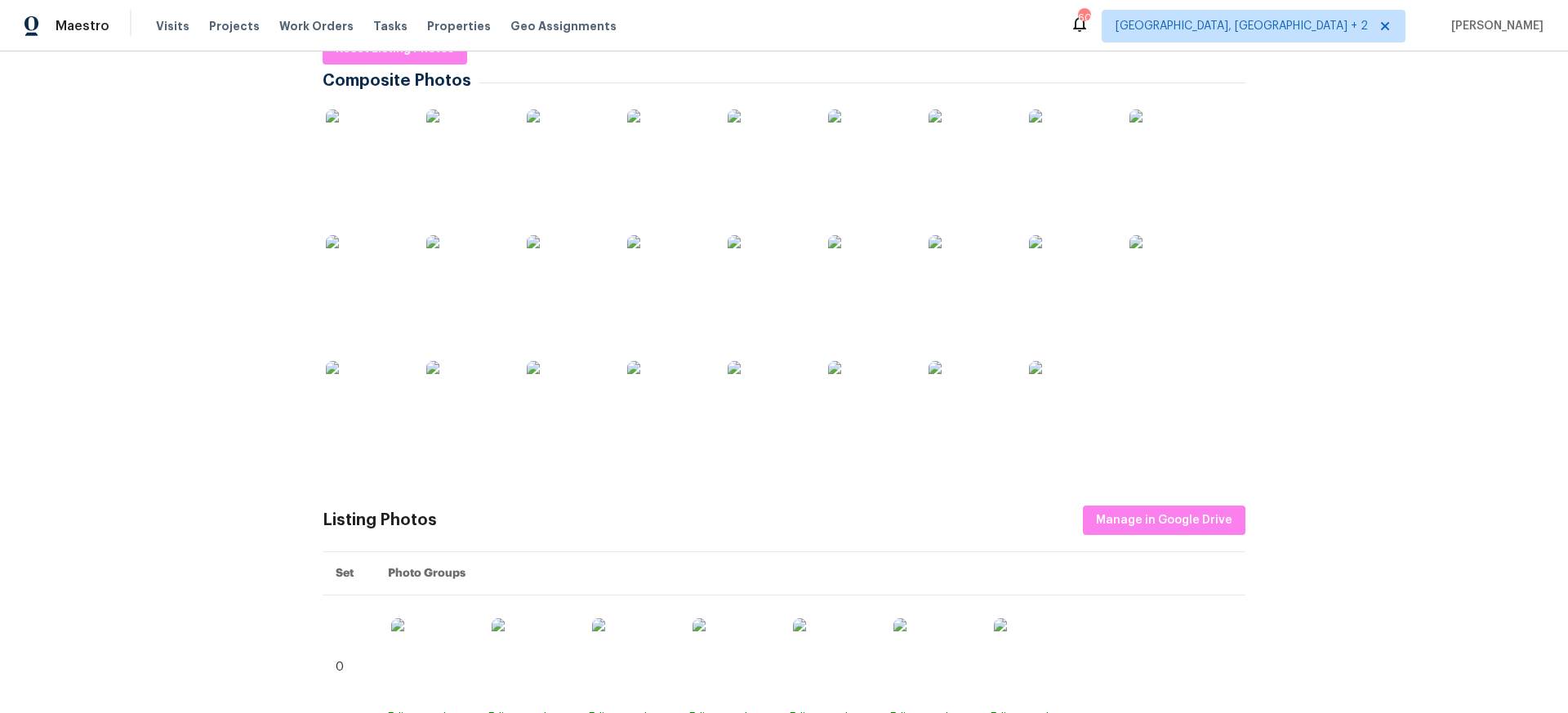
scroll to position [0, 0]
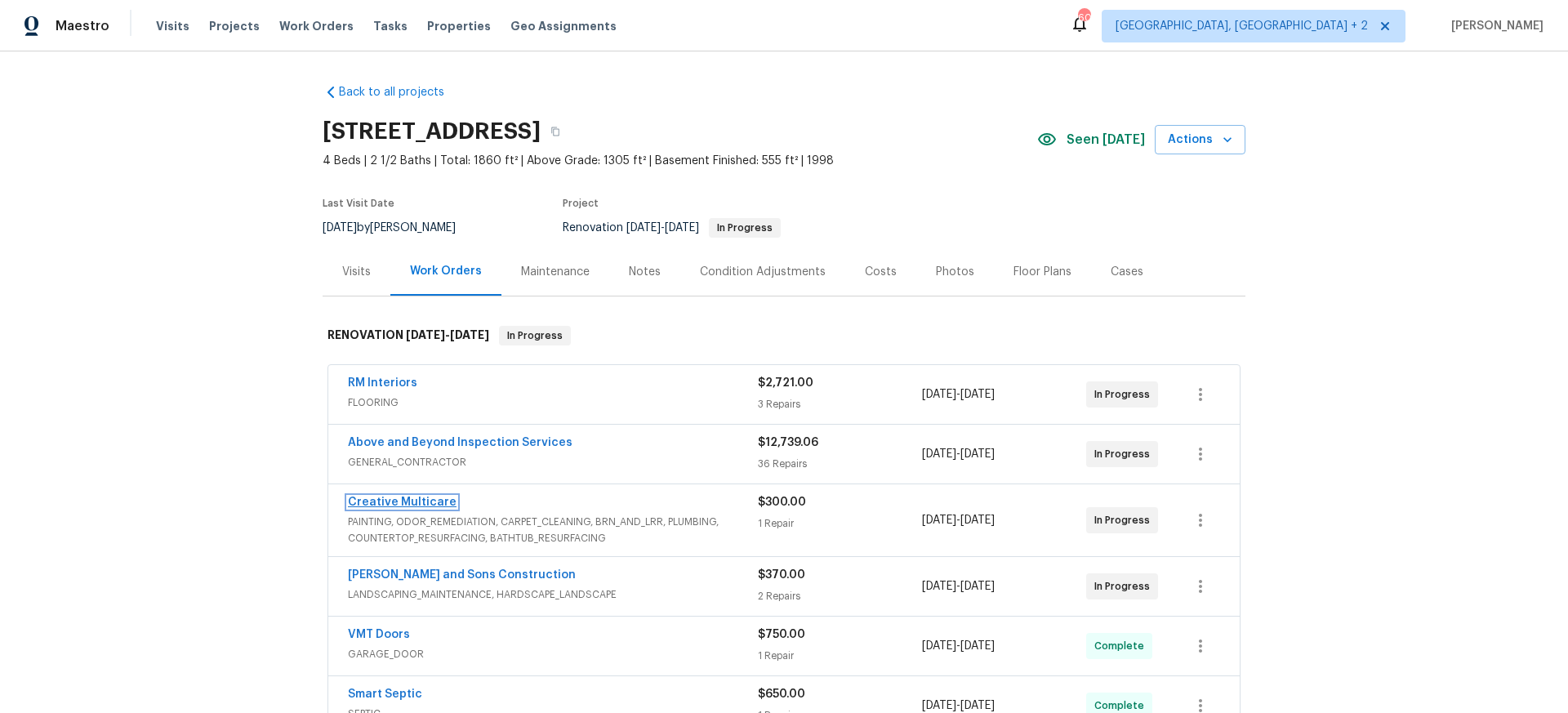
click at [407, 502] on link "Creative Multicare" at bounding box center [402, 503] width 108 height 12
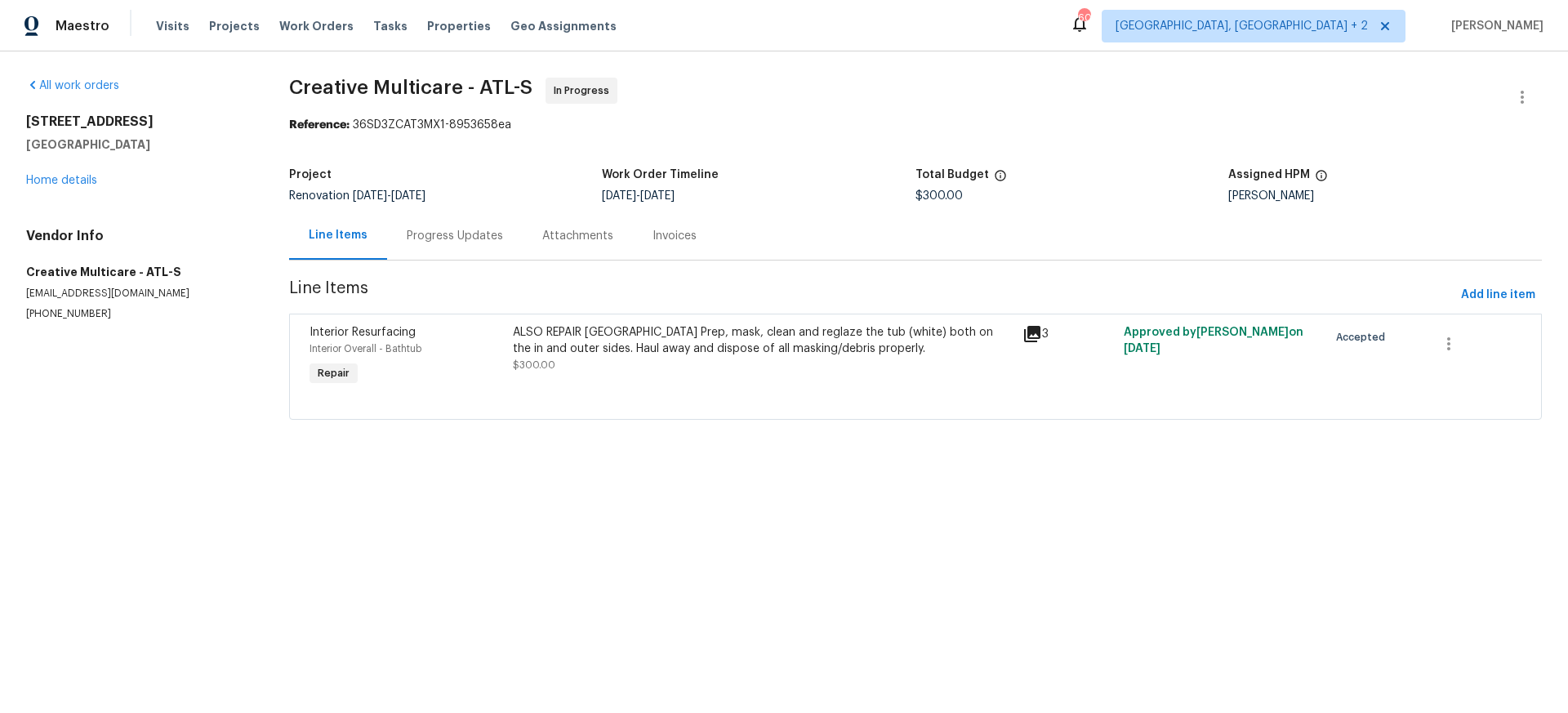
click at [447, 234] on div "Progress Updates" at bounding box center [455, 236] width 97 height 17
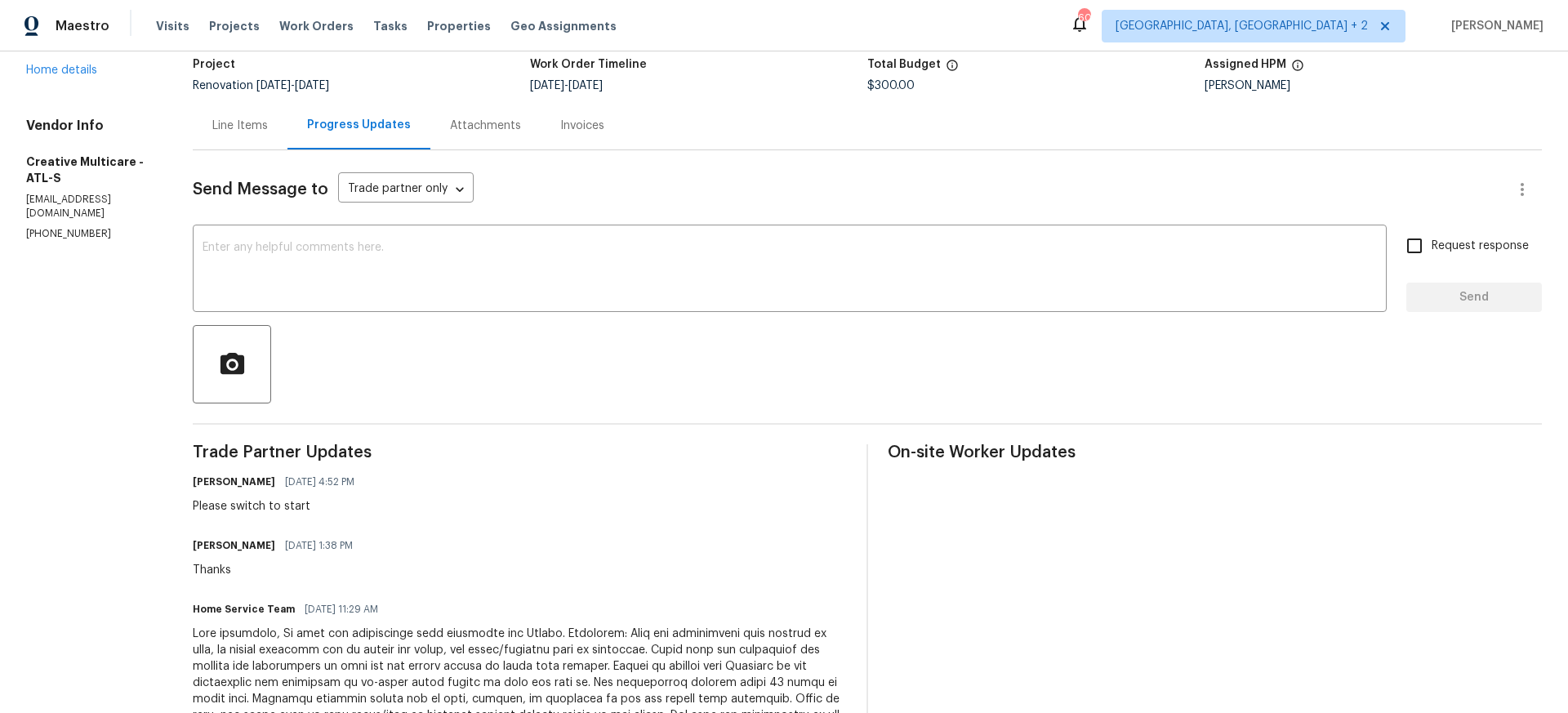
scroll to position [105, 0]
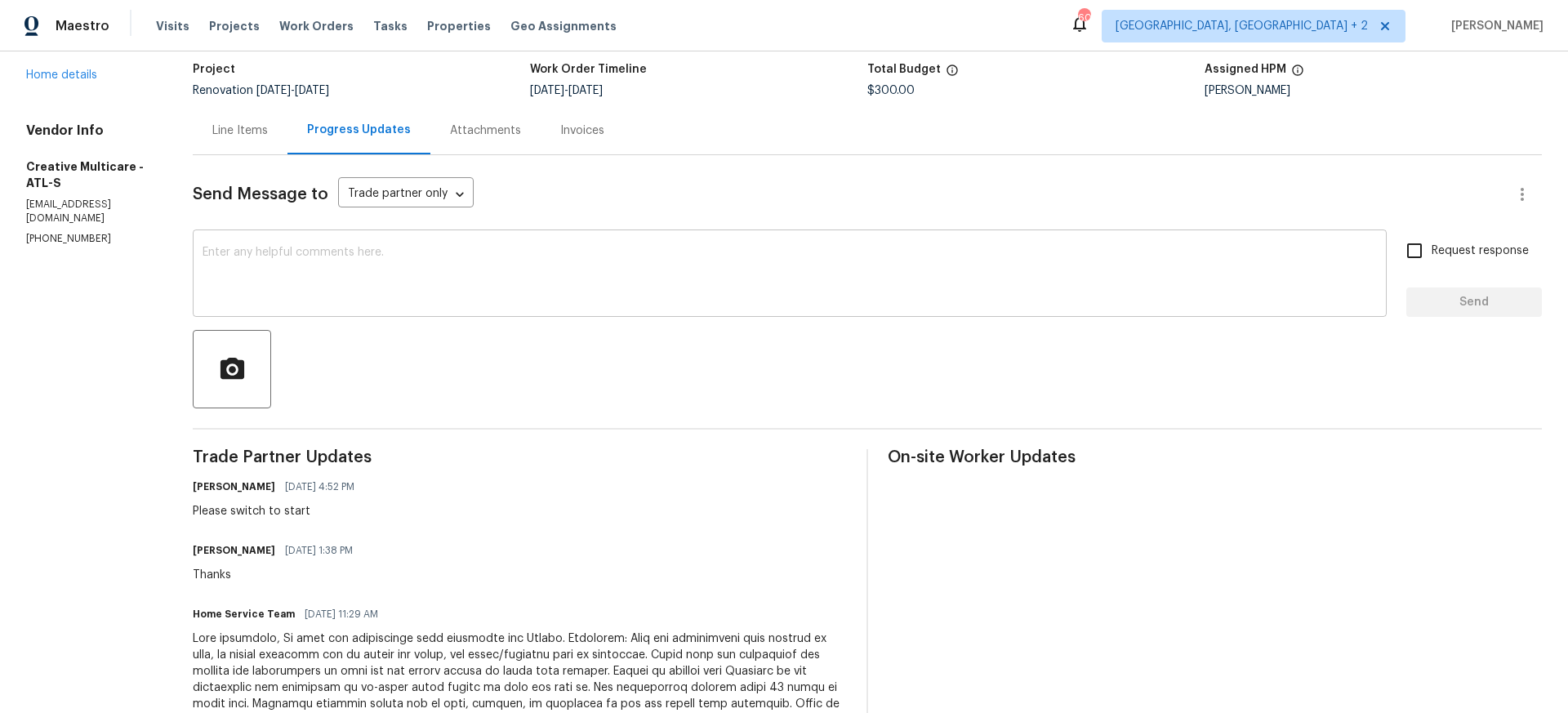
click at [271, 239] on div "x ​" at bounding box center [789, 275] width 1194 height 83
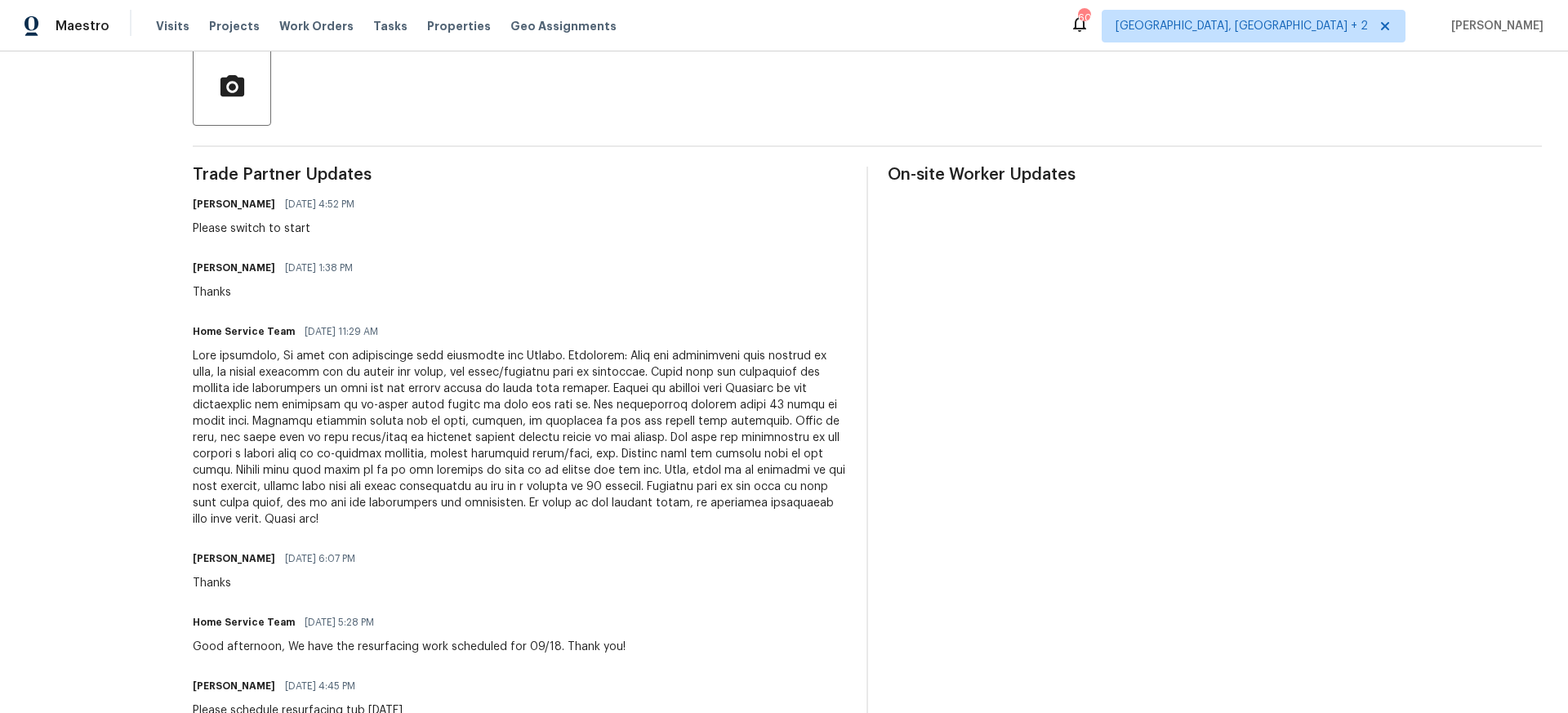
scroll to position [439, 0]
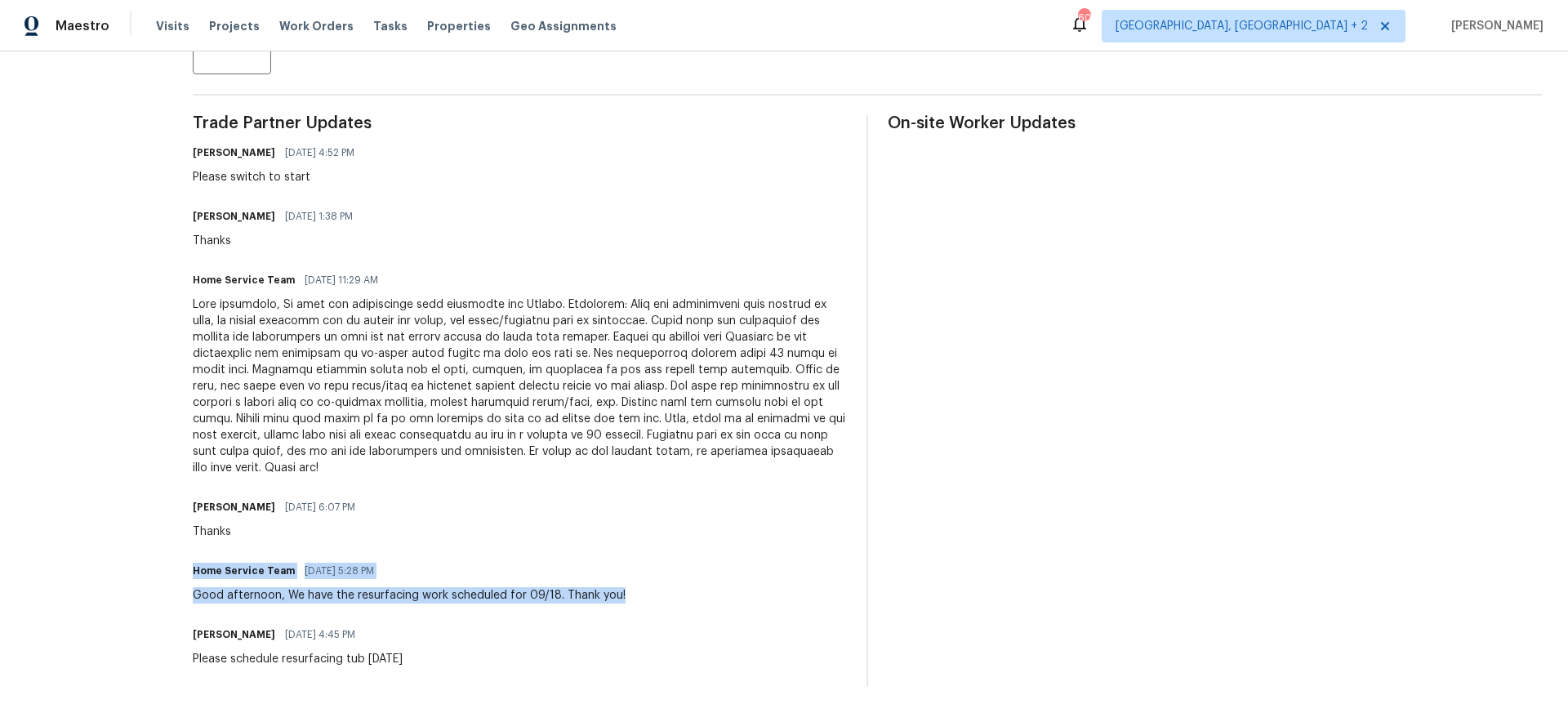
drag, startPoint x: 233, startPoint y: 569, endPoint x: 676, endPoint y: 605, distance: 444.5
click at [676, 605] on div "All work orders [STREET_ADDRESS][PERSON_NAME] Home details Vendor Info Creative…" at bounding box center [784, 163] width 1568 height 1102
copy div "Home Service Team [DATE] 5:28 PM Good afternoon, We have the resurfacing work s…"
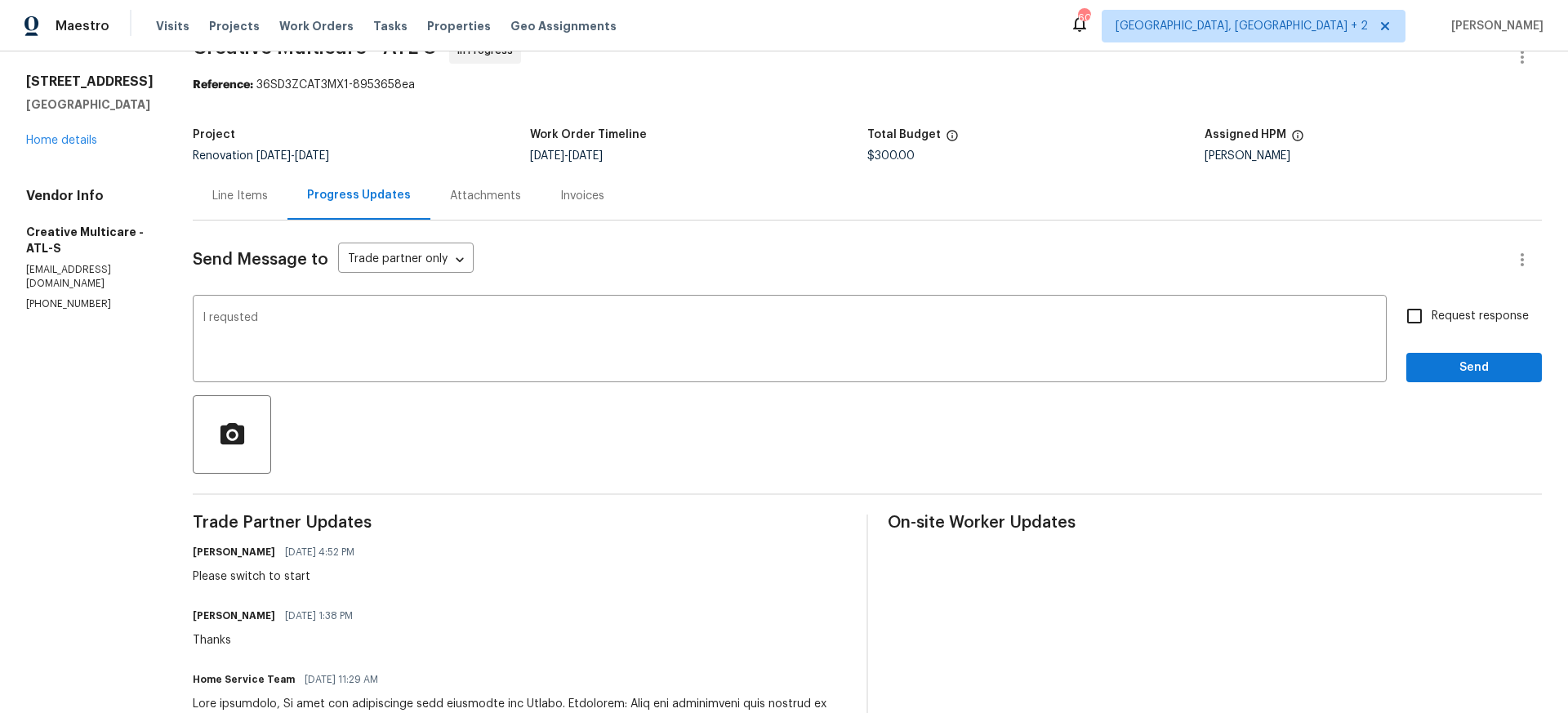
scroll to position [0, 0]
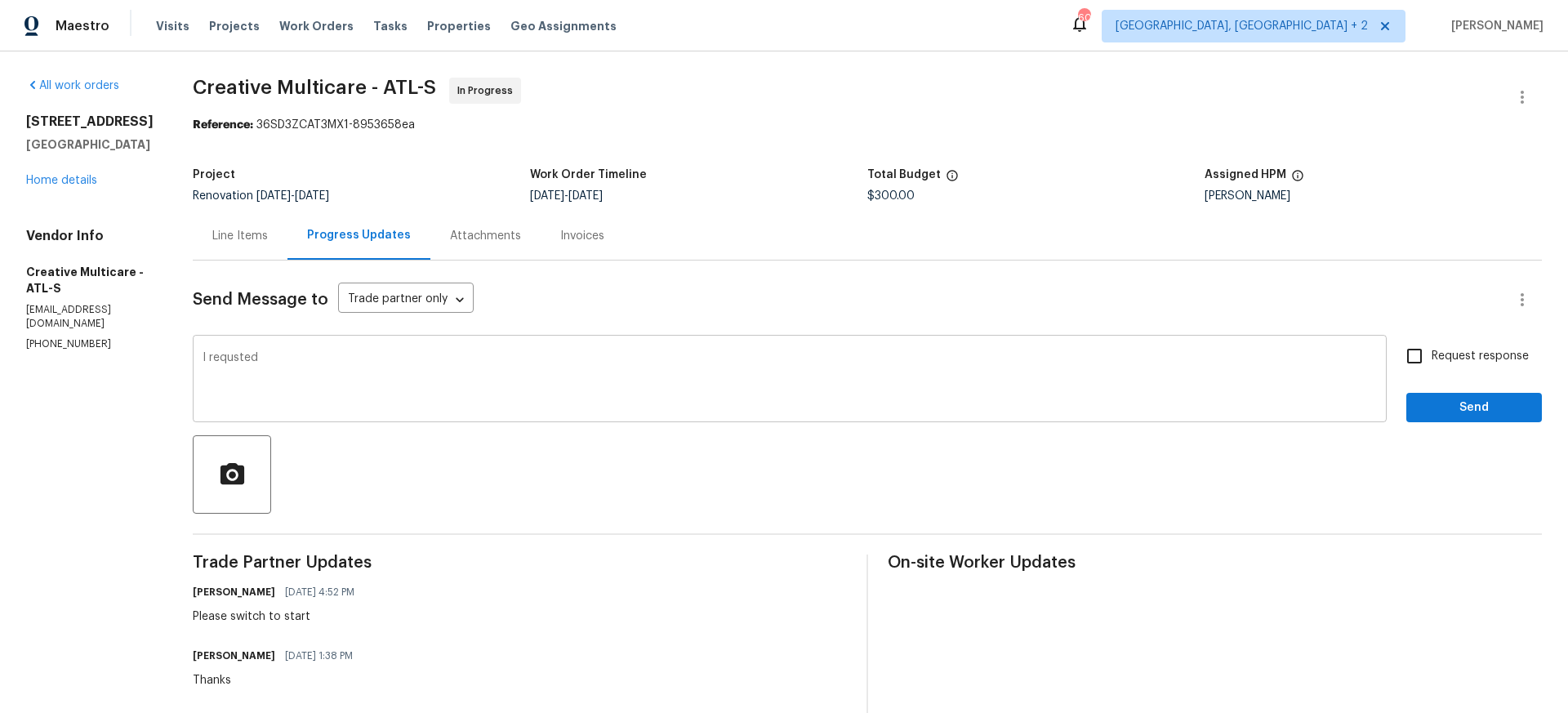
click at [320, 360] on textarea "I requsted" at bounding box center [789, 380] width 1175 height 58
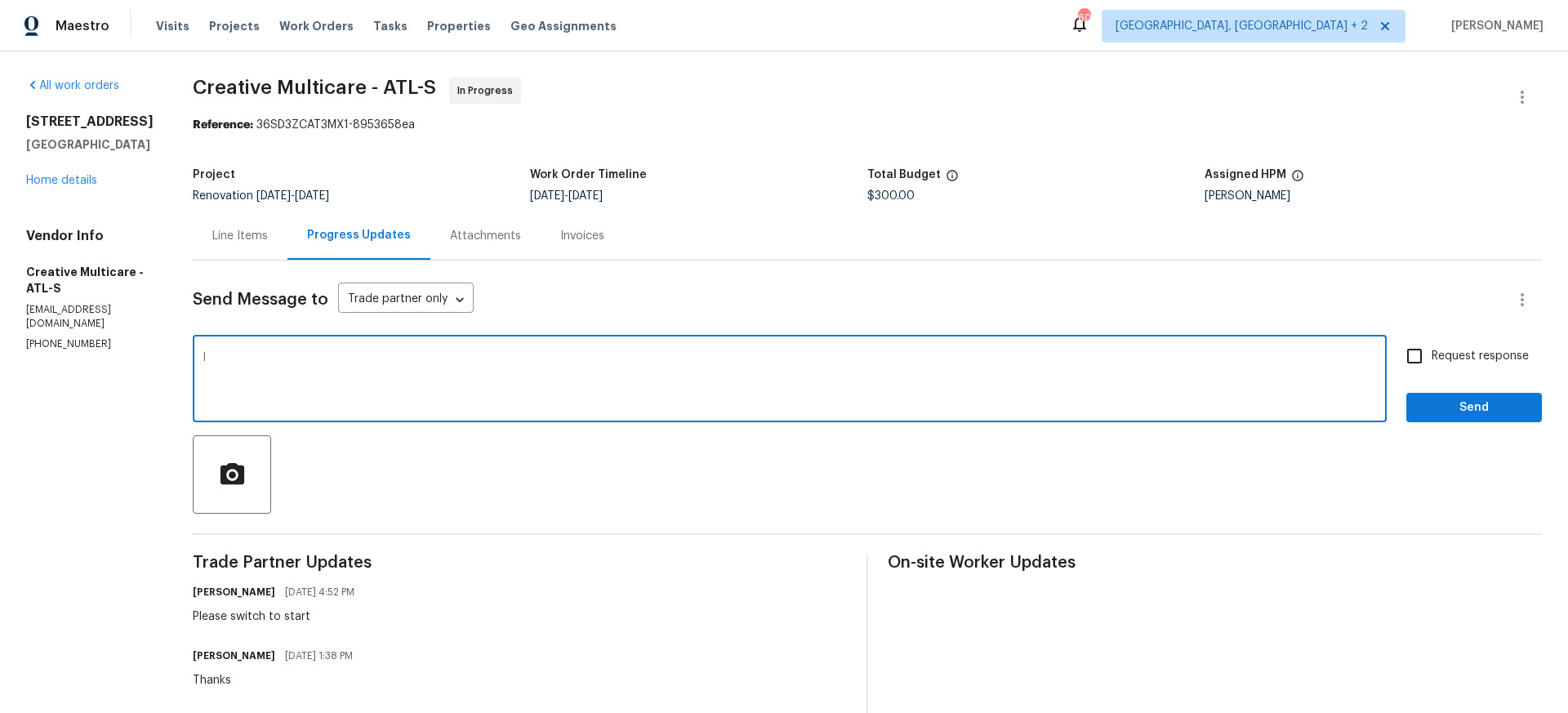
type textarea "I"
click at [708, 360] on textarea "Please confirm is this schedule per our conversation for [DATE] not [DATE]" at bounding box center [789, 380] width 1175 height 58
click at [641, 356] on textarea "Please confirm is this schedule per our conversation for [DATE] not [DATE]" at bounding box center [789, 380] width 1175 height 58
click at [693, 359] on textarea "Please confirm is this schedule per our conversation for [DATE] not [DATE]" at bounding box center [789, 380] width 1175 height 58
paste textarea "Home Service Team [DATE] 5:28 PM Good afternoon, We have the resurfacing work s…"
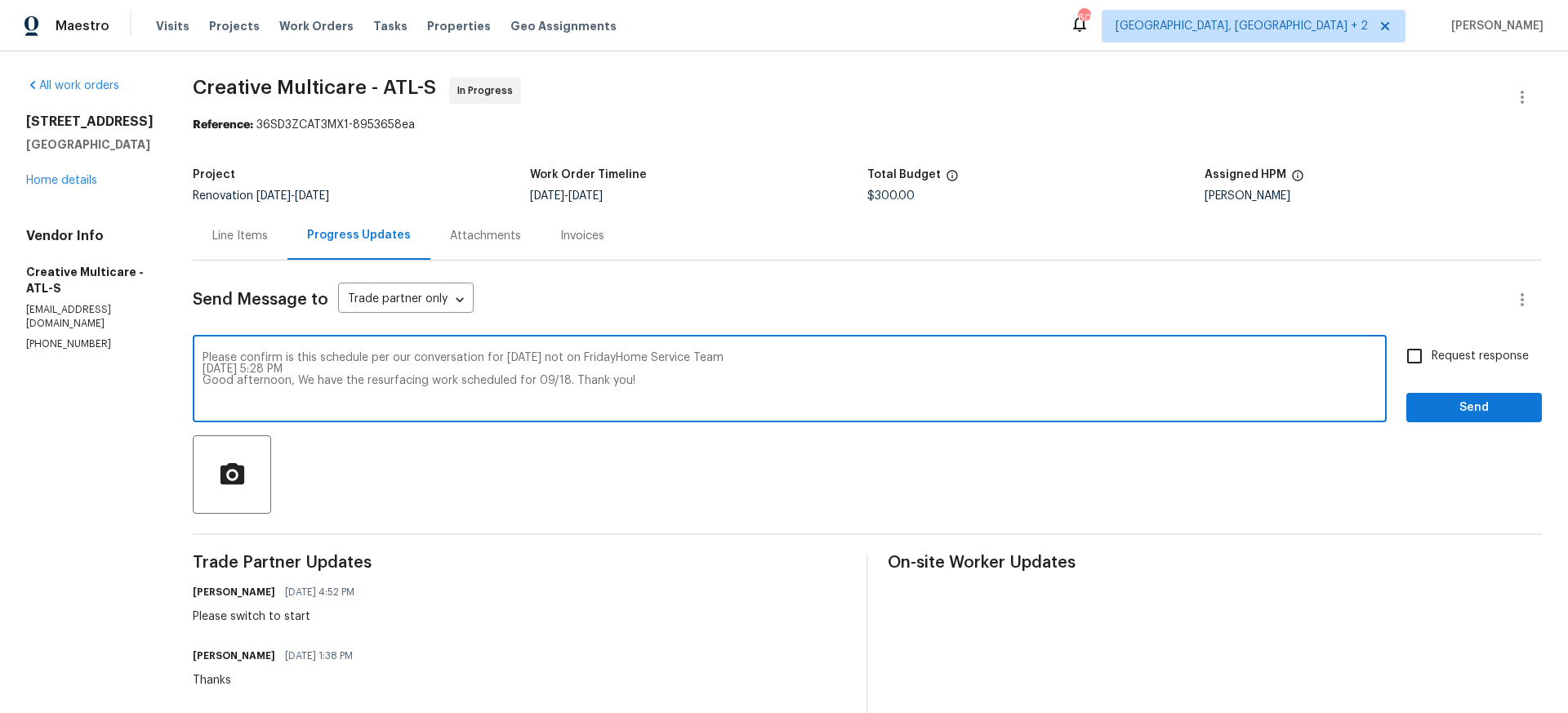
drag, startPoint x: 670, startPoint y: 357, endPoint x: 698, endPoint y: 357, distance: 28.0
click at [670, 357] on textarea "Please confirm is this schedule per our conversation for [DATE] not on FridayHo…" at bounding box center [789, 380] width 1175 height 58
type textarea "Please confirm is this schedule per our conversation for [DATE] not [DATE] Home…"
click at [1417, 359] on input "Request response" at bounding box center [1414, 356] width 34 height 34
checkbox input "true"
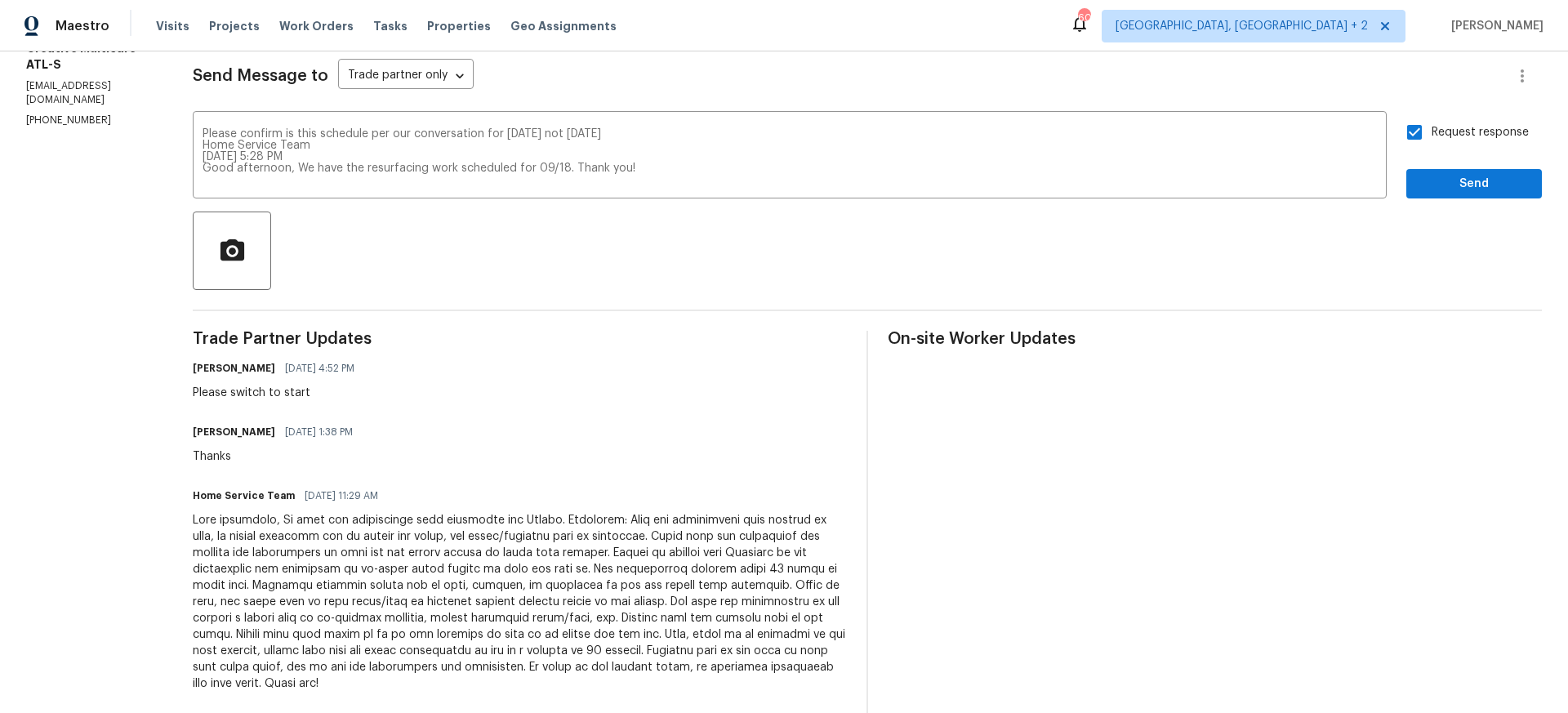
scroll to position [221, 0]
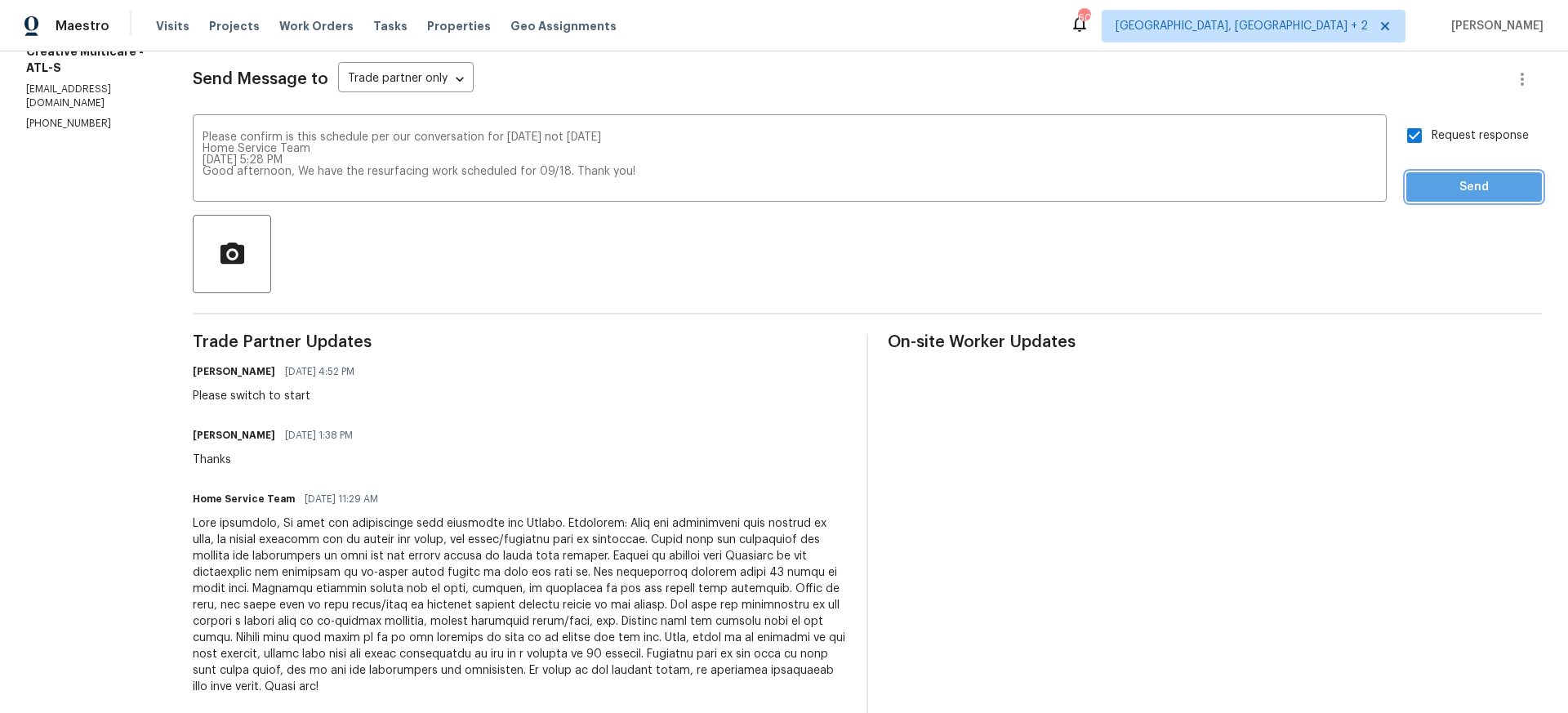
click at [1473, 188] on span "Send" at bounding box center [1474, 188] width 109 height 20
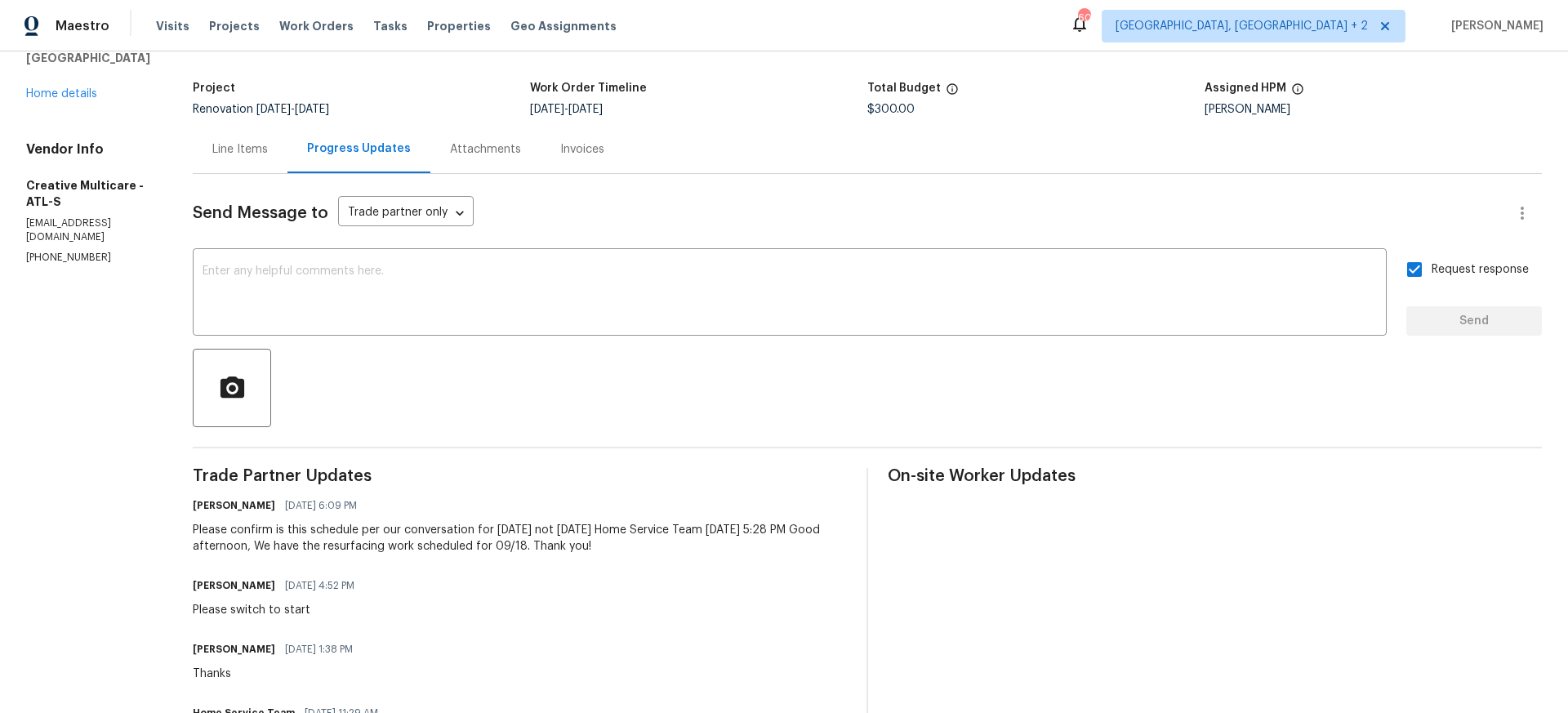
scroll to position [0, 0]
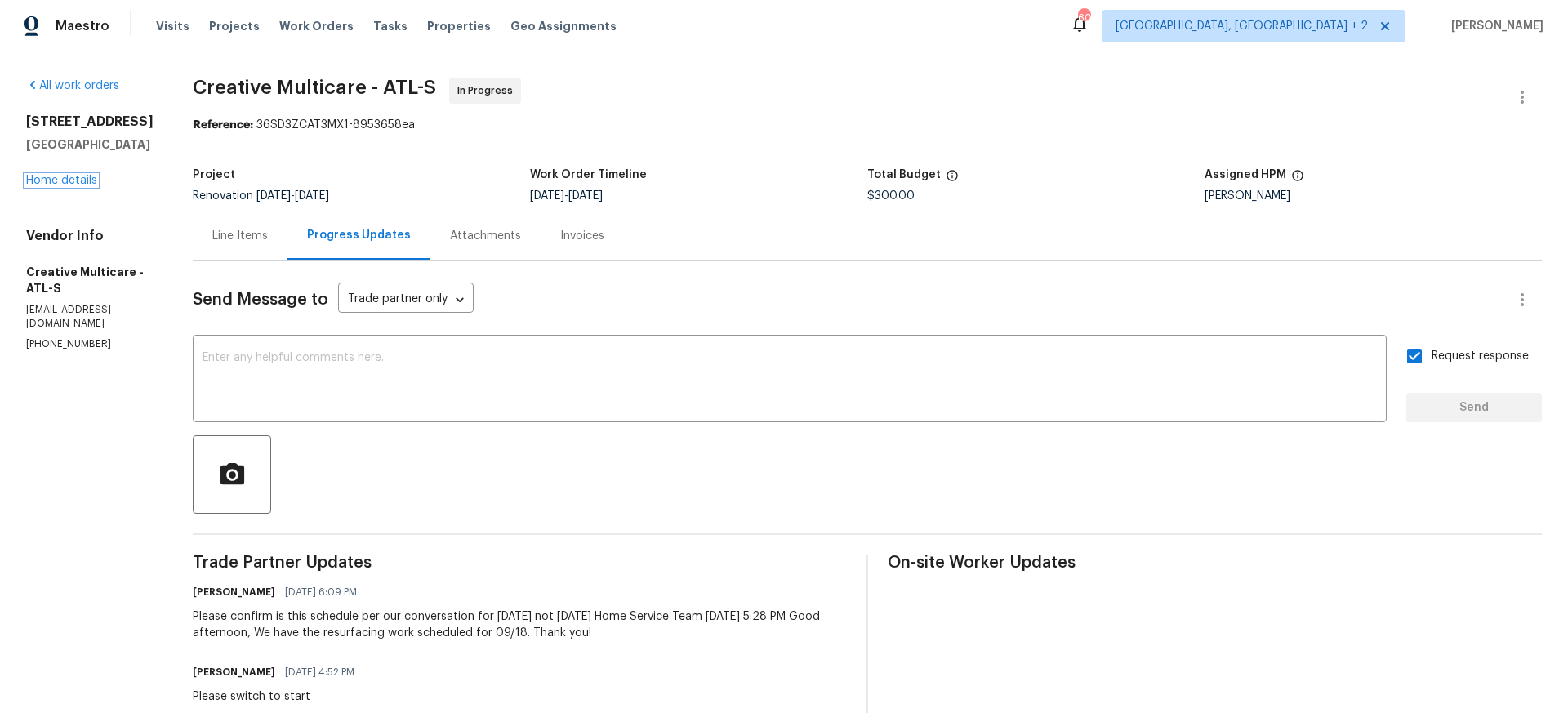
click at [73, 180] on link "Home details" at bounding box center [61, 181] width 71 height 12
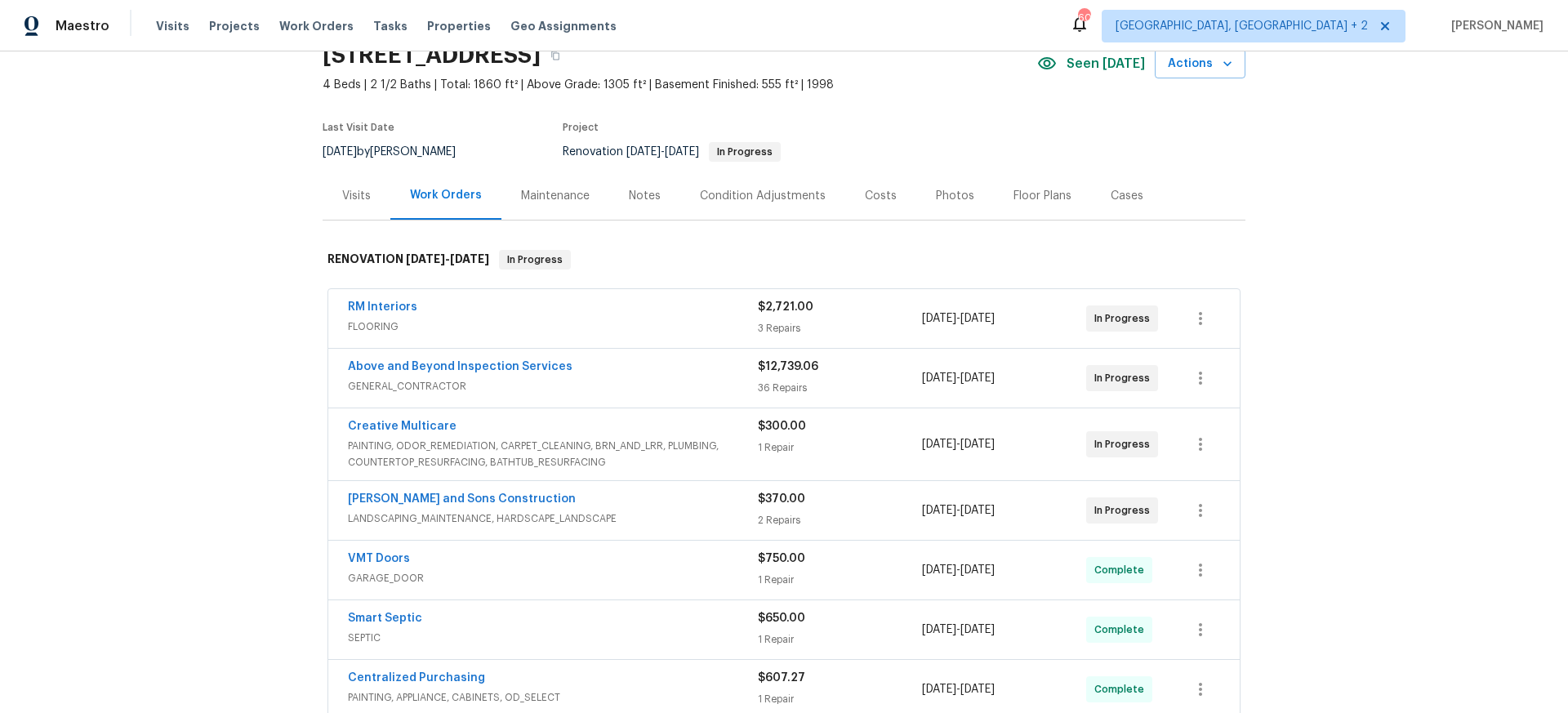
scroll to position [78, 0]
